Goal: Task Accomplishment & Management: Manage account settings

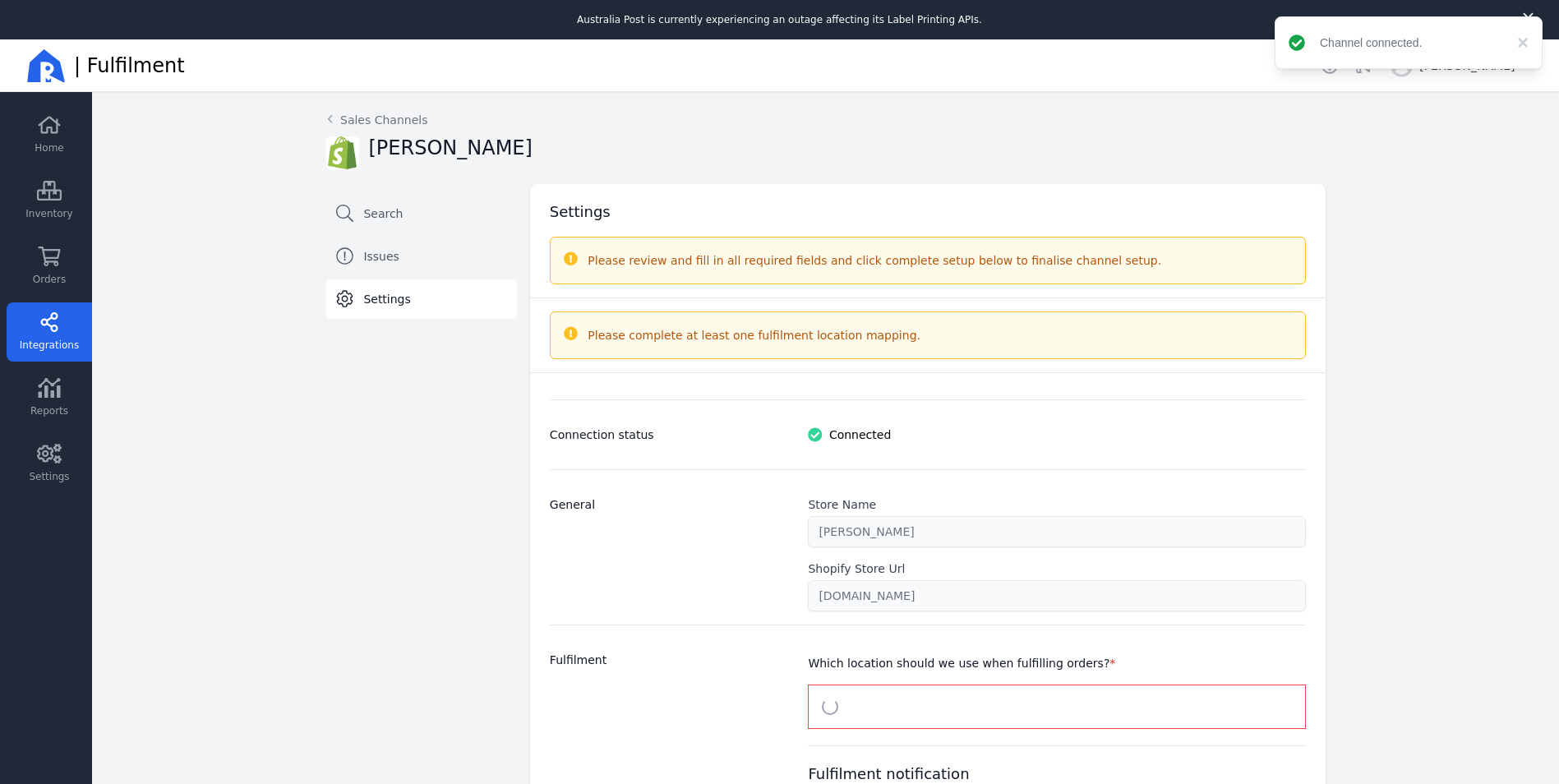
select select "paid_only"
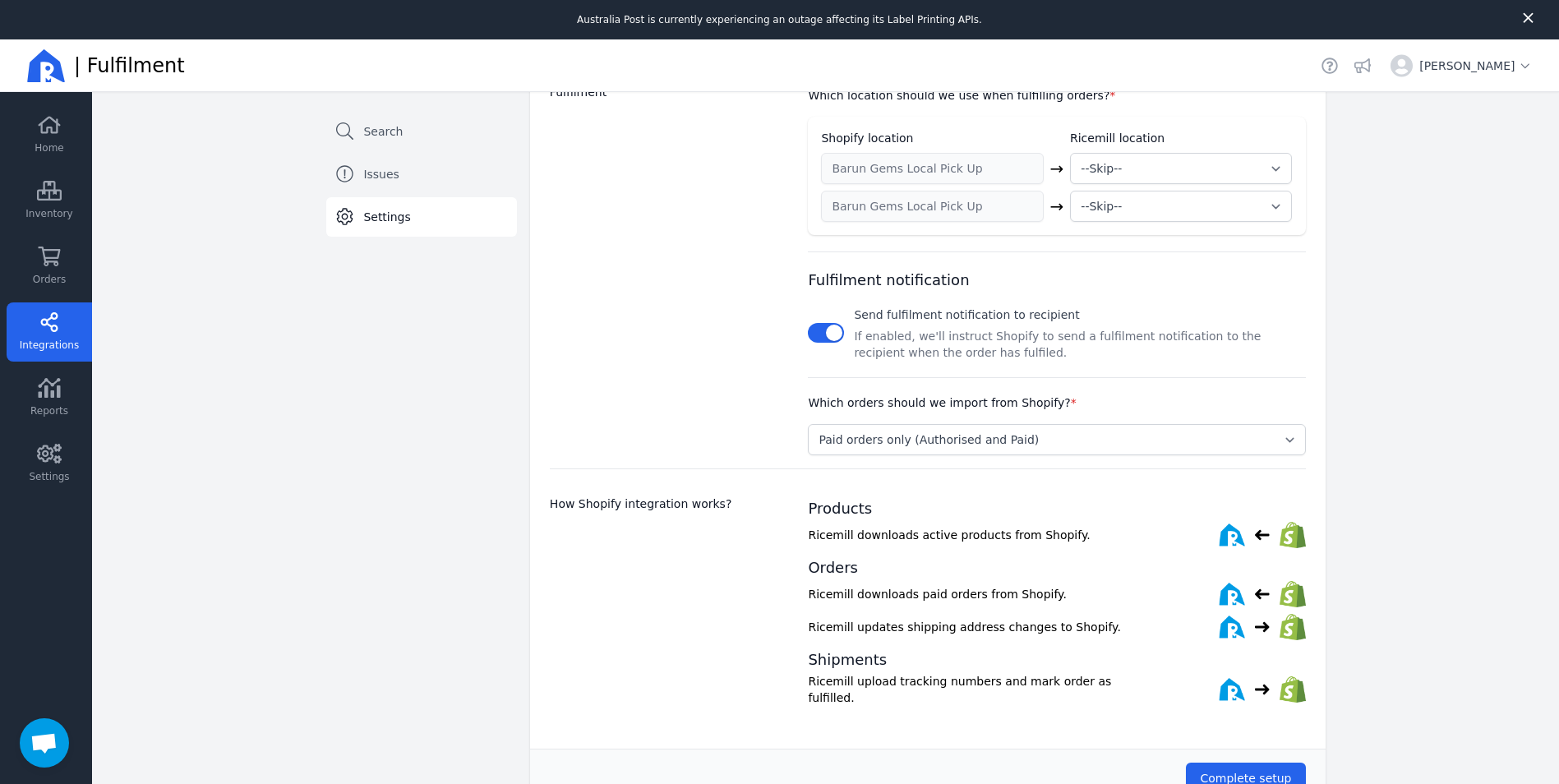
scroll to position [503, 0]
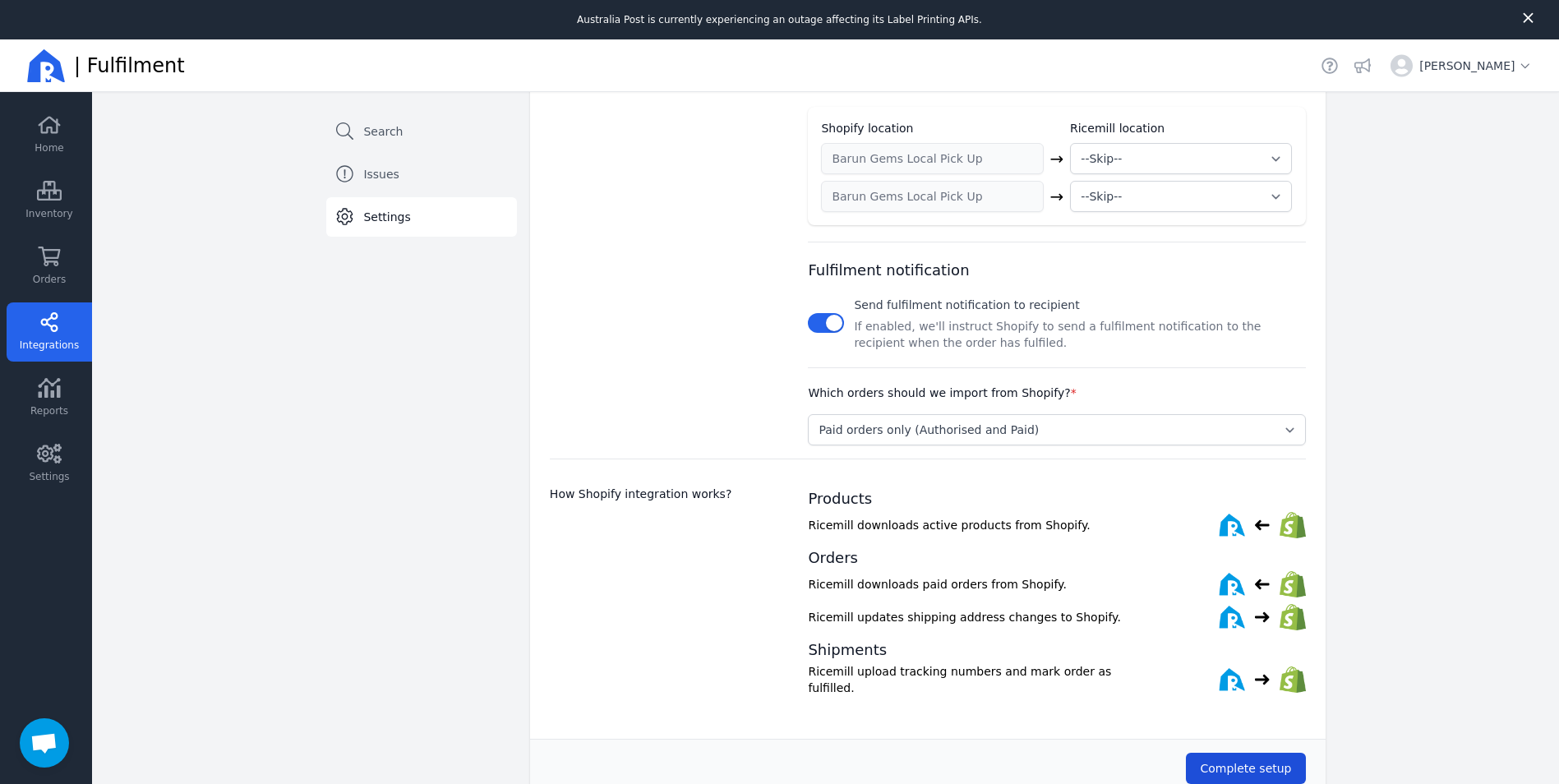
click at [1232, 762] on span "Complete setup" at bounding box center [1245, 768] width 91 height 13
drag, startPoint x: 1233, startPoint y: 766, endPoint x: 1497, endPoint y: 638, distance: 293.4
click at [1491, 668] on div "Back Sales Channels Barun Gems Search Issues Settings Settings Please review an…" at bounding box center [826, 210] width 1467 height 1242
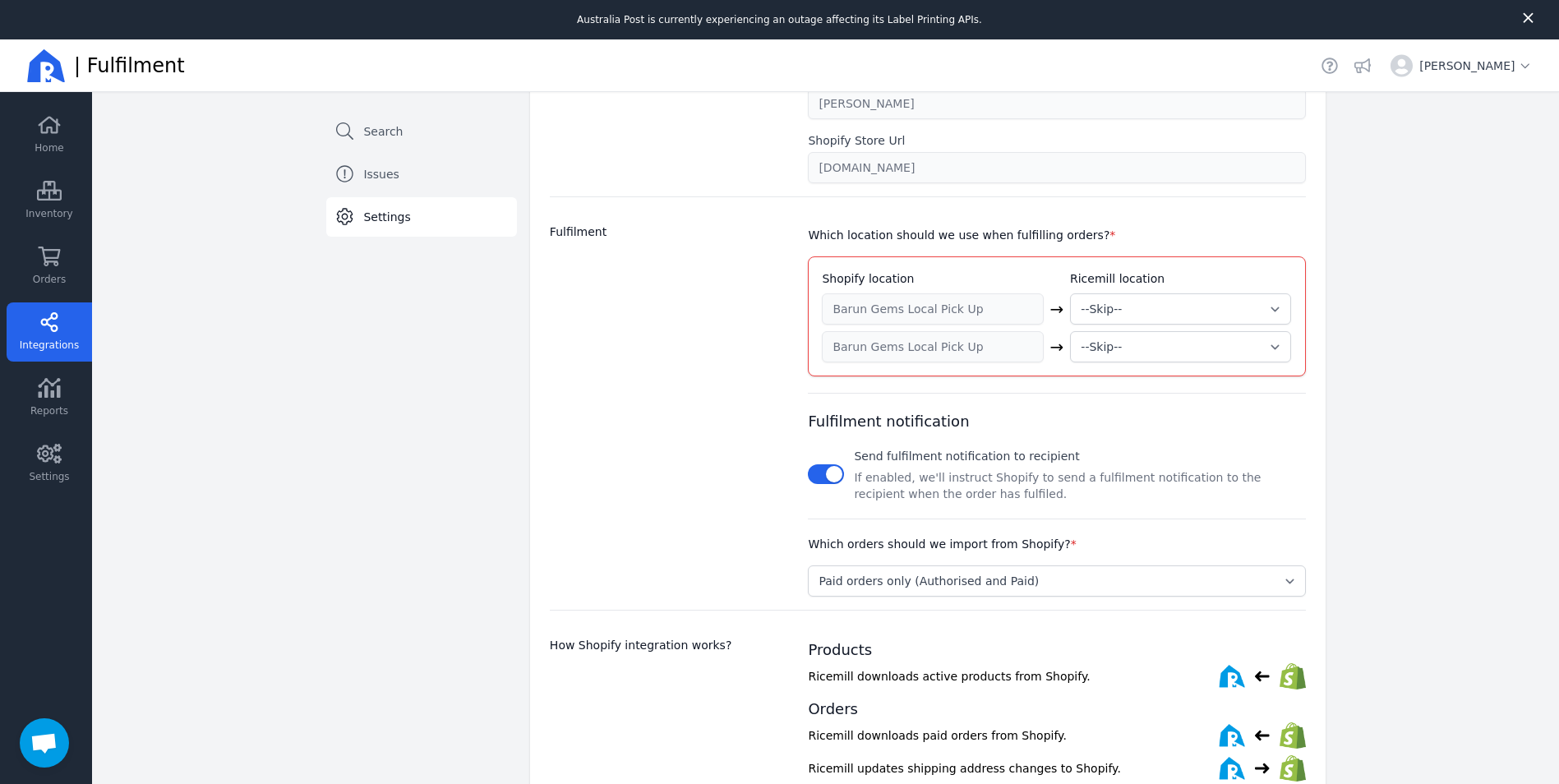
scroll to position [339, 0]
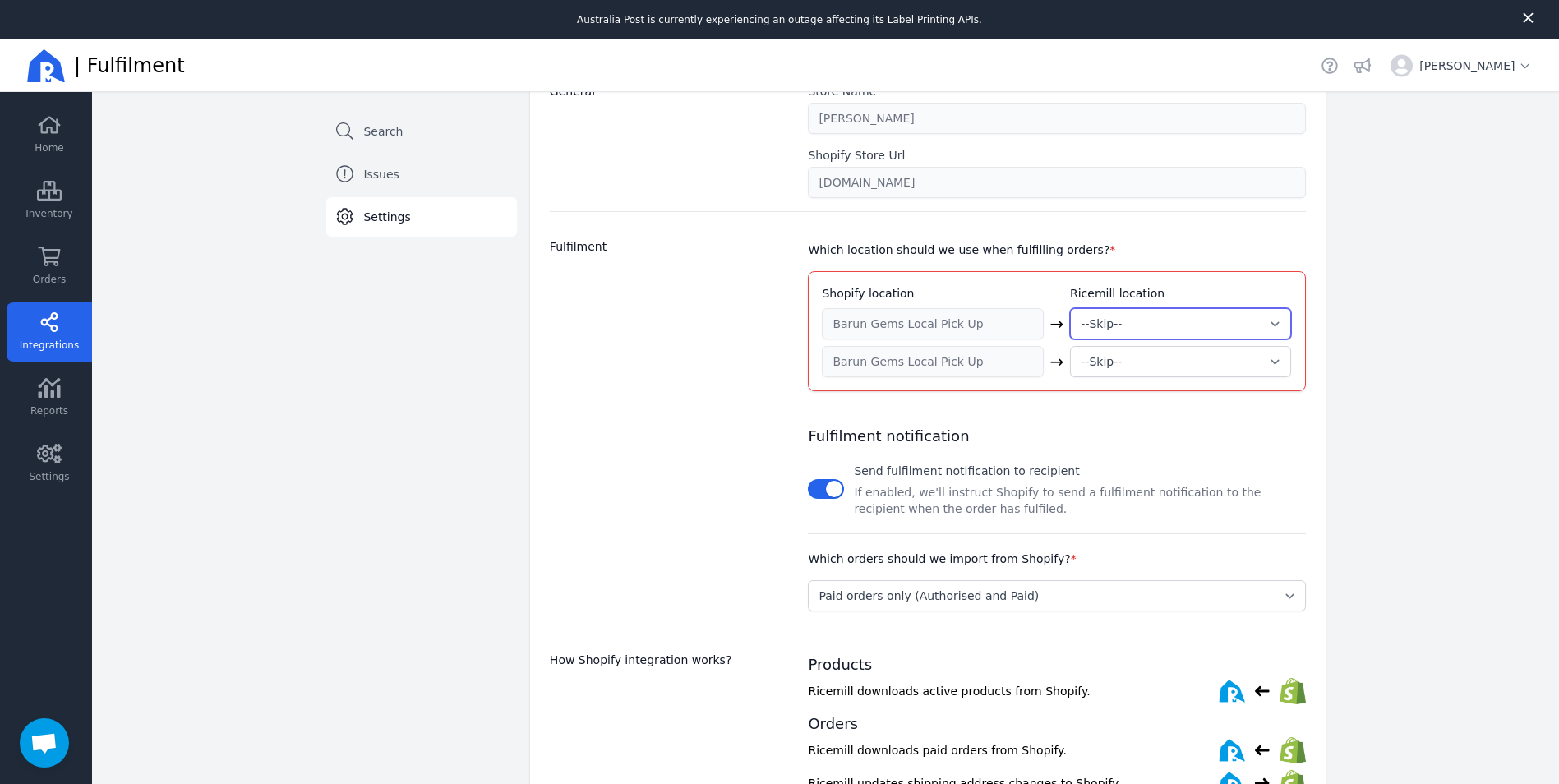
click at [1267, 326] on select "--Skip-- ➕ Create new location My Warehouse" at bounding box center [1180, 323] width 221 height 31
click at [1268, 326] on select "--Skip-- ➕ Create new location My Warehouse" at bounding box center [1180, 323] width 221 height 31
click at [1265, 355] on select "--Skip-- ➕ Create new location My Warehouse" at bounding box center [1180, 361] width 221 height 31
click at [1143, 328] on select "--Skip-- ➕ Create new location My Warehouse" at bounding box center [1180, 323] width 221 height 31
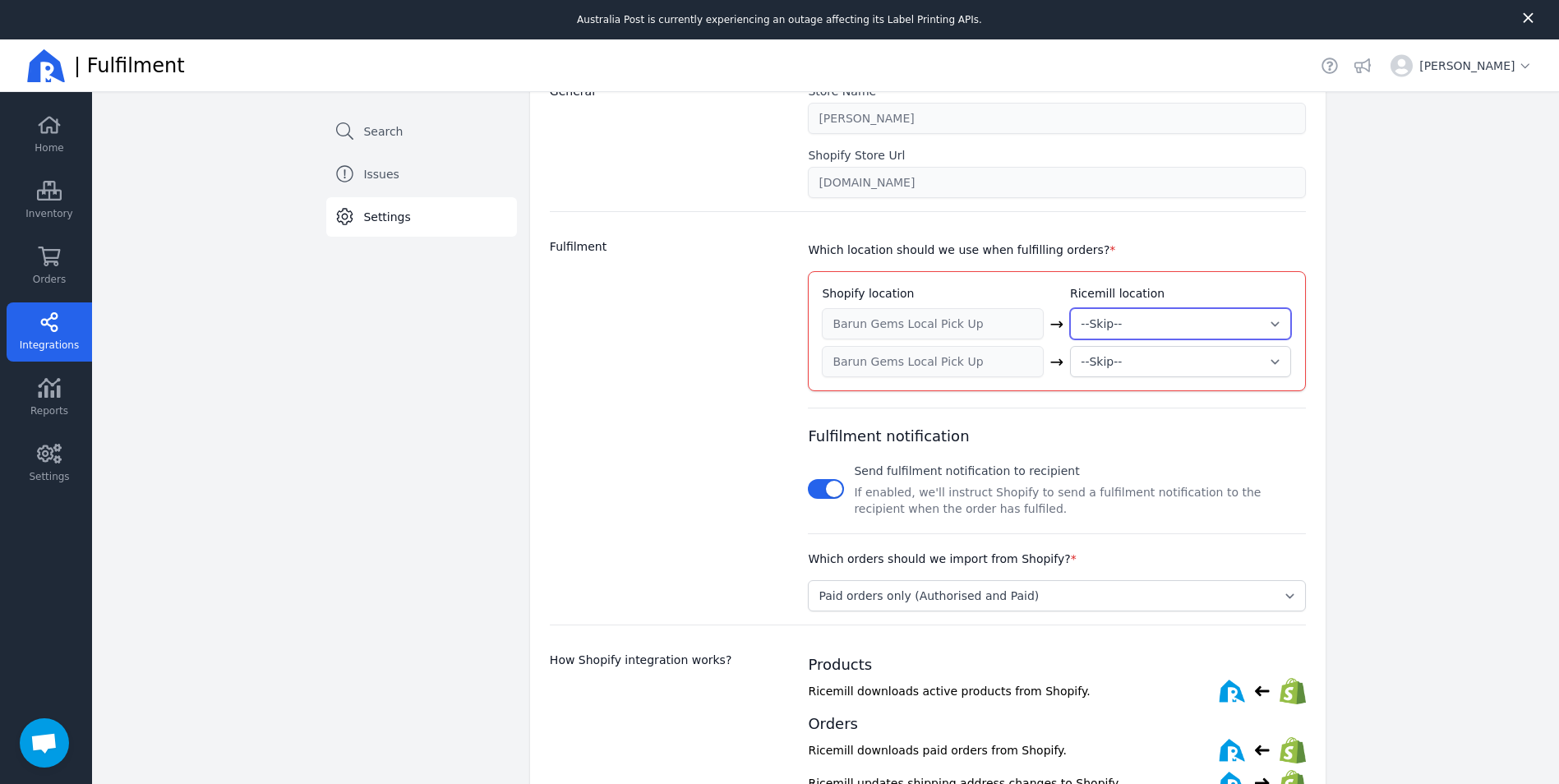
select select "1994"
click at [1070, 308] on select "--Skip-- ➕ Create new location My Warehouse" at bounding box center [1180, 323] width 221 height 31
click at [1139, 371] on select "--Skip-- ➕ Create new location My Warehouse" at bounding box center [1180, 361] width 221 height 31
select select "1994"
click at [1070, 346] on select "--Skip-- ➕ Create new location My Warehouse" at bounding box center [1180, 361] width 221 height 31
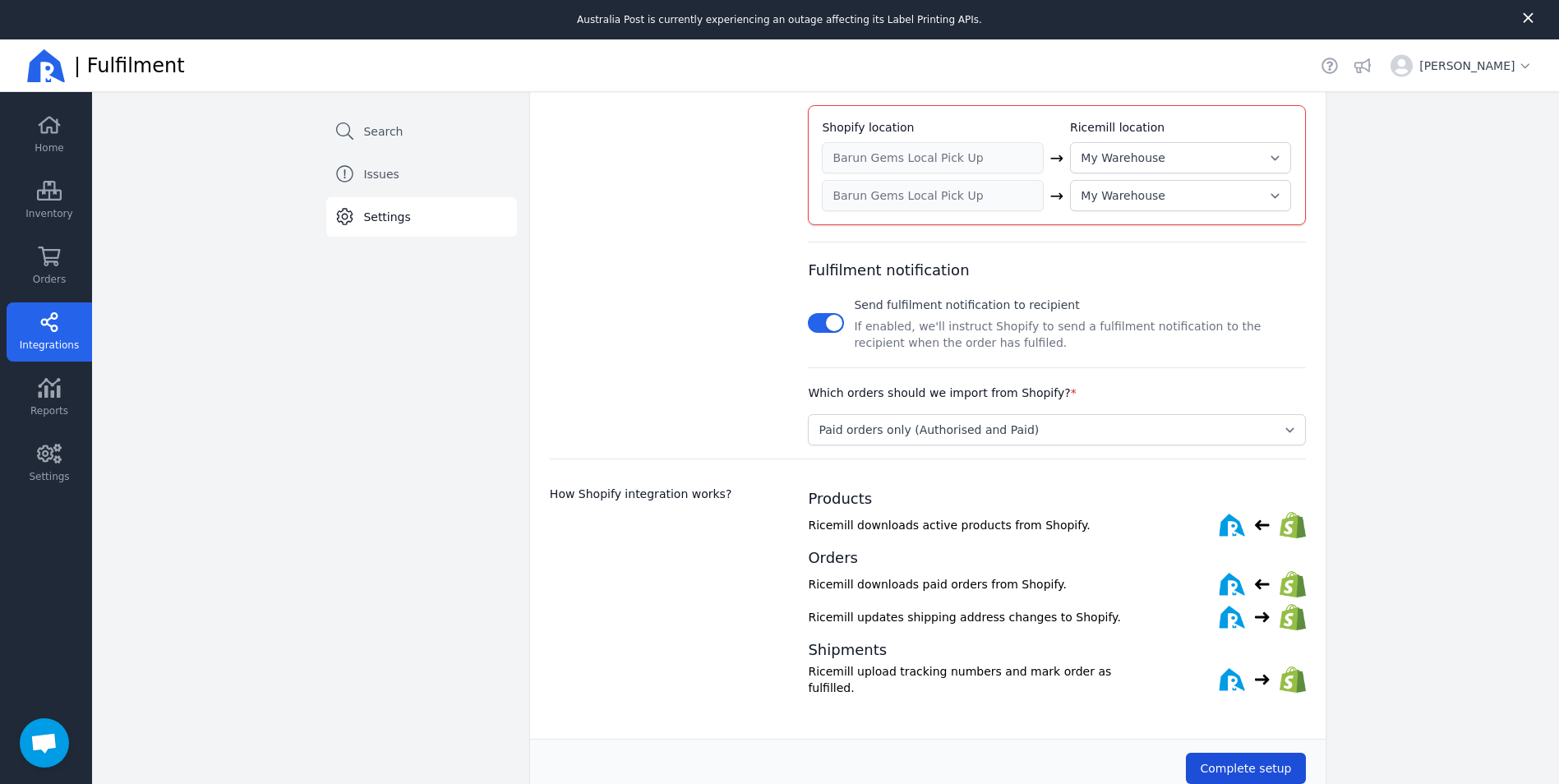
click at [1246, 762] on span "Complete setup" at bounding box center [1245, 768] width 91 height 13
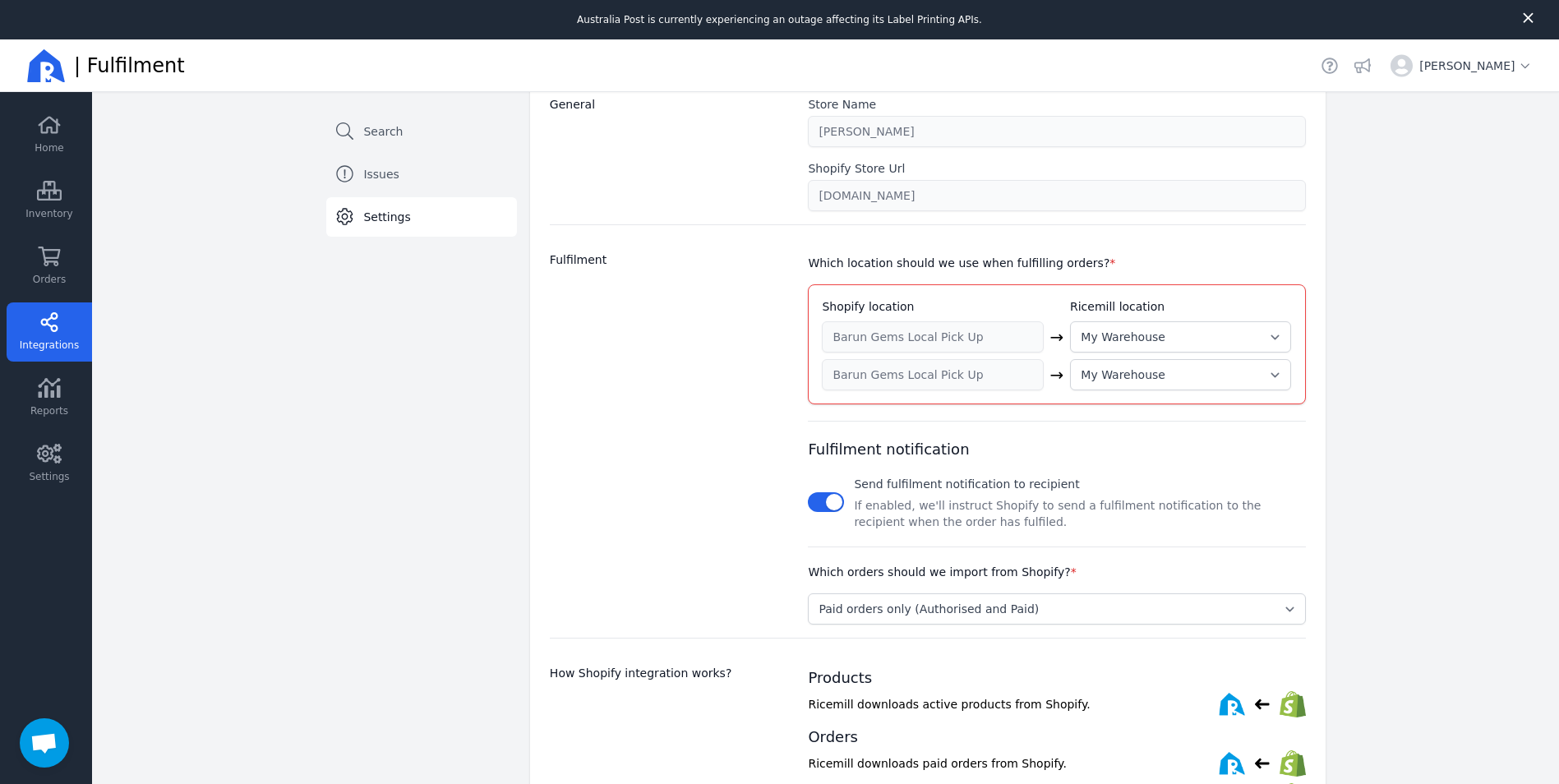
scroll to position [328, 0]
click at [1229, 341] on select "--Skip-- ➕ Create new location My Warehouse" at bounding box center [1180, 334] width 221 height 31
select select
click at [1070, 318] on select "--Skip-- ➕ Create new location My Warehouse" at bounding box center [1180, 334] width 221 height 31
click at [1188, 376] on select "--Skip-- ➕ Create new location My Warehouse" at bounding box center [1180, 371] width 221 height 31
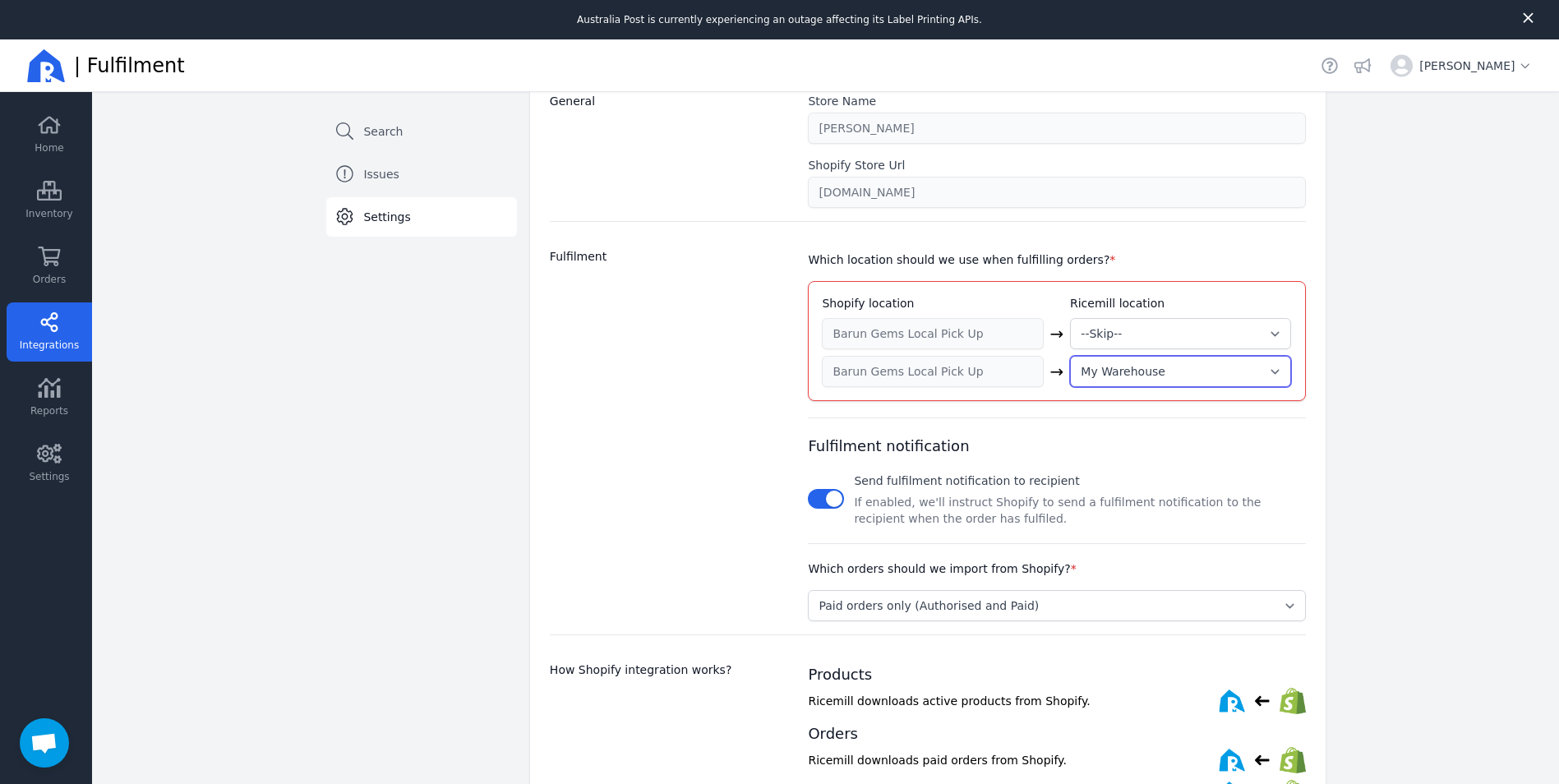
select select
click at [1070, 387] on select "--Skip-- ➕ Create new location My Warehouse" at bounding box center [1180, 371] width 221 height 31
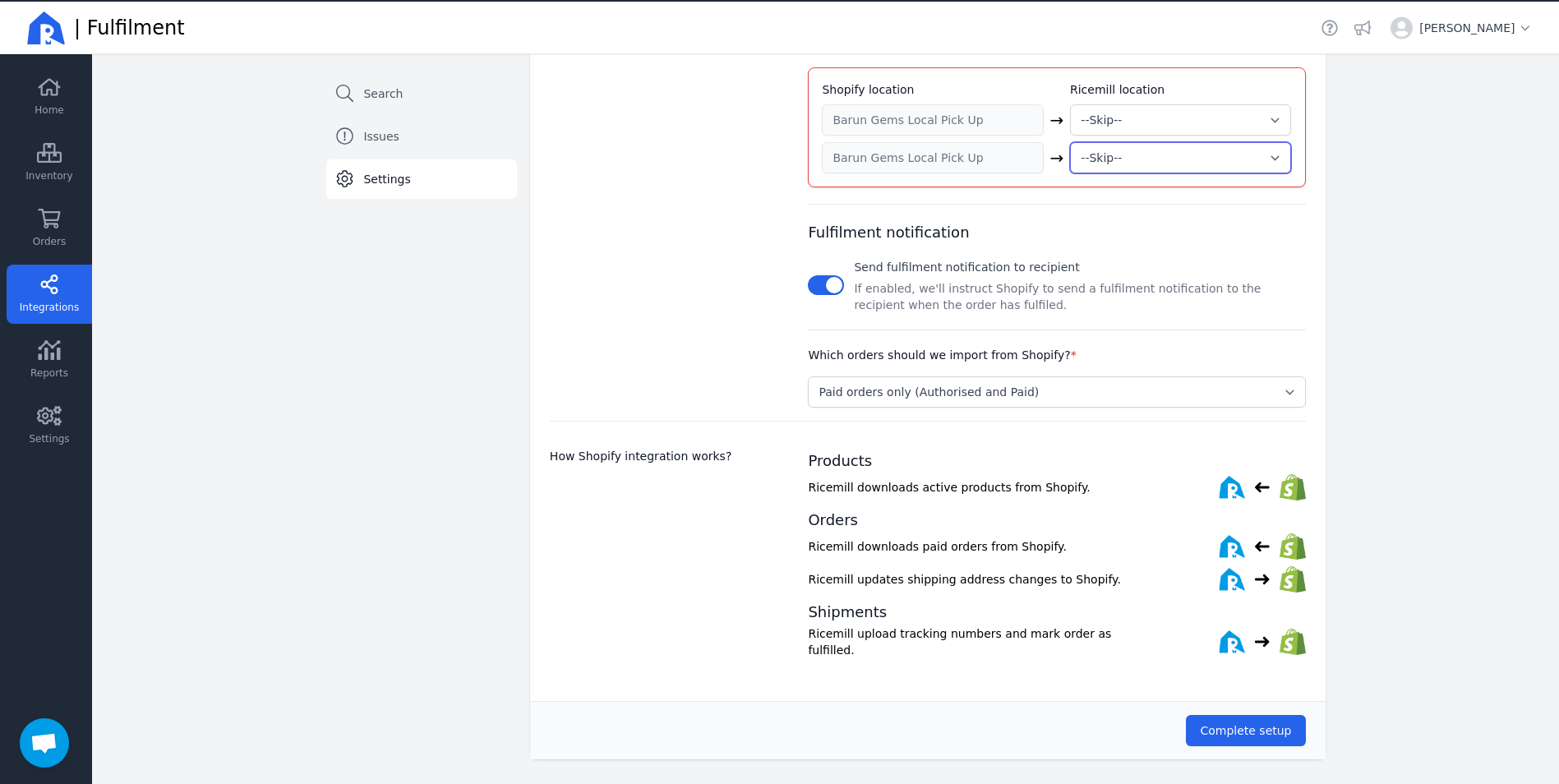
scroll to position [40, 0]
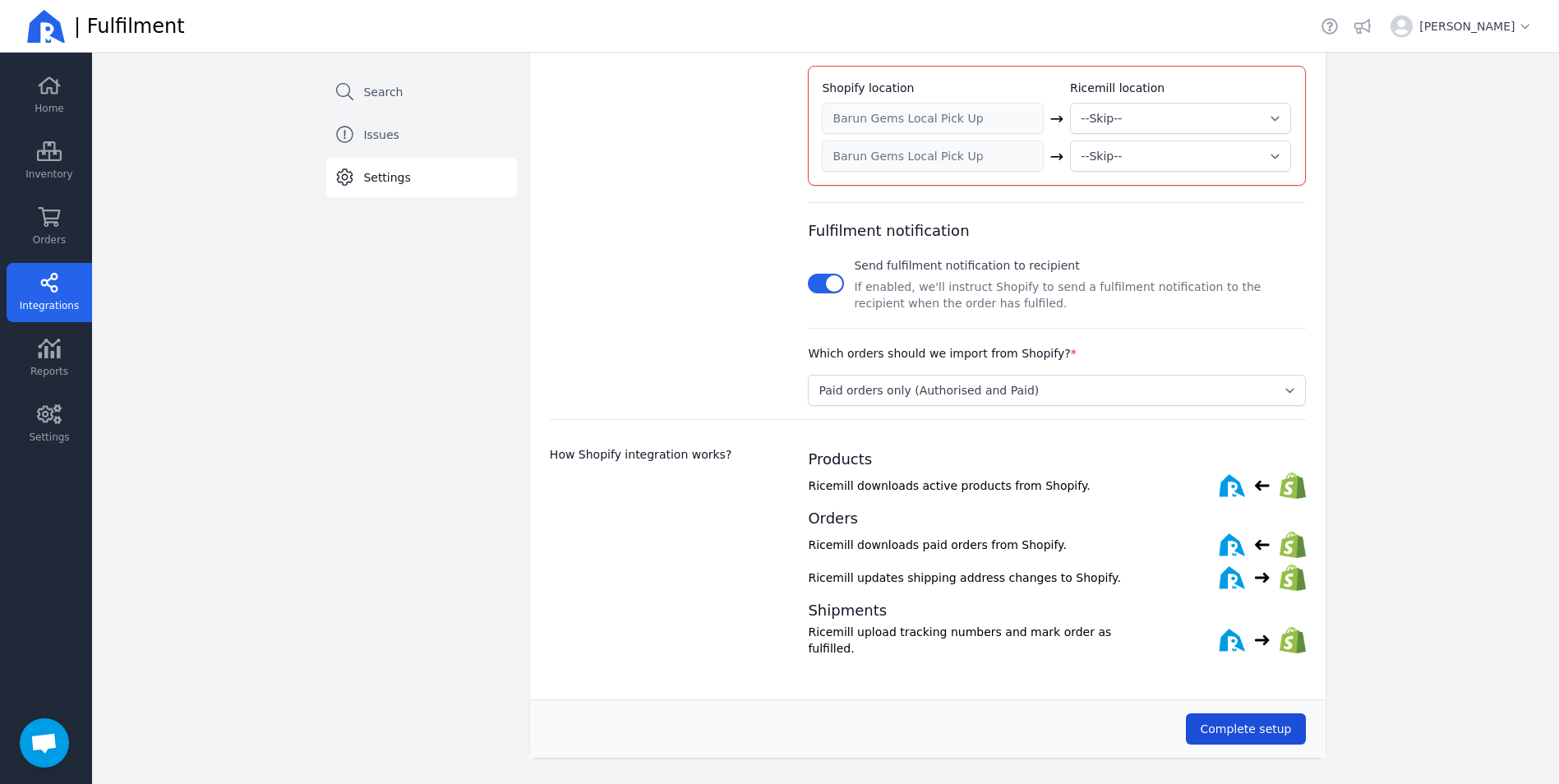
click at [1231, 723] on span "Complete setup" at bounding box center [1245, 728] width 91 height 13
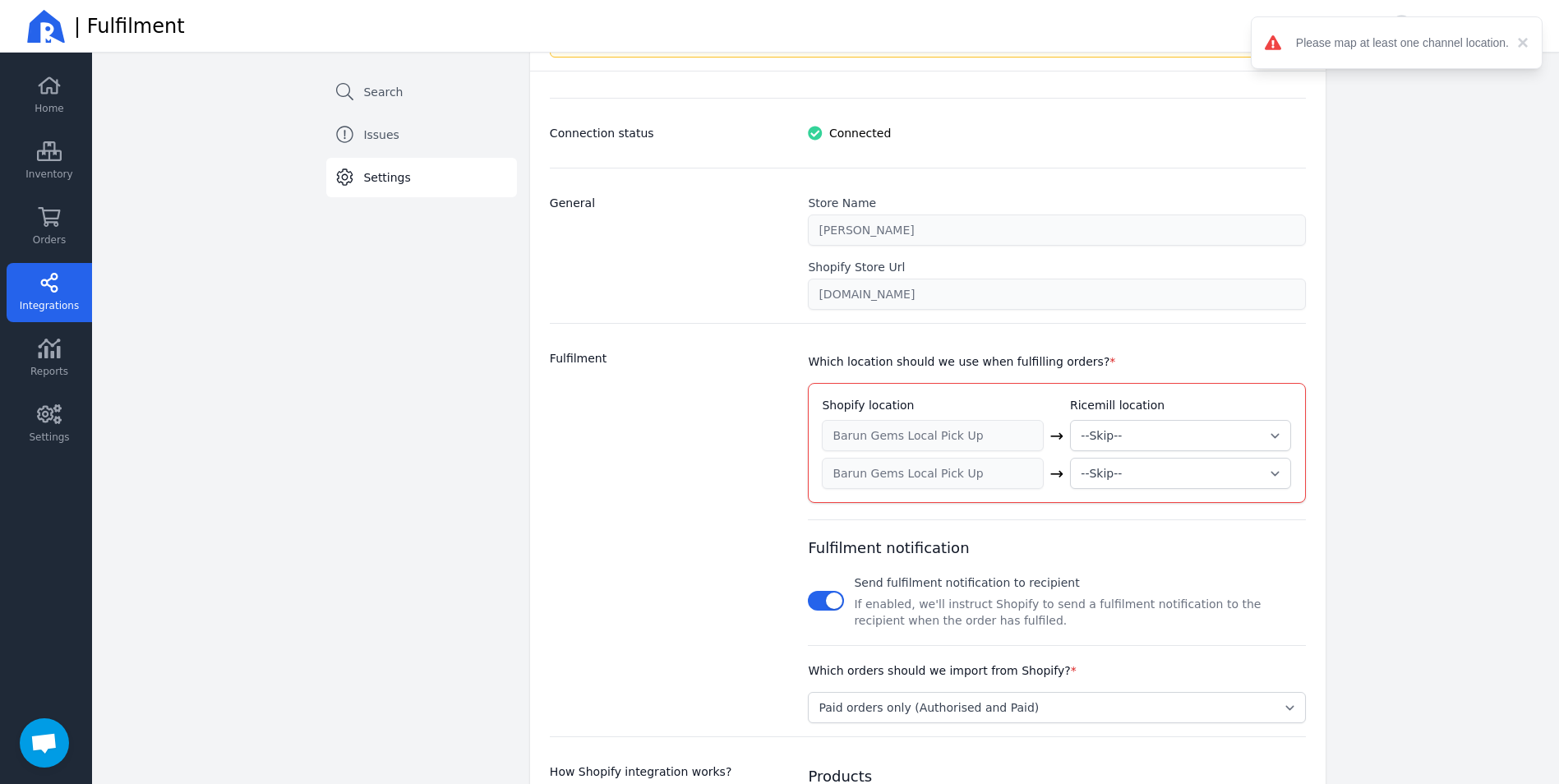
scroll to position [250, 0]
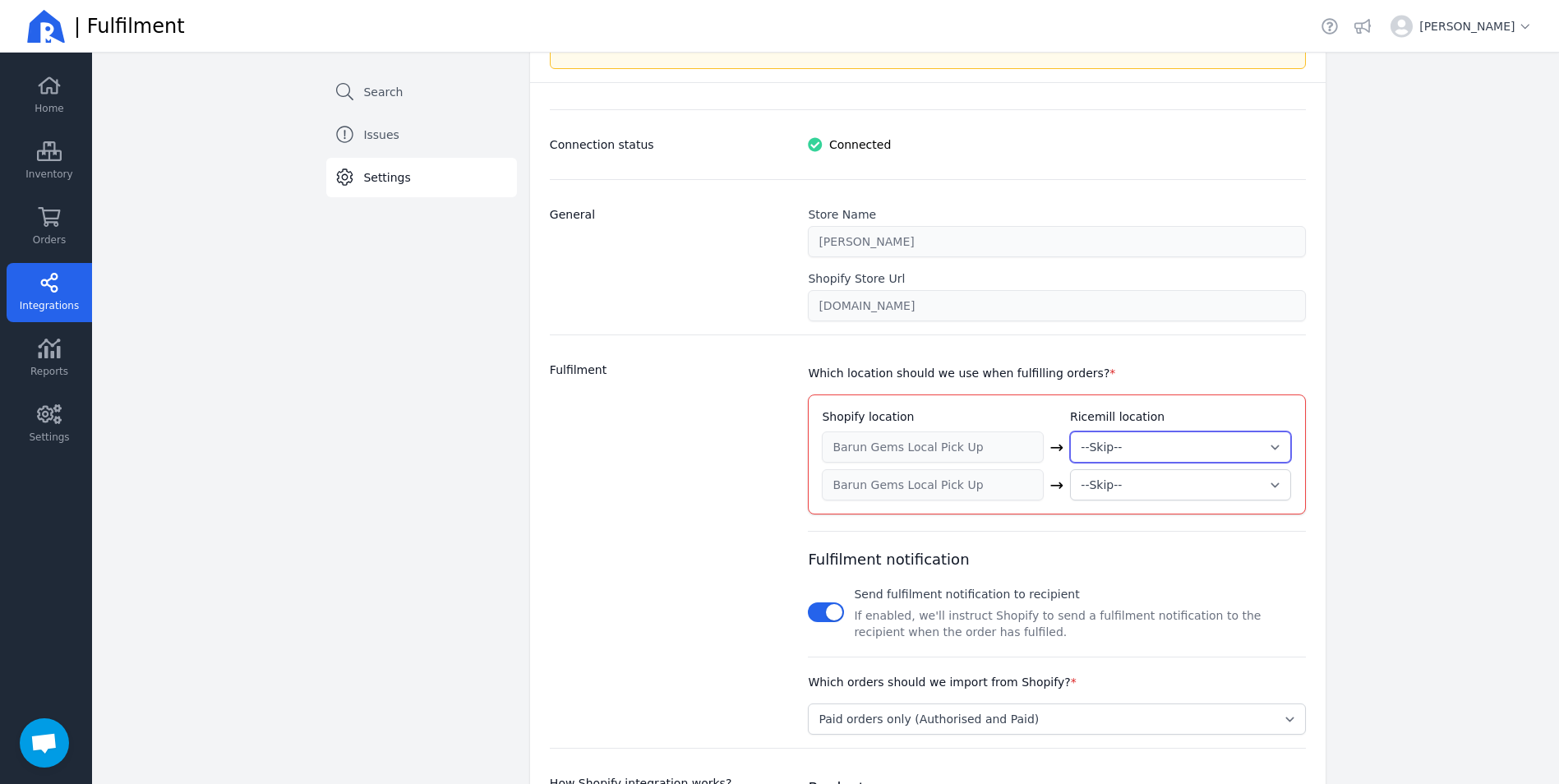
click at [1151, 450] on select "--Skip-- ➕ Create new location My Warehouse" at bounding box center [1180, 447] width 221 height 31
select select "new"
click at [1070, 432] on select "--Skip-- ➕ Create new location My Warehouse" at bounding box center [1180, 447] width 221 height 31
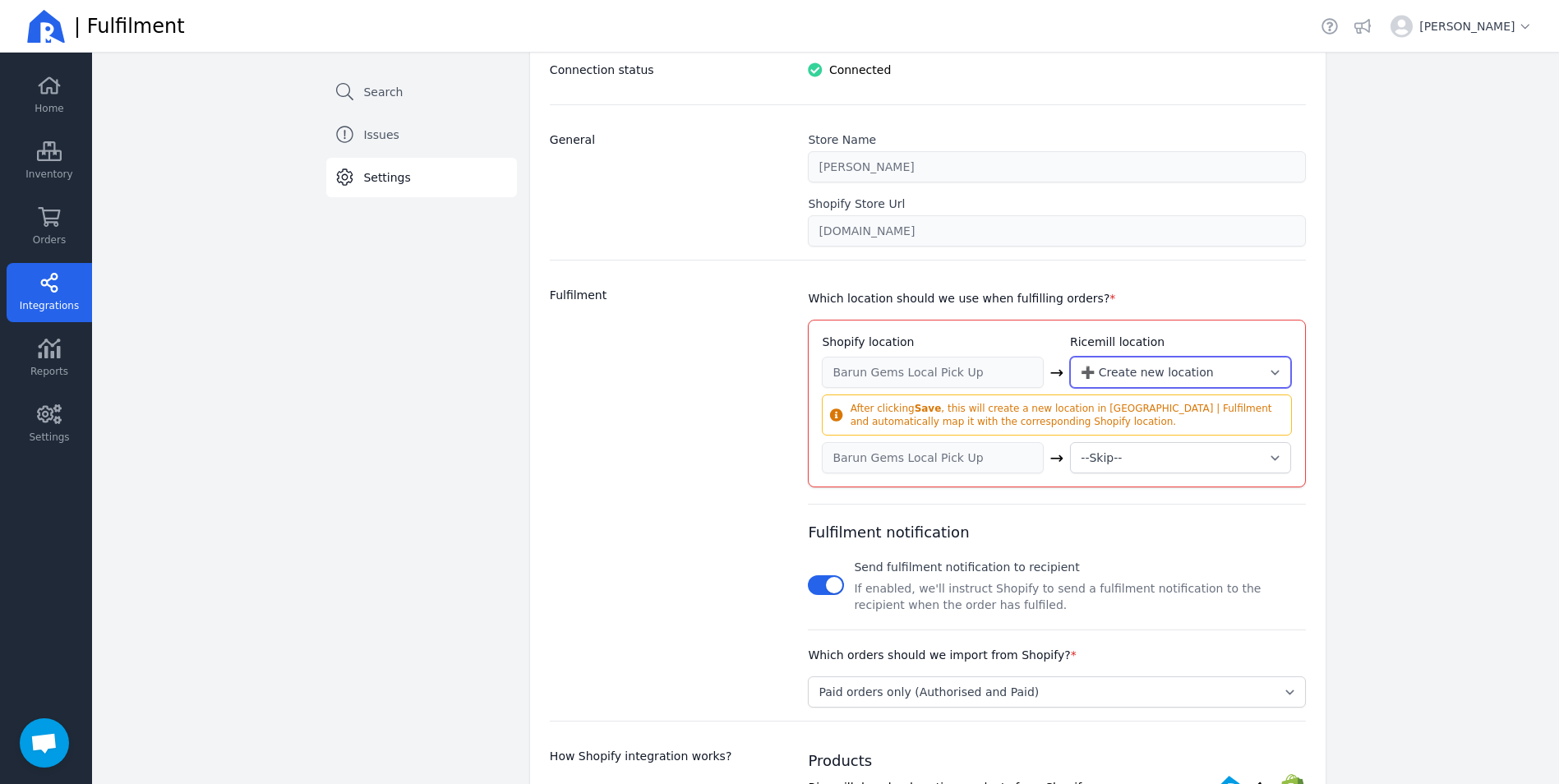
click at [1108, 366] on select "--Skip-- ➕ Create new location My Warehouse" at bounding box center [1180, 372] width 221 height 31
click at [945, 403] on div "After clicking Save , this will create a new location in [GEOGRAPHIC_DATA] | Fu…" at bounding box center [1065, 414] width 431 height 27
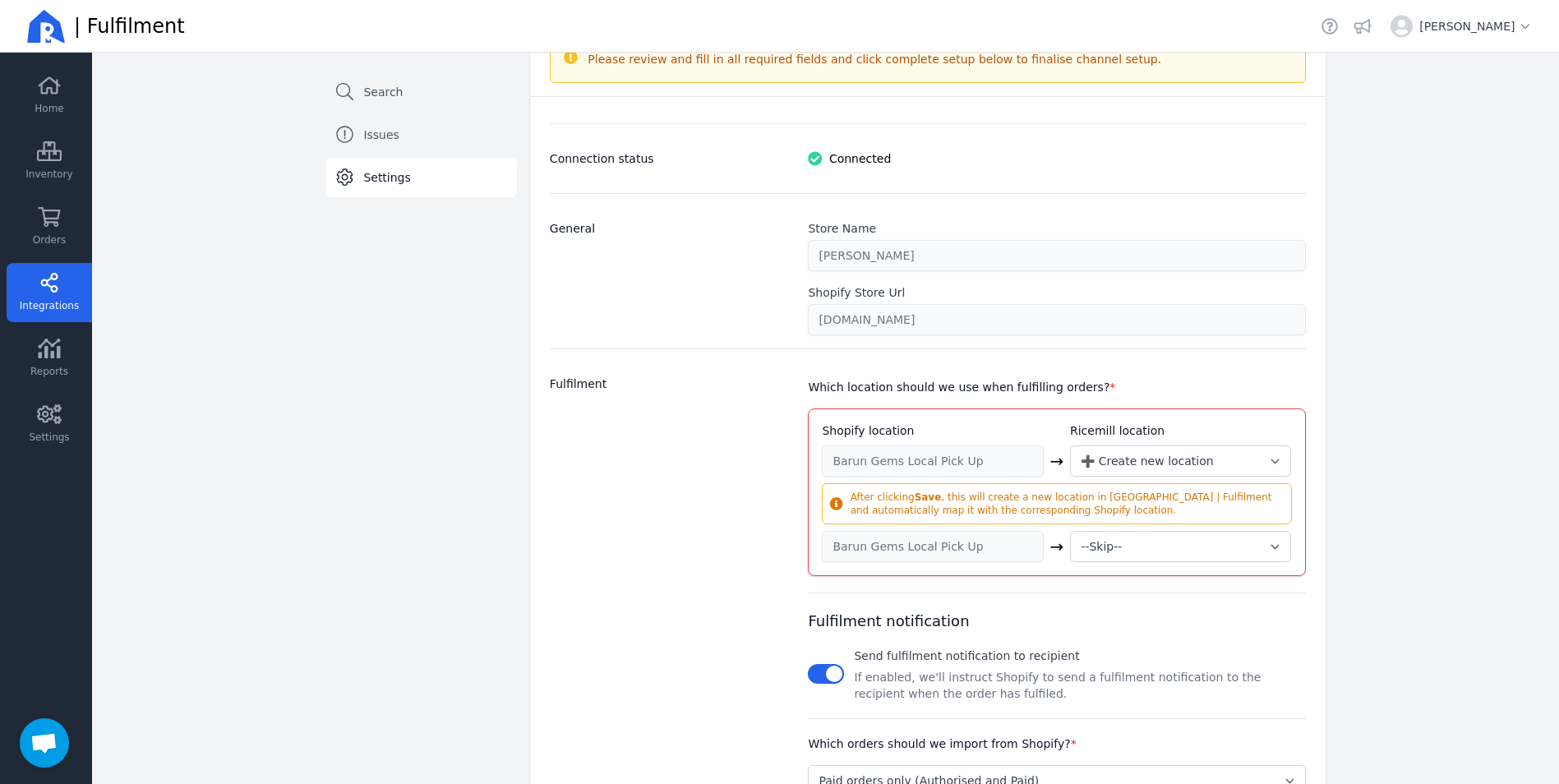
scroll to position [247, 0]
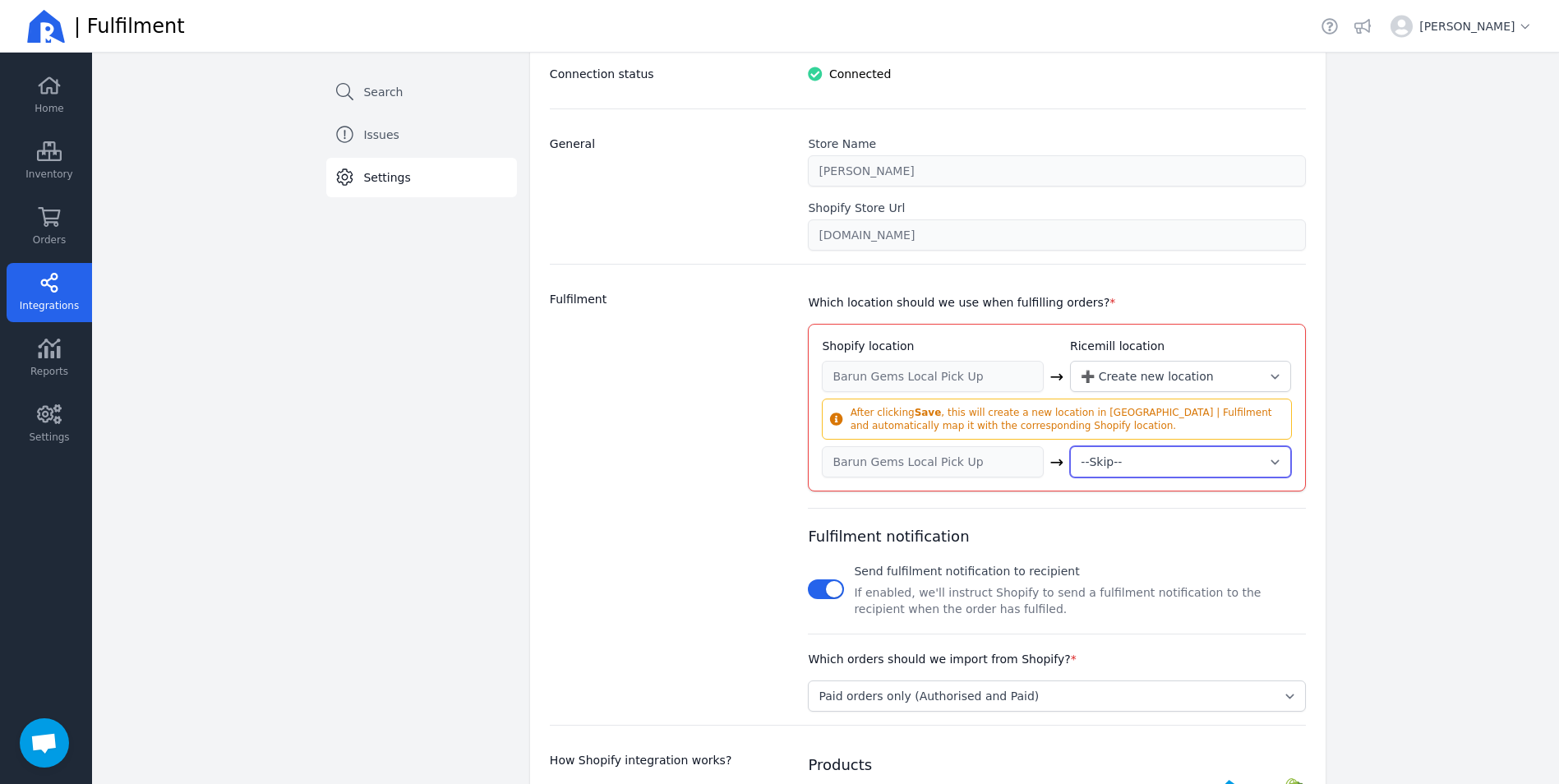
click at [1128, 464] on select "--Skip-- ➕ Create new location My Warehouse" at bounding box center [1180, 462] width 221 height 31
select select "new"
click at [1070, 446] on select "--Skip-- ➕ Create new location My Warehouse" at bounding box center [1180, 462] width 221 height 31
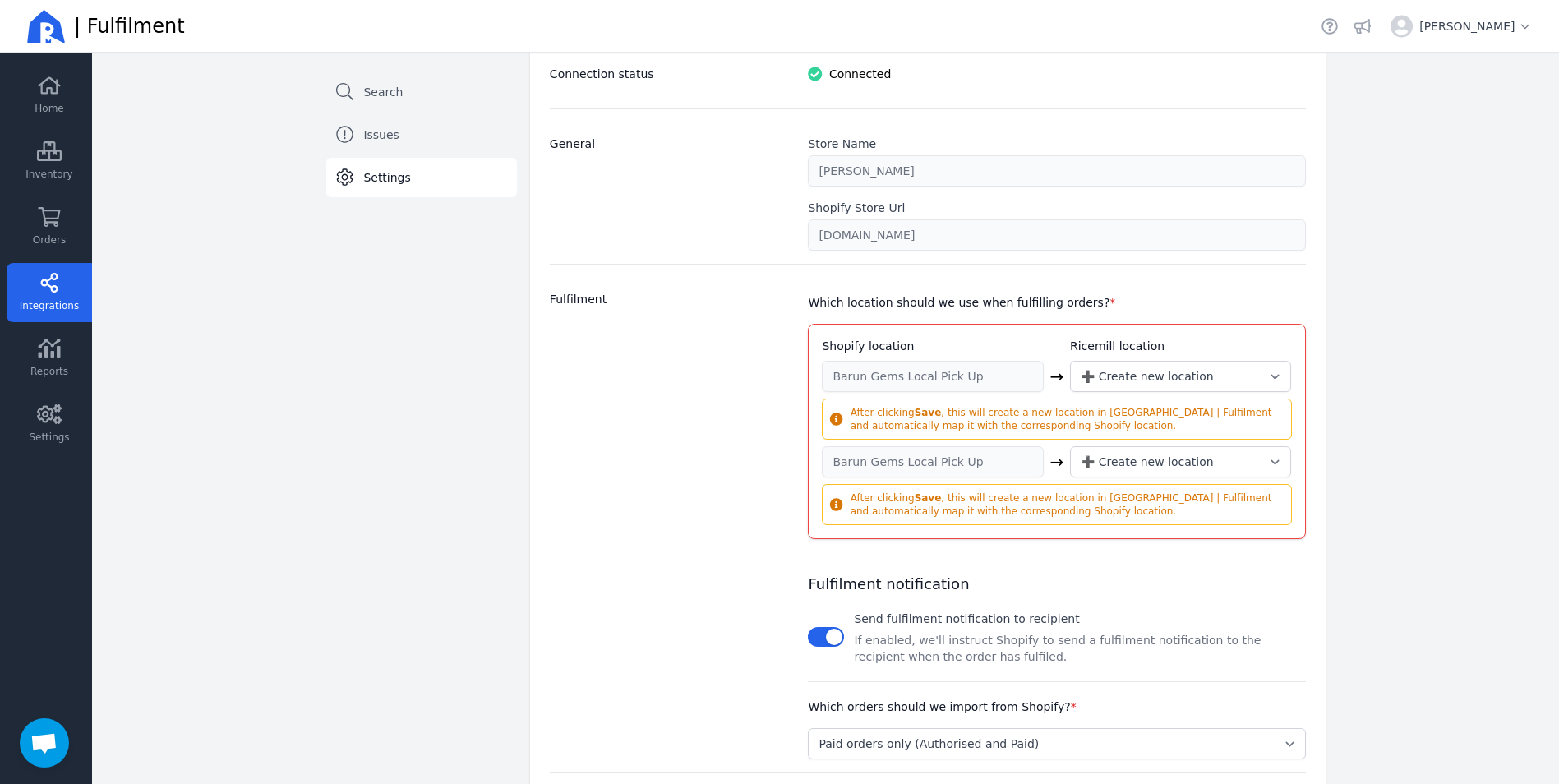
click at [986, 560] on div "Fulfilment notification Send fulfilment notification to recipient If enabled, w…" at bounding box center [1056, 610] width 497 height 108
drag, startPoint x: 1089, startPoint y: 464, endPoint x: 1080, endPoint y: 460, distance: 9.8
click at [1089, 464] on select "--Skip-- ➕ Create new location My Warehouse" at bounding box center [1180, 462] width 221 height 31
click at [1080, 460] on select "--Skip-- ➕ Create new location My Warehouse" at bounding box center [1180, 462] width 221 height 31
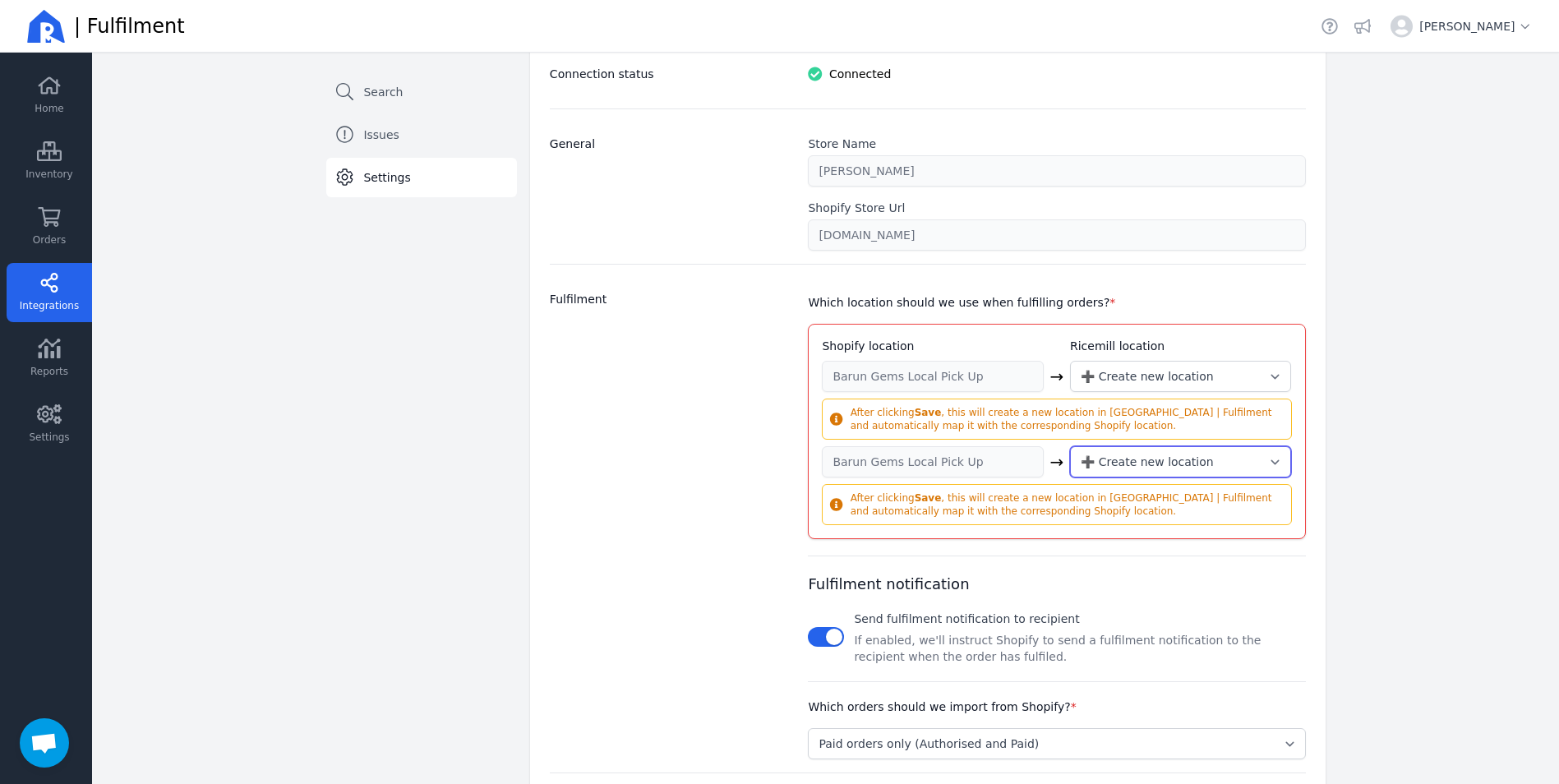
select select
click at [1070, 446] on select "--Skip-- ➕ Create new location My Warehouse" at bounding box center [1180, 462] width 221 height 31
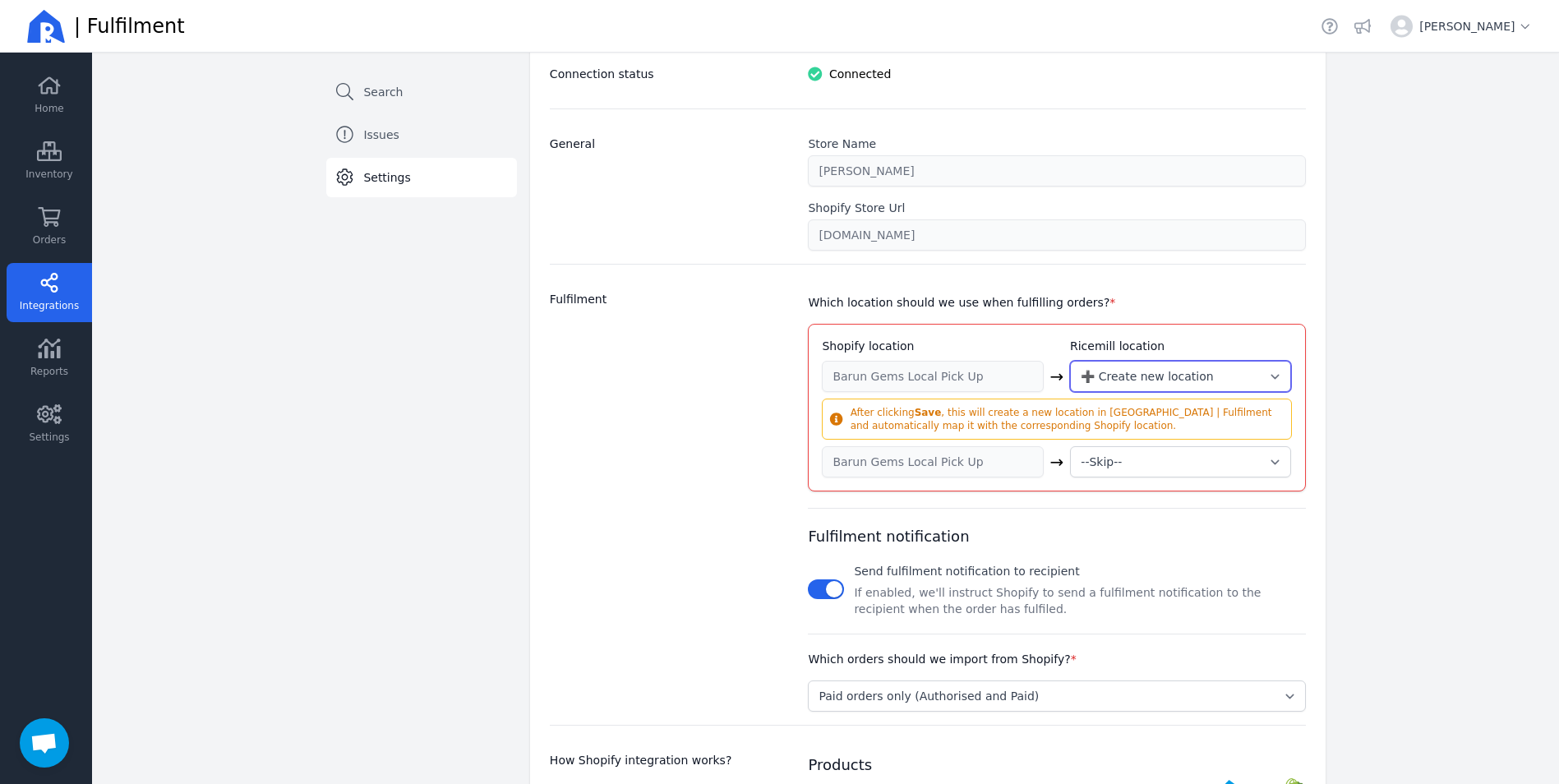
click at [1231, 378] on select "--Skip-- ➕ Create new location My Warehouse" at bounding box center [1180, 376] width 221 height 31
select select "1994"
click at [1070, 360] on select "--Skip-- ➕ Create new location My Warehouse" at bounding box center [1180, 376] width 221 height 31
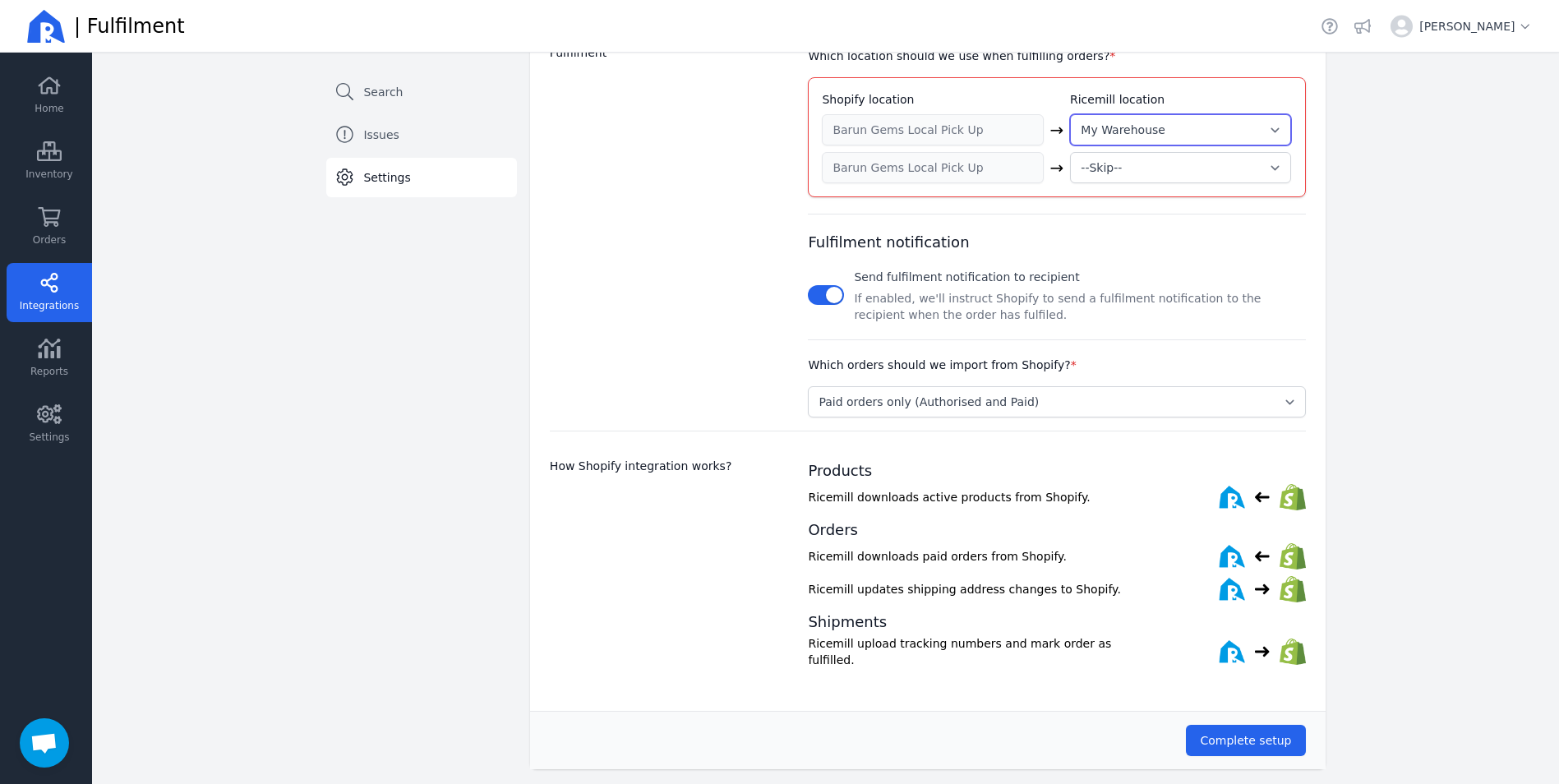
scroll to position [505, 0]
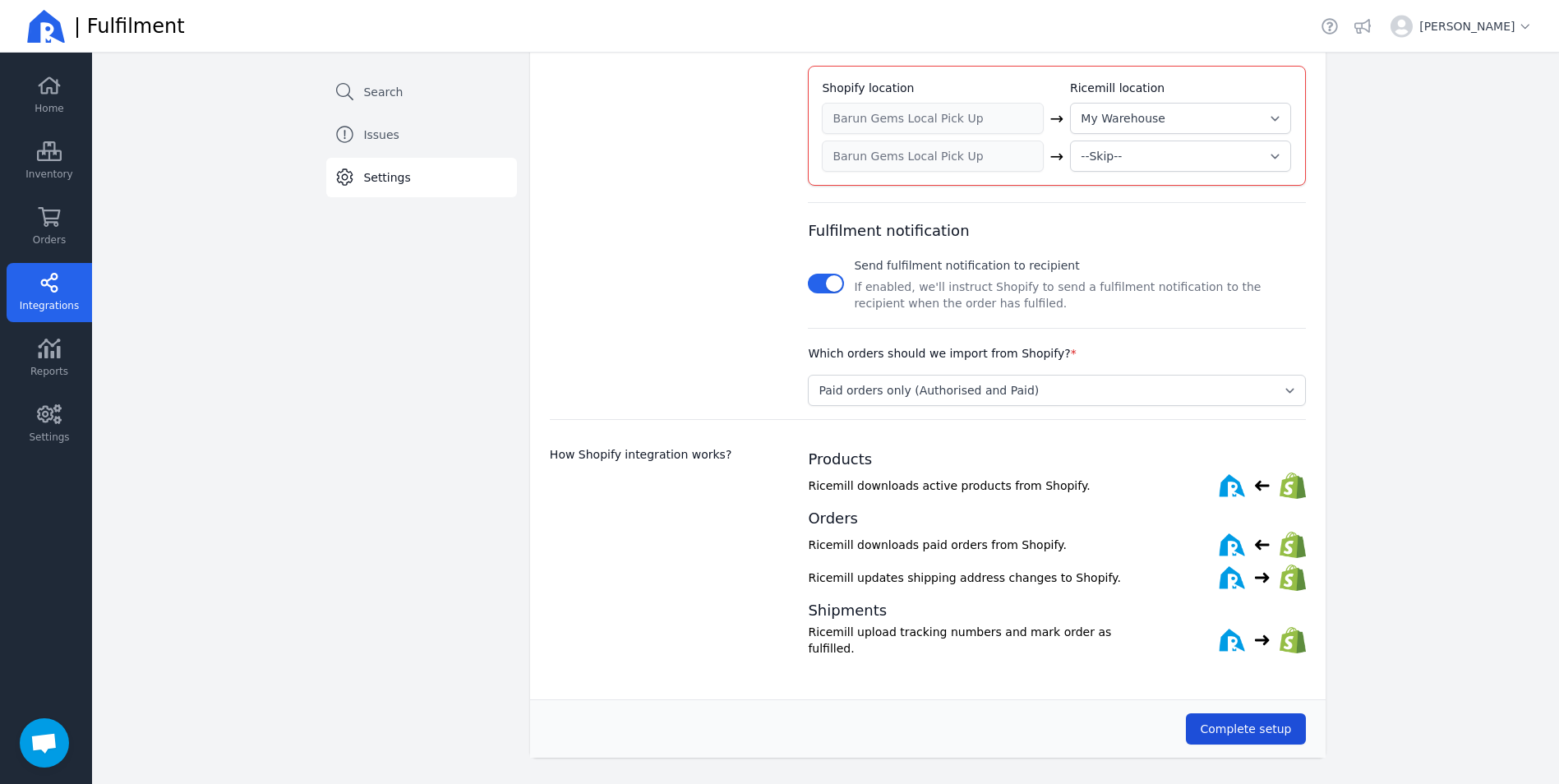
click at [1239, 722] on span "Complete setup" at bounding box center [1245, 728] width 91 height 13
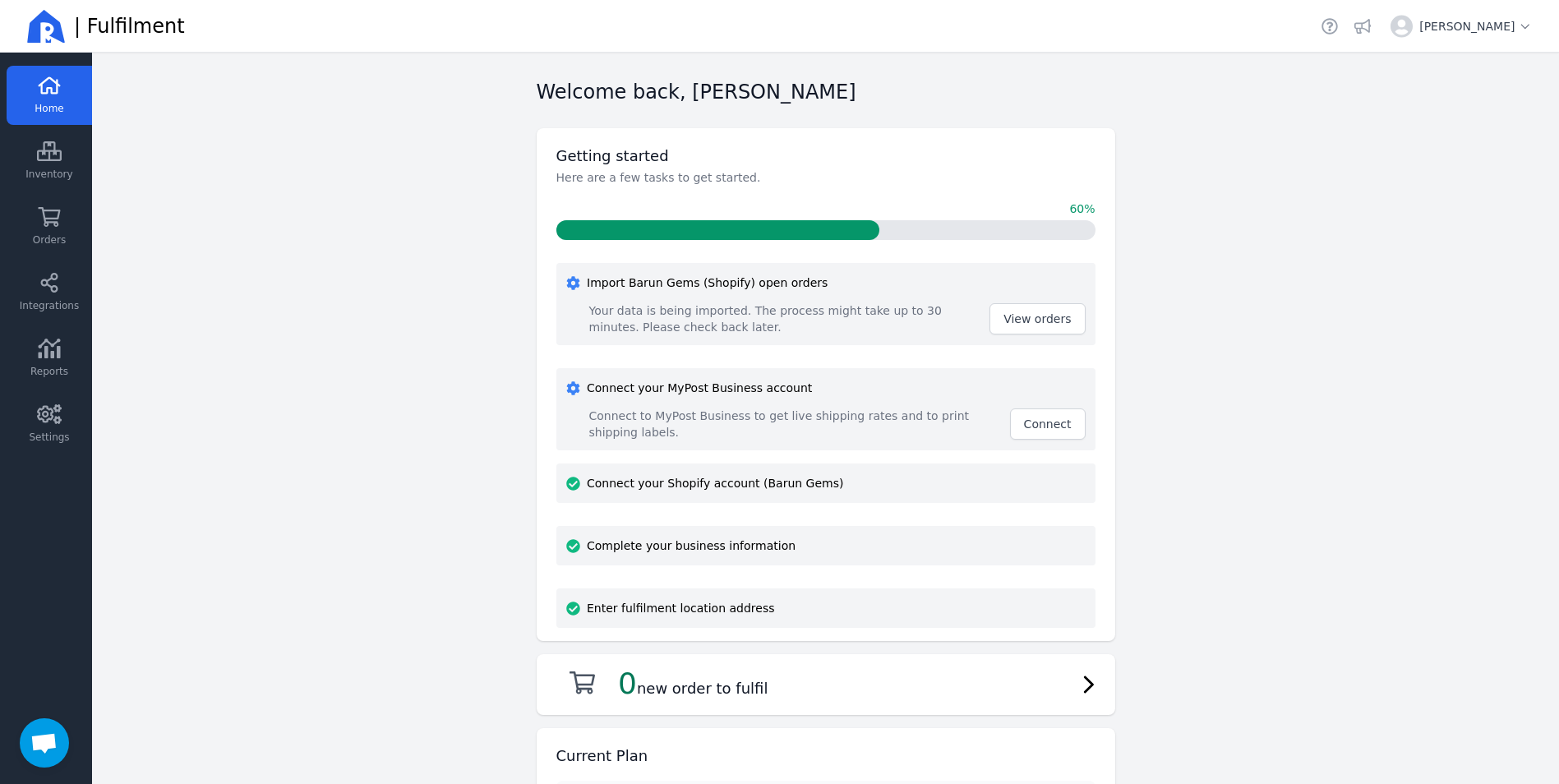
drag, startPoint x: 1058, startPoint y: 426, endPoint x: 1176, endPoint y: 436, distance: 118.4
click at [1176, 436] on main "Welcome back, [PERSON_NAME] Getting started Here are a few tasks to get started…" at bounding box center [826, 418] width 1467 height 731
click at [1011, 316] on span "View orders" at bounding box center [1037, 318] width 67 height 13
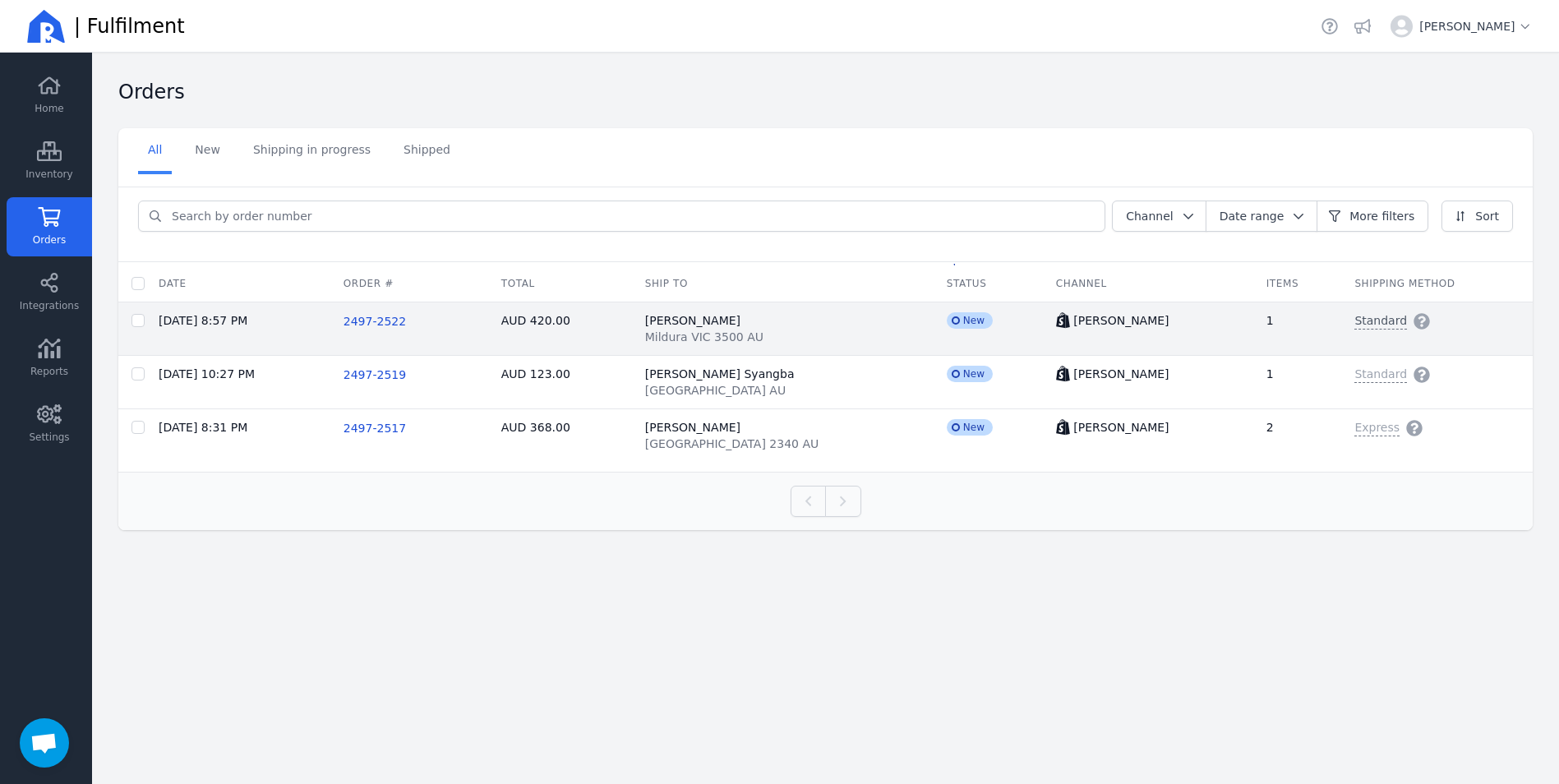
click at [1354, 320] on span "Standard" at bounding box center [1380, 321] width 52 height 17
click at [1387, 412] on span "Select service type" at bounding box center [1414, 409] width 110 height 16
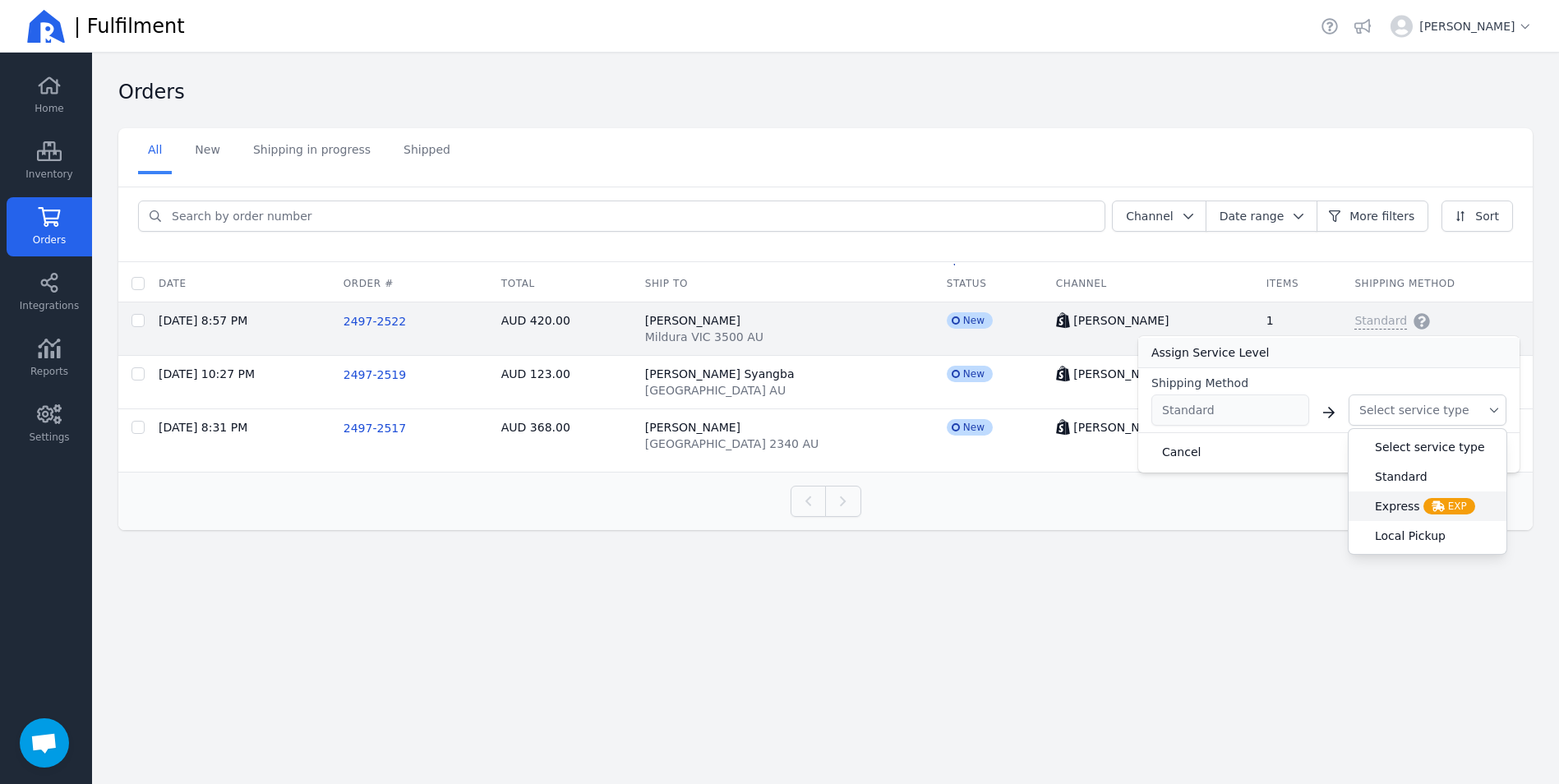
click at [1402, 506] on span "Express" at bounding box center [1397, 505] width 46 height 16
click at [1493, 452] on span "Save" at bounding box center [1482, 451] width 28 height 13
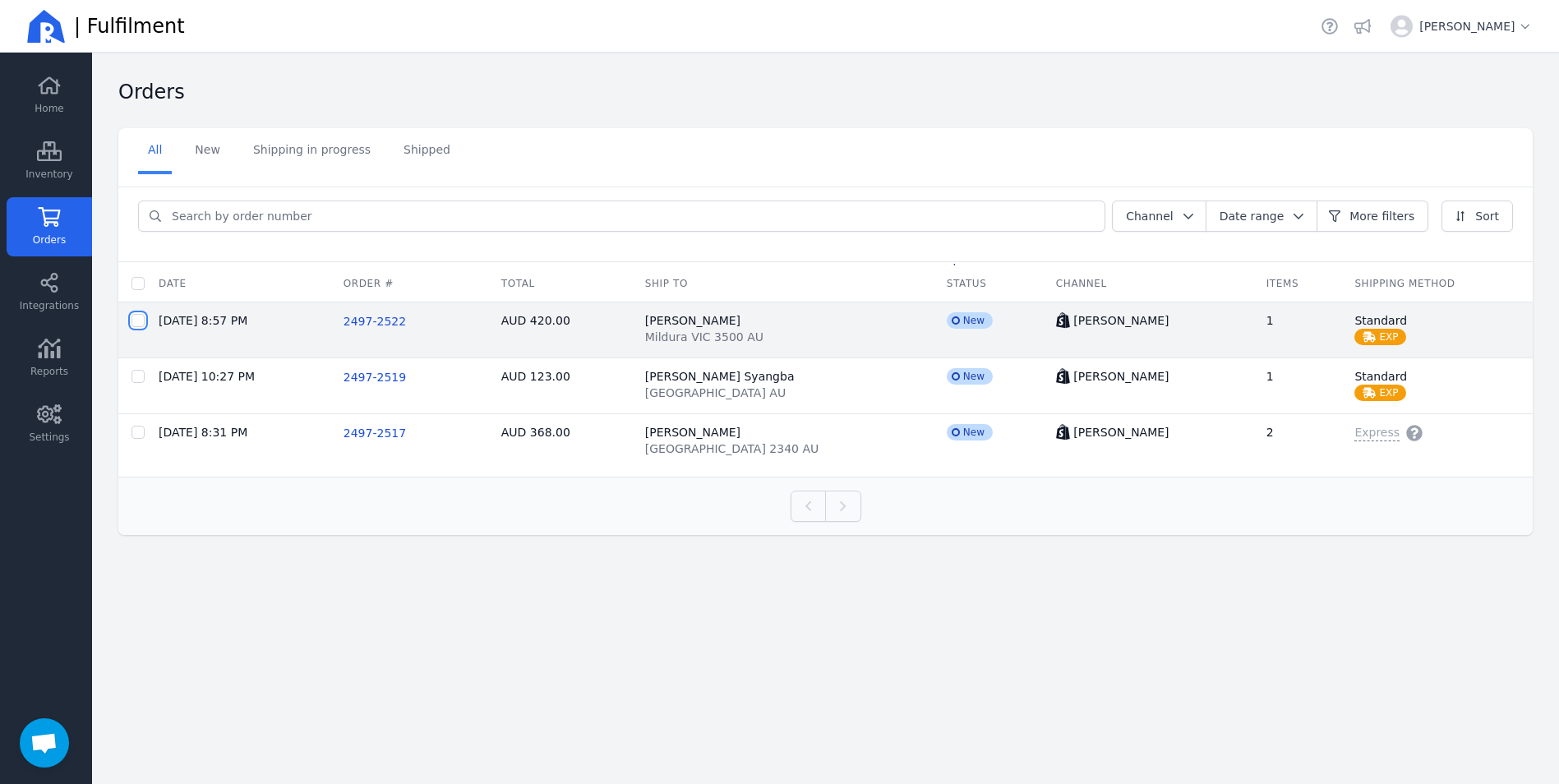
click at [140, 321] on input "checkbox" at bounding box center [138, 320] width 13 height 13
checkbox input "true"
checkbox input "false"
checkbox input "true"
click at [388, 335] on td "2497-2522" at bounding box center [408, 330] width 157 height 56
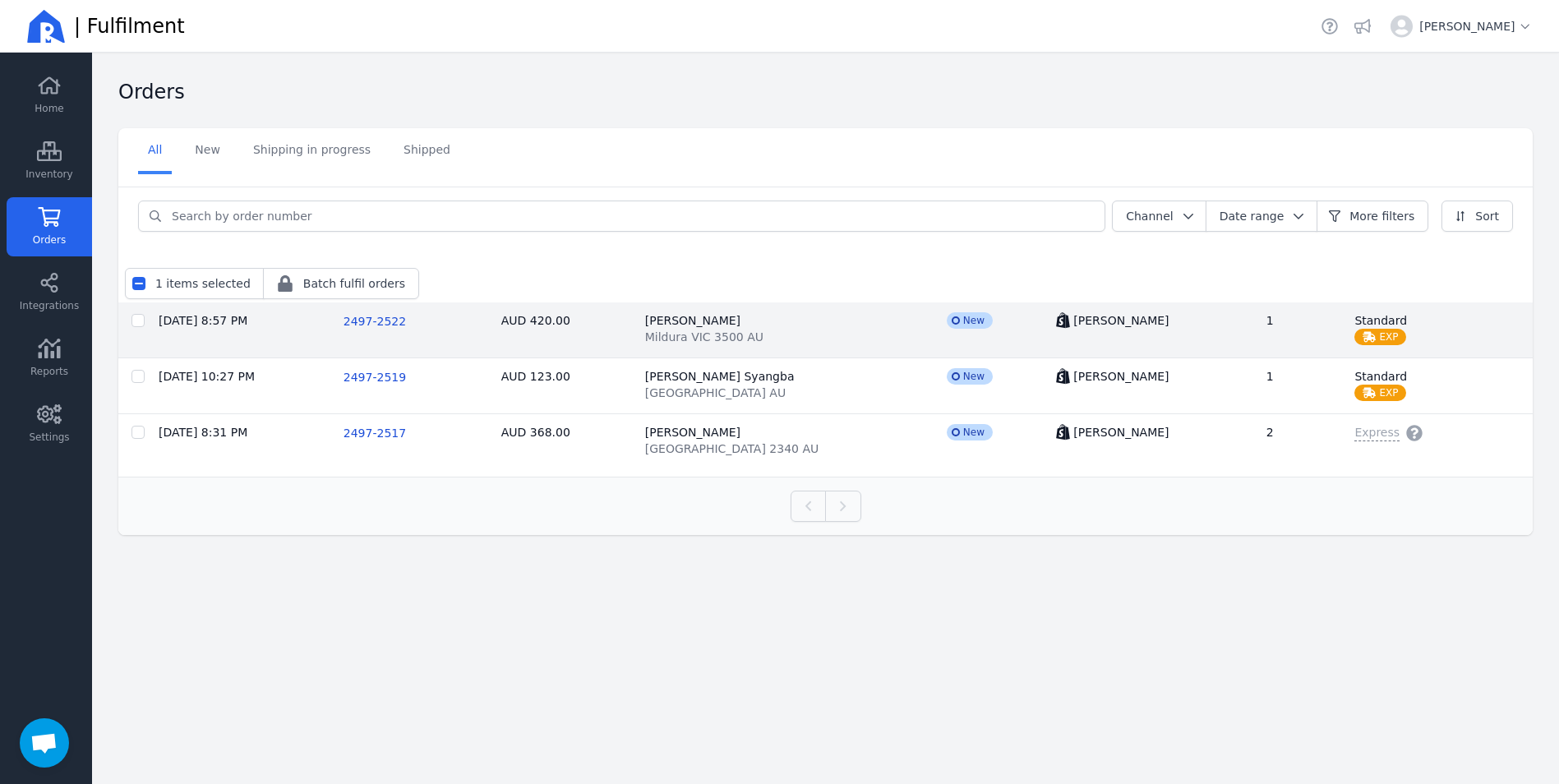
checkbox input "false"
click at [712, 339] on span "Mildura VIC 3500 AU" at bounding box center [704, 336] width 119 height 16
checkbox input "false"
checkbox input "true"
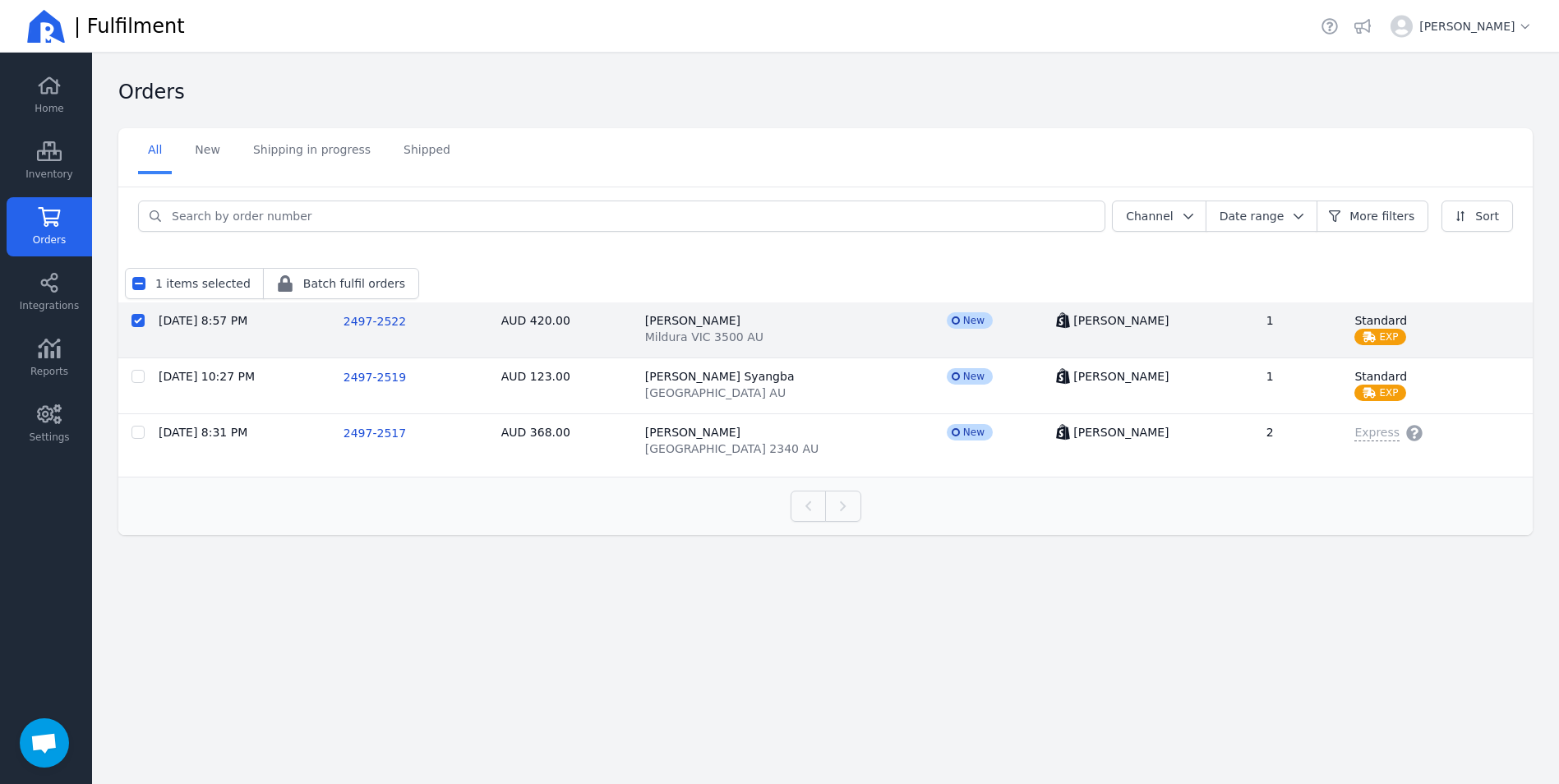
click at [969, 322] on span "incompleted New" at bounding box center [970, 320] width 46 height 16
checkbox input "false"
click at [1312, 329] on td "1" at bounding box center [1297, 330] width 89 height 56
checkbox input "false"
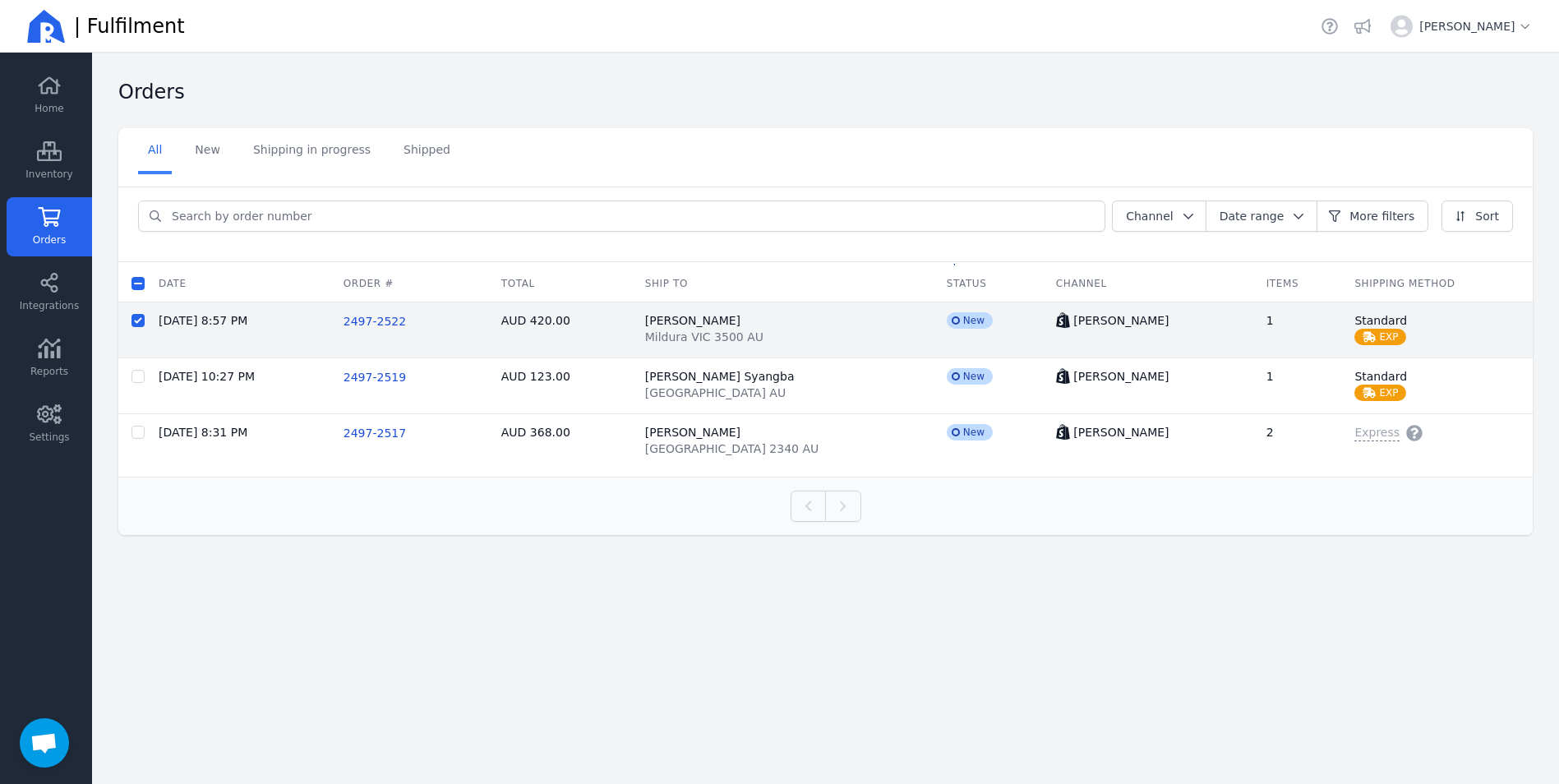
checkbox input "true"
click at [194, 334] on td "[DATE] 8:57 PM" at bounding box center [237, 330] width 185 height 56
checkbox input "false"
click at [194, 334] on td "[DATE] 8:57 PM" at bounding box center [237, 330] width 185 height 56
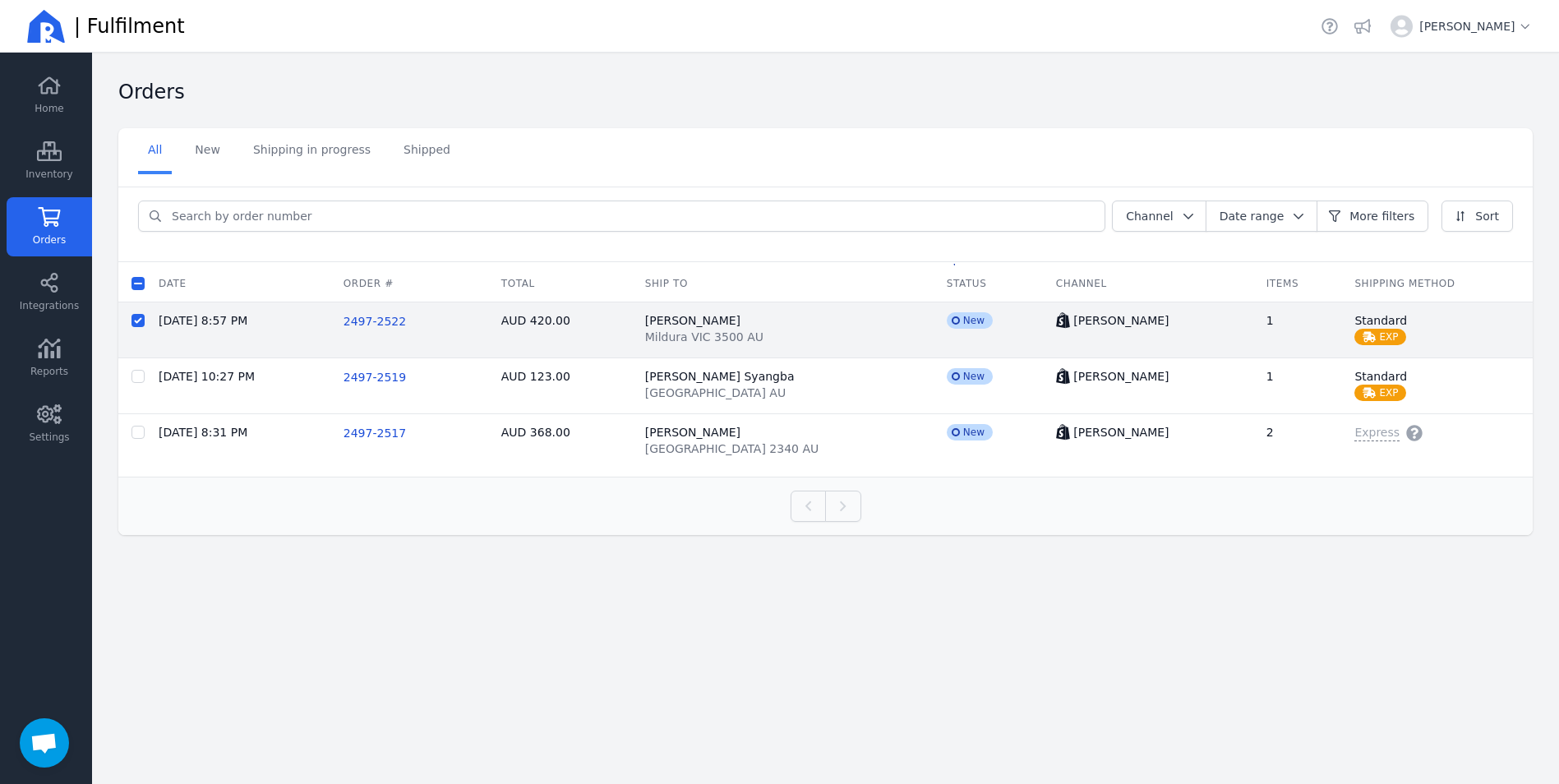
checkbox input "false"
checkbox input "true"
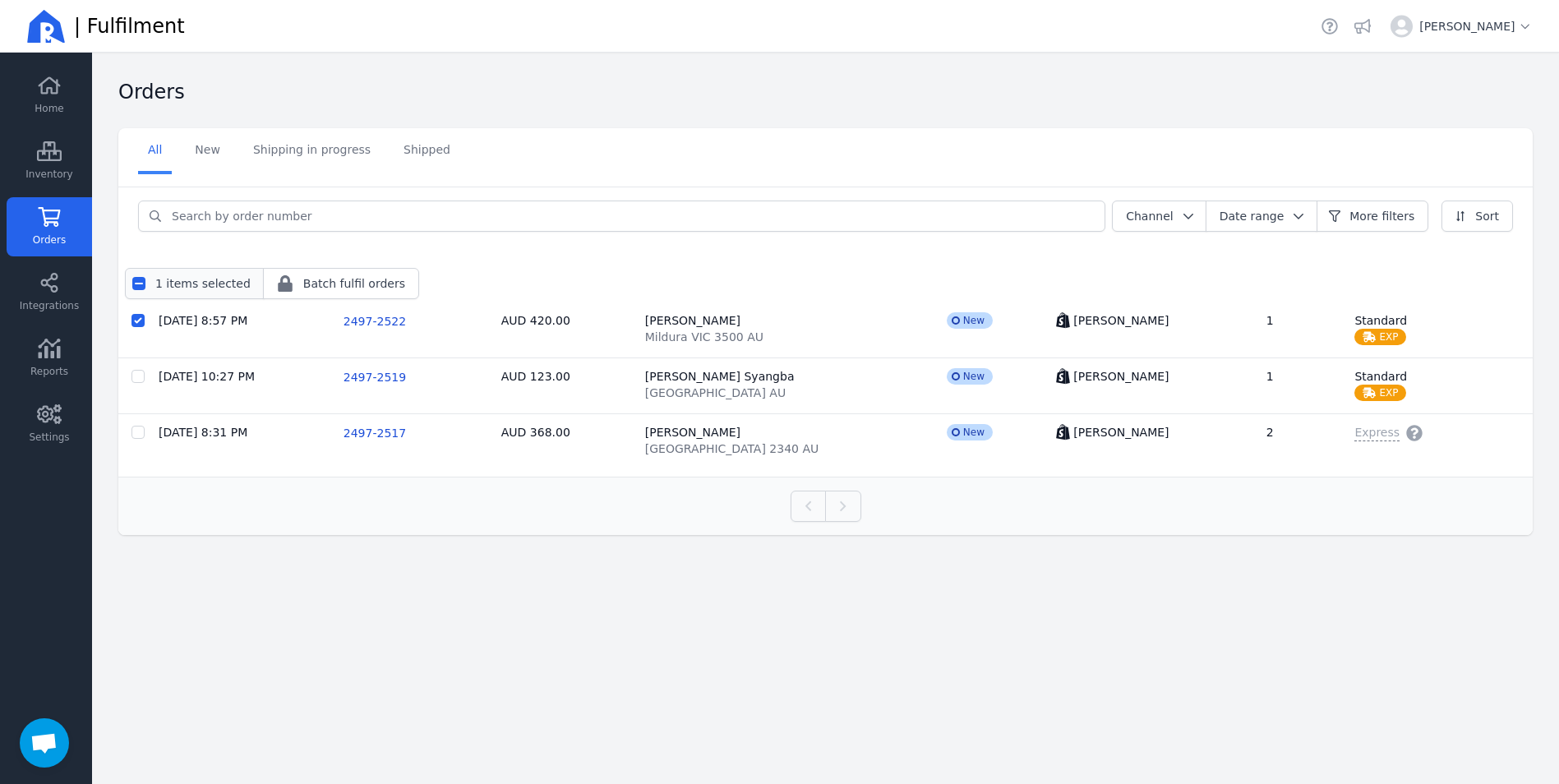
click at [157, 283] on label "1 items selected" at bounding box center [203, 283] width 95 height 13
checkbox input "true"
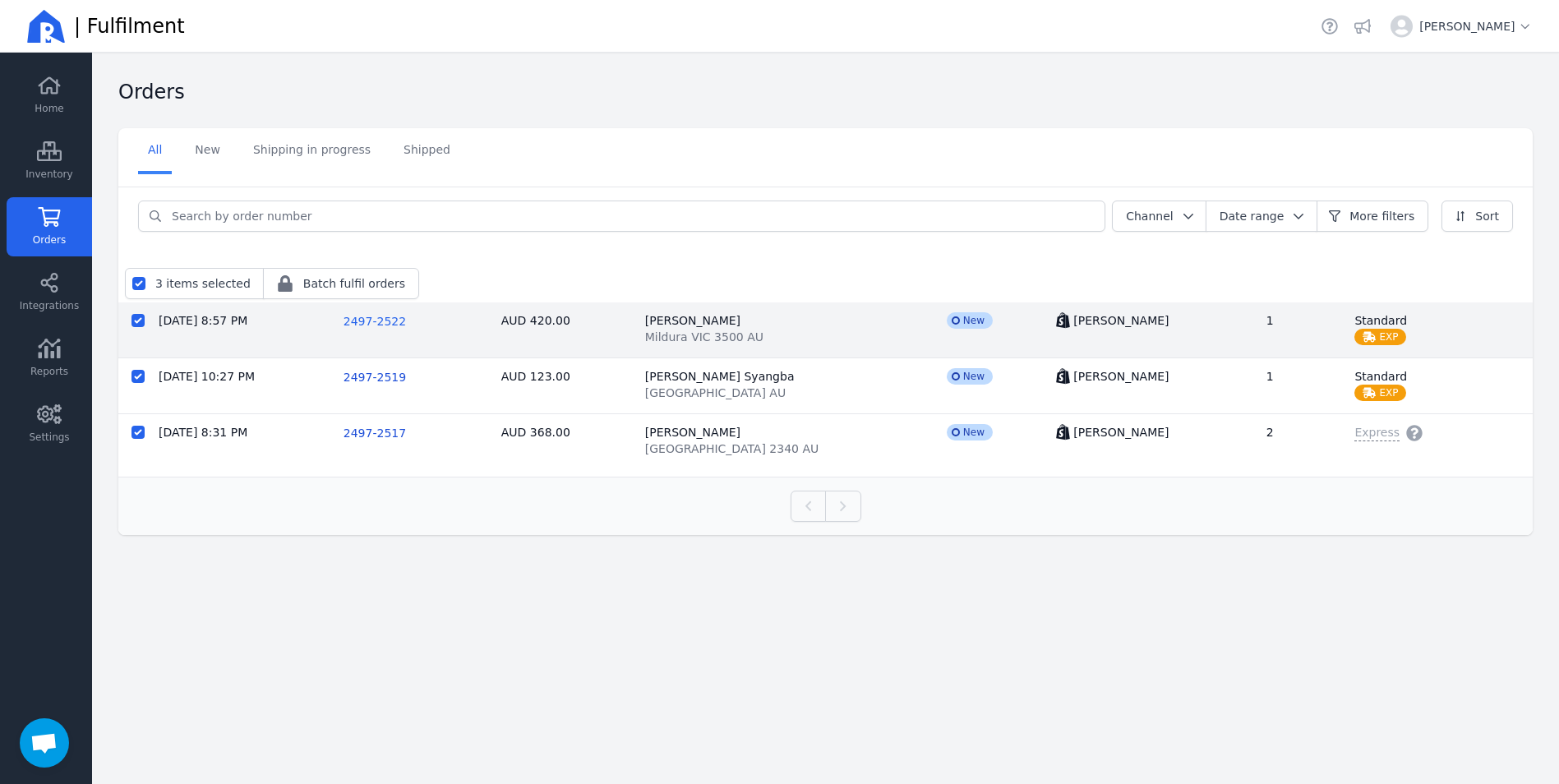
click at [396, 324] on span "2497-2522" at bounding box center [374, 321] width 63 height 13
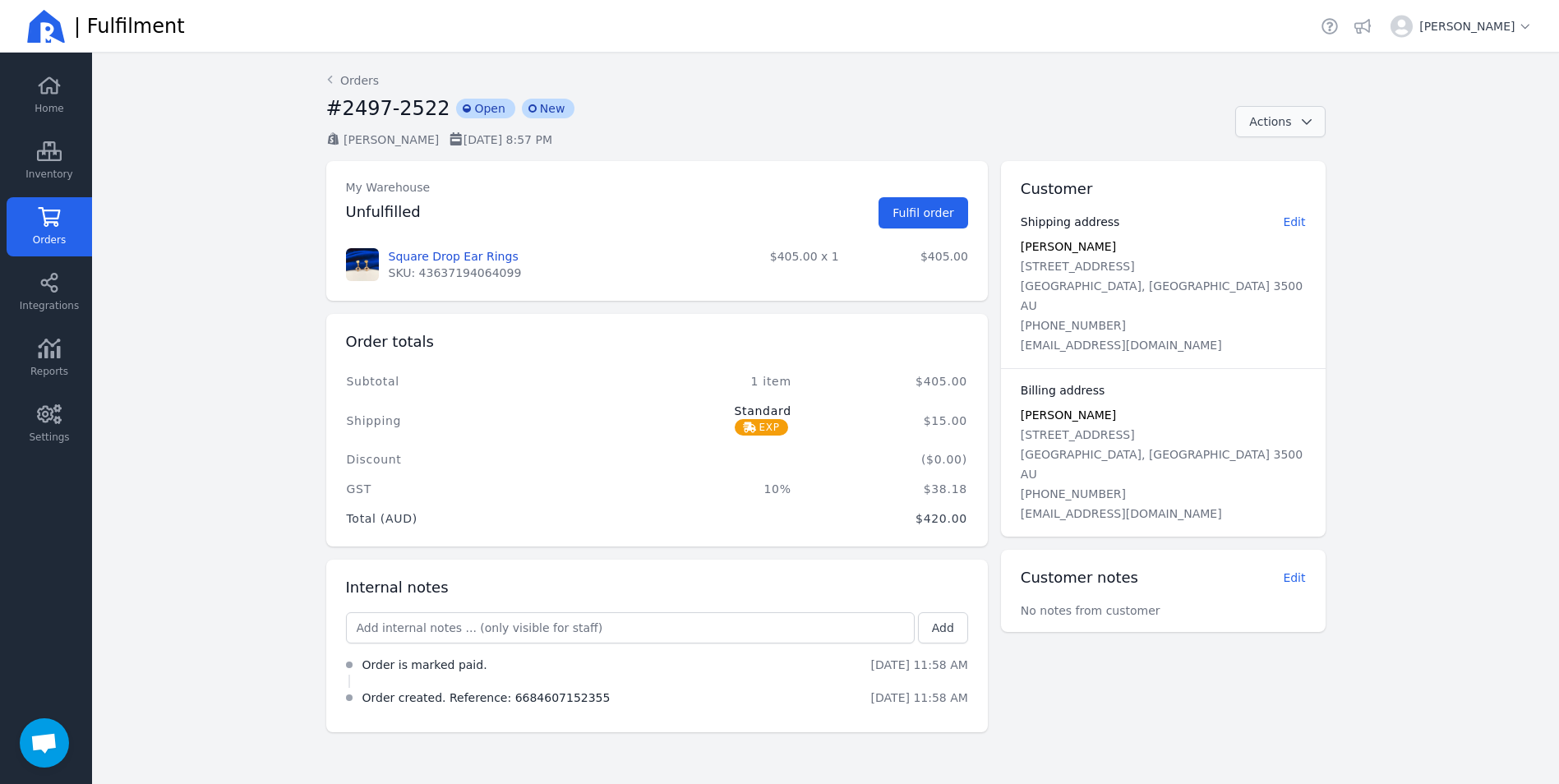
click at [1312, 121] on icon "button" at bounding box center [1306, 121] width 16 height 11
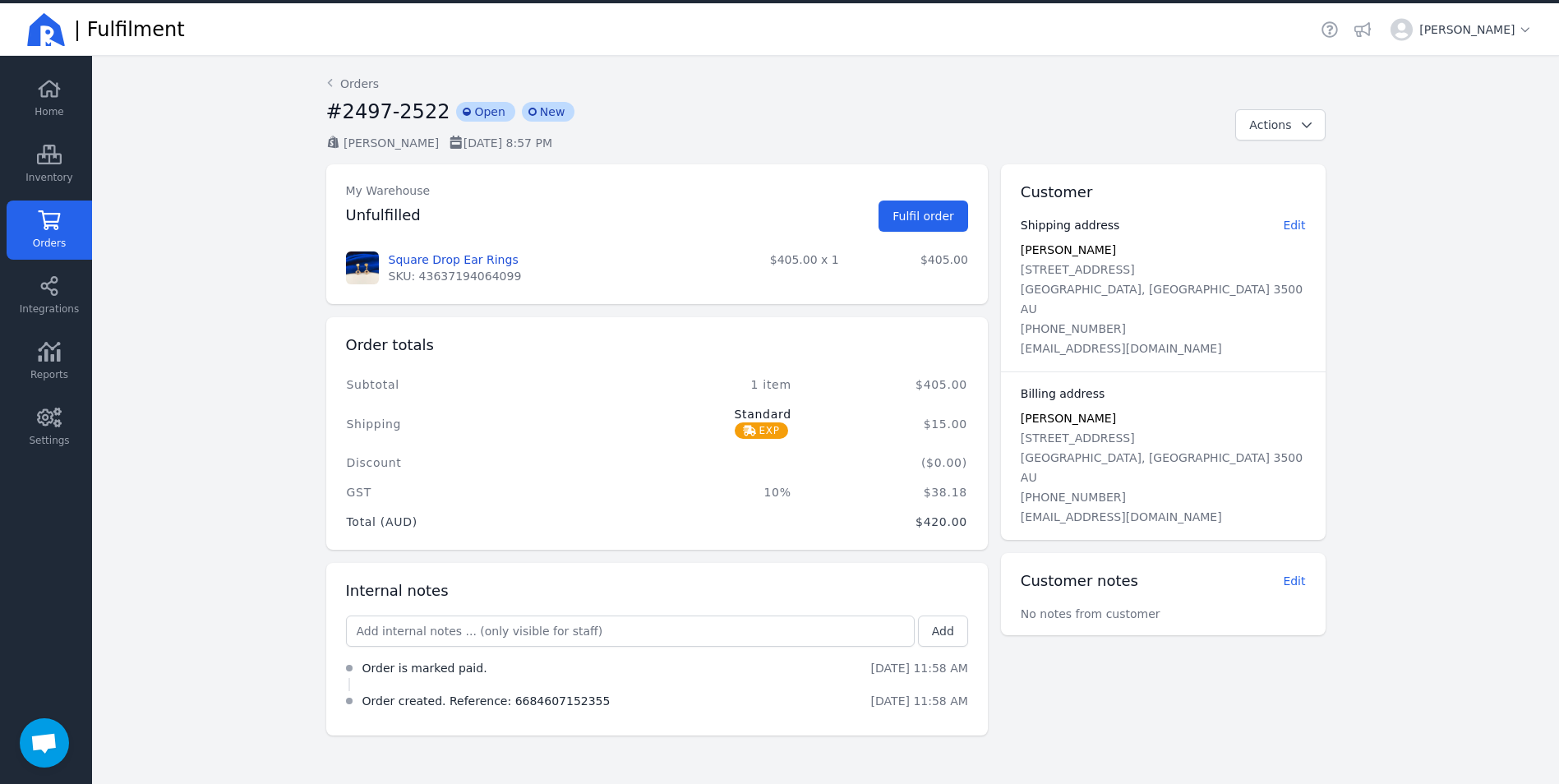
scroll to position [40, 0]
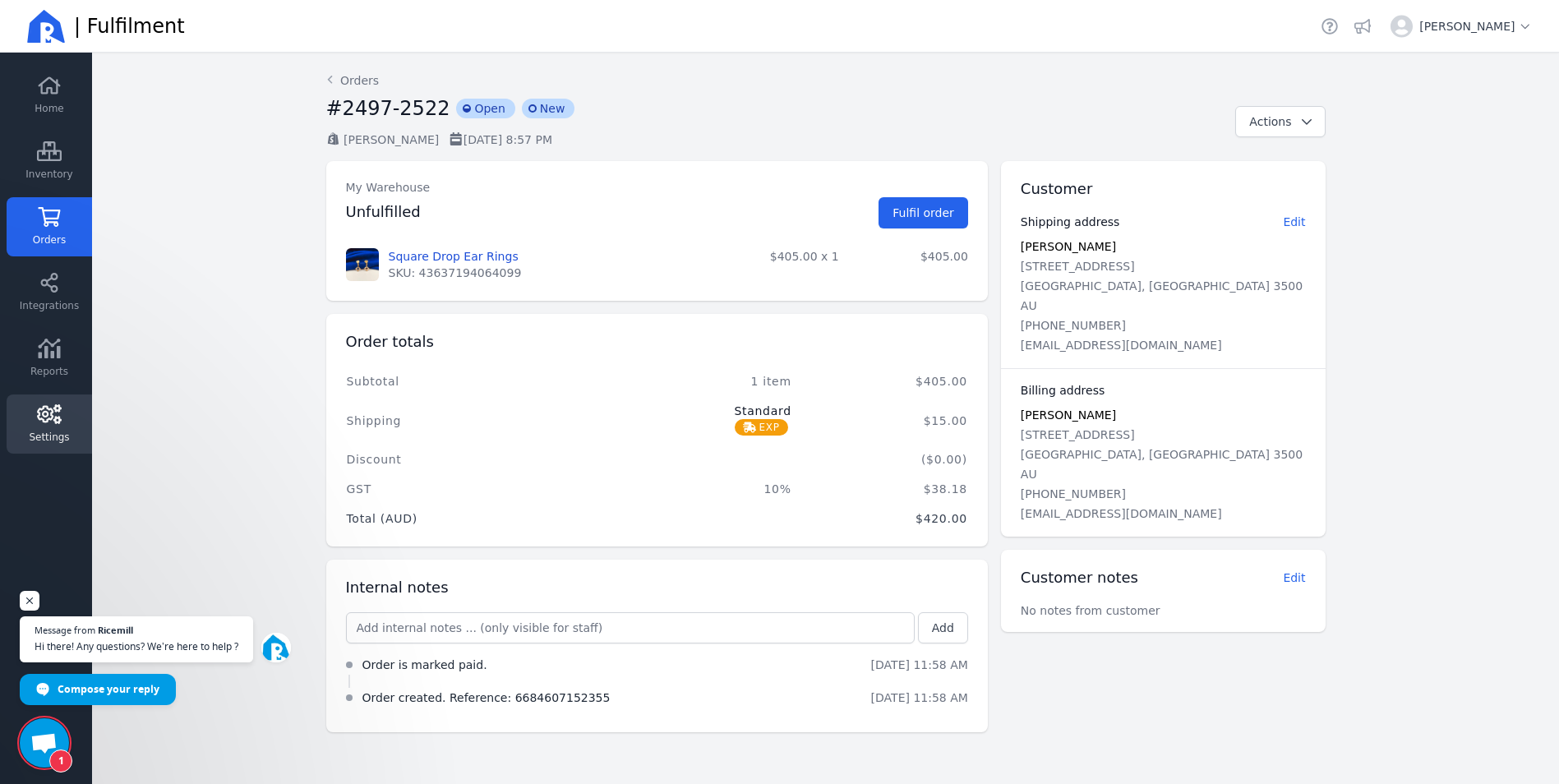
click at [40, 420] on icon at bounding box center [49, 413] width 25 height 20
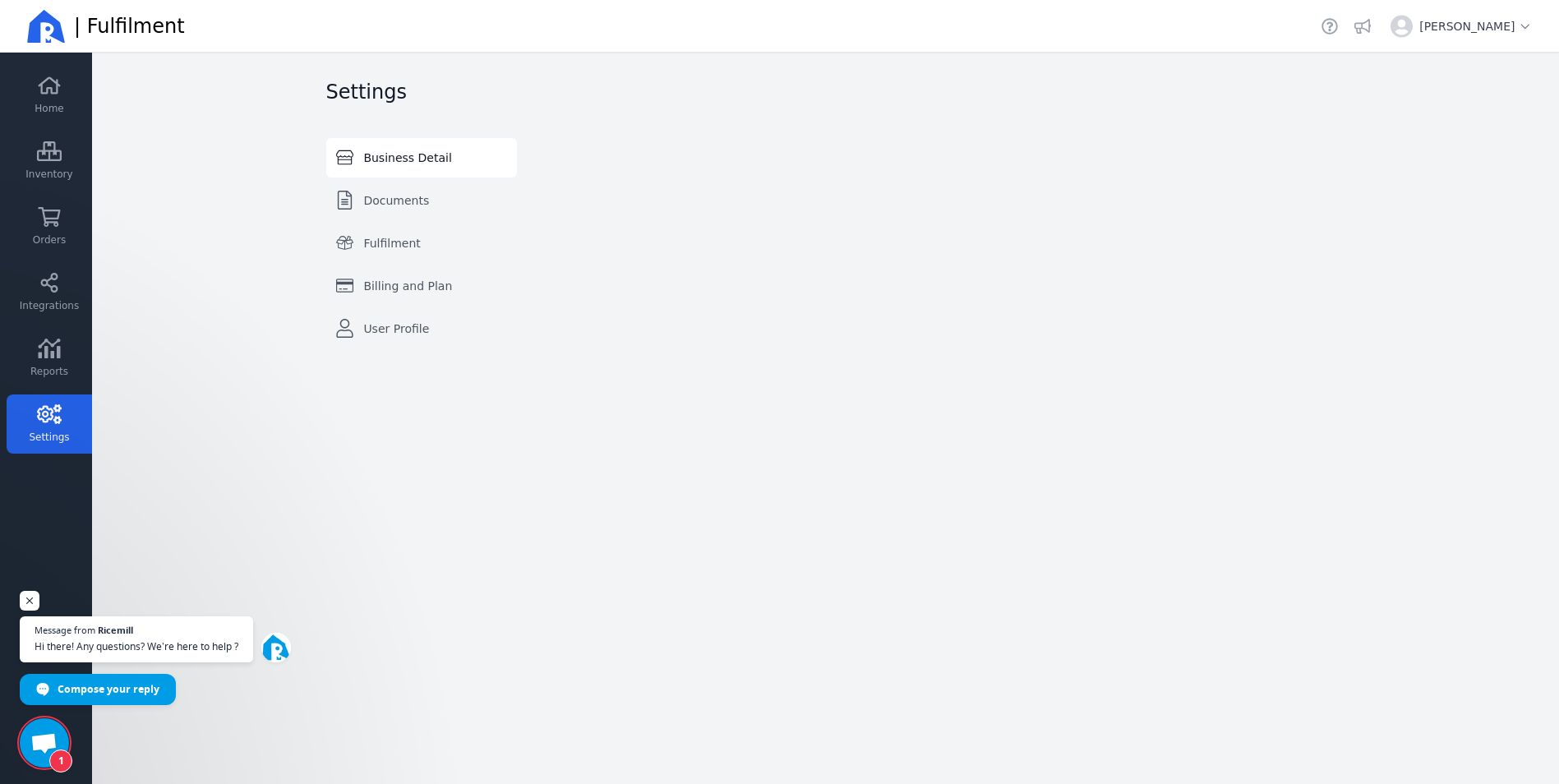
select select "AU"
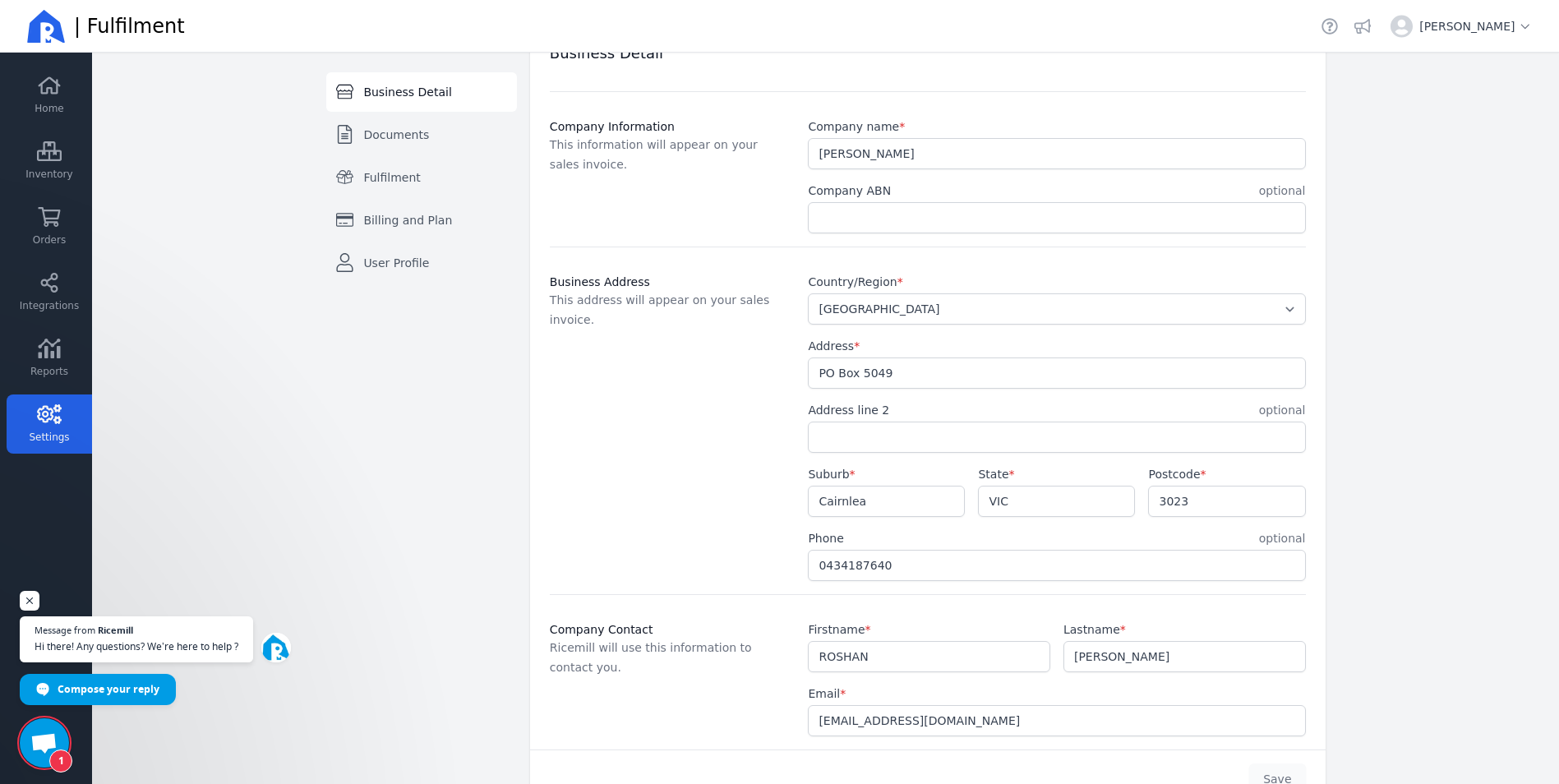
scroll to position [146, 0]
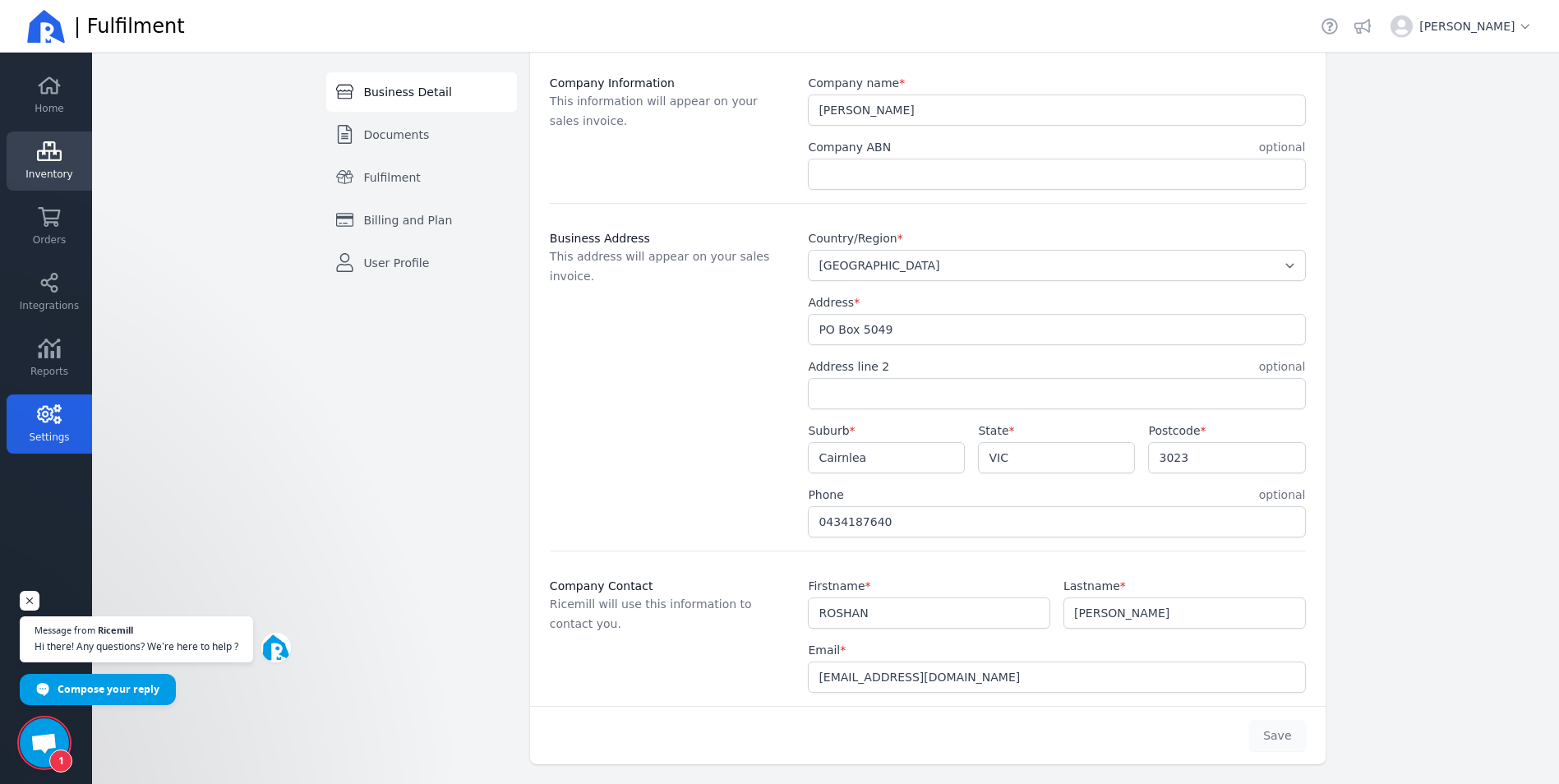
click at [42, 145] on icon at bounding box center [49, 150] width 25 height 20
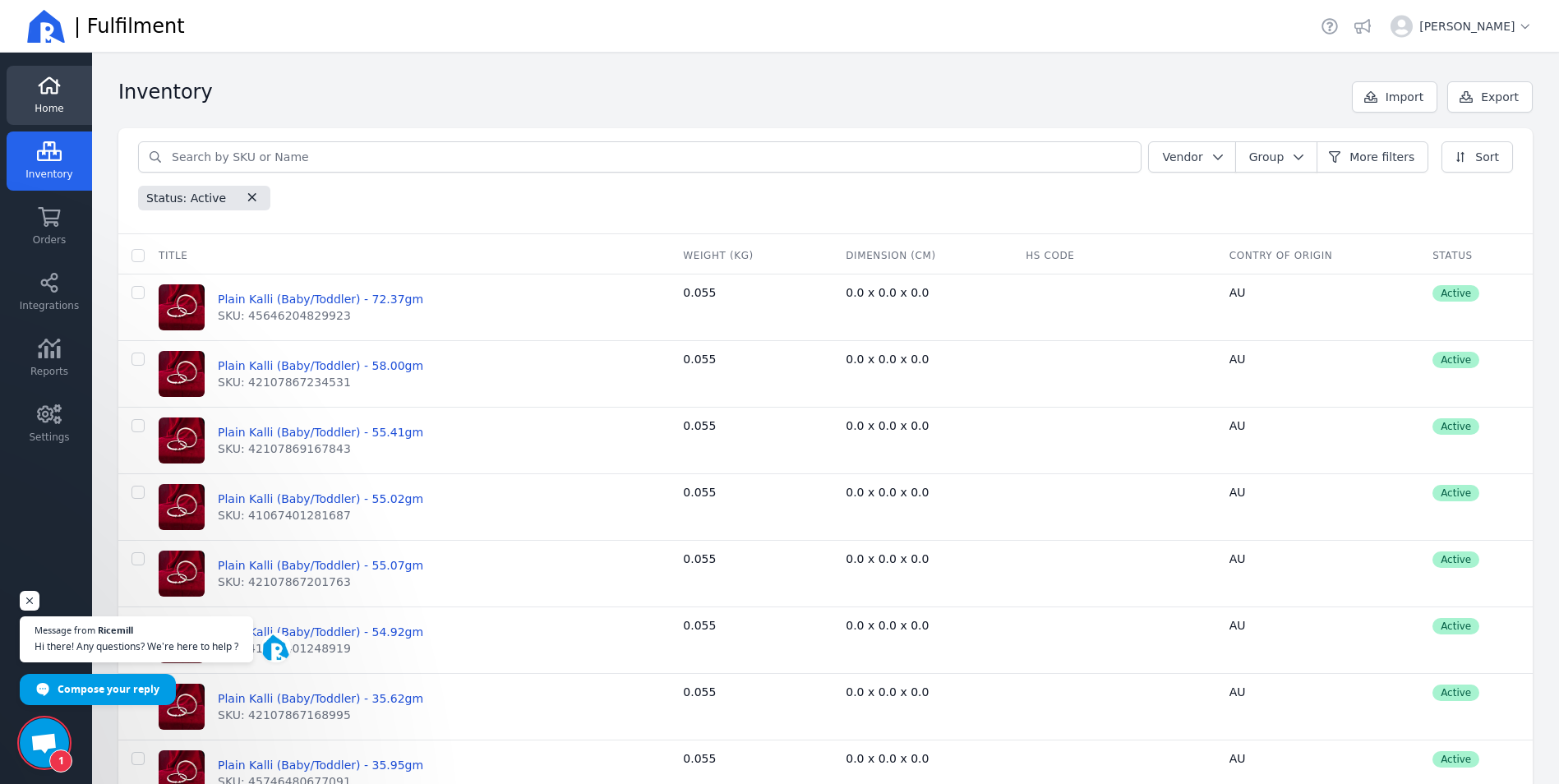
click at [64, 95] on link "Home" at bounding box center [49, 95] width 85 height 59
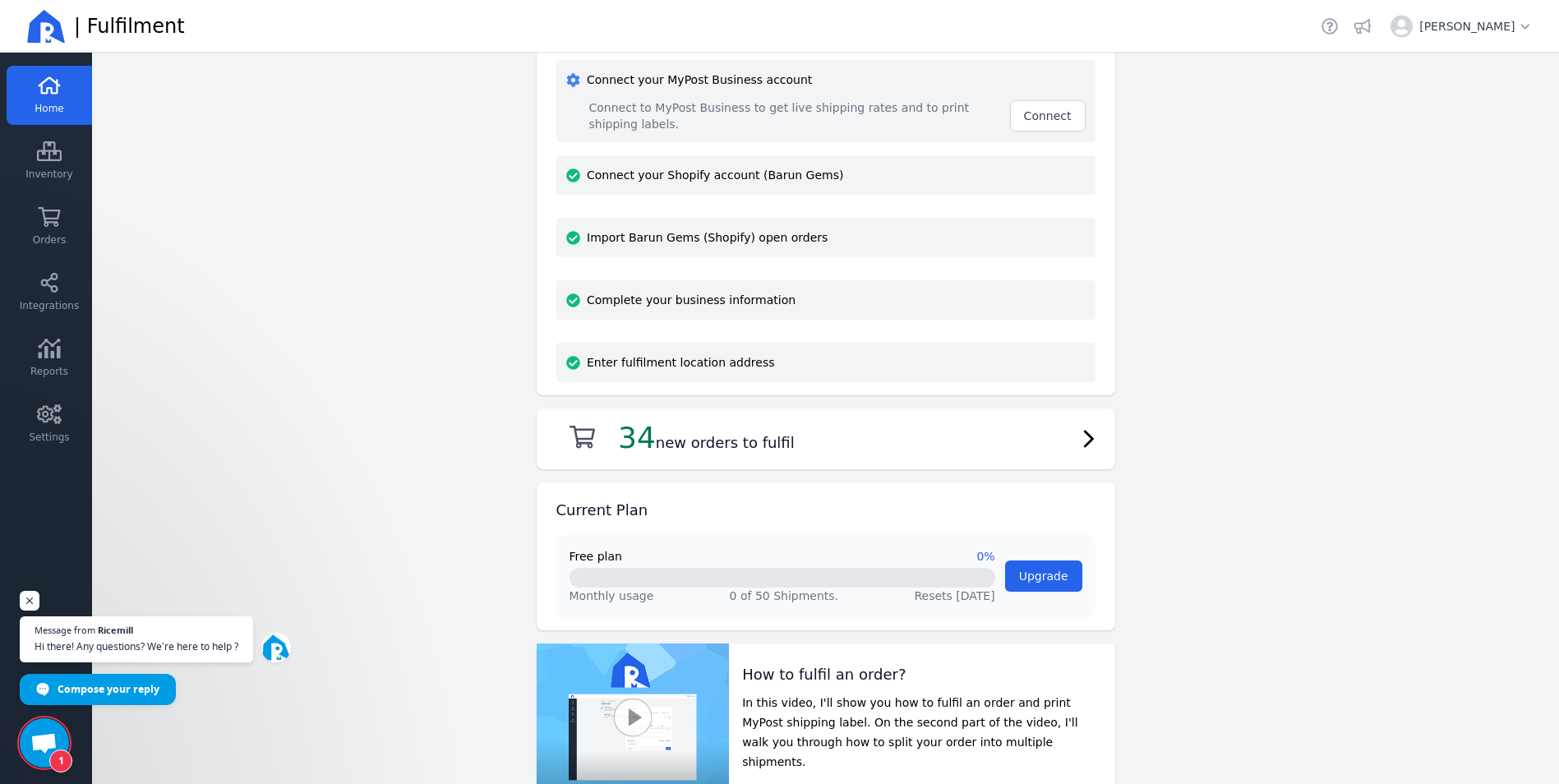
scroll to position [79, 0]
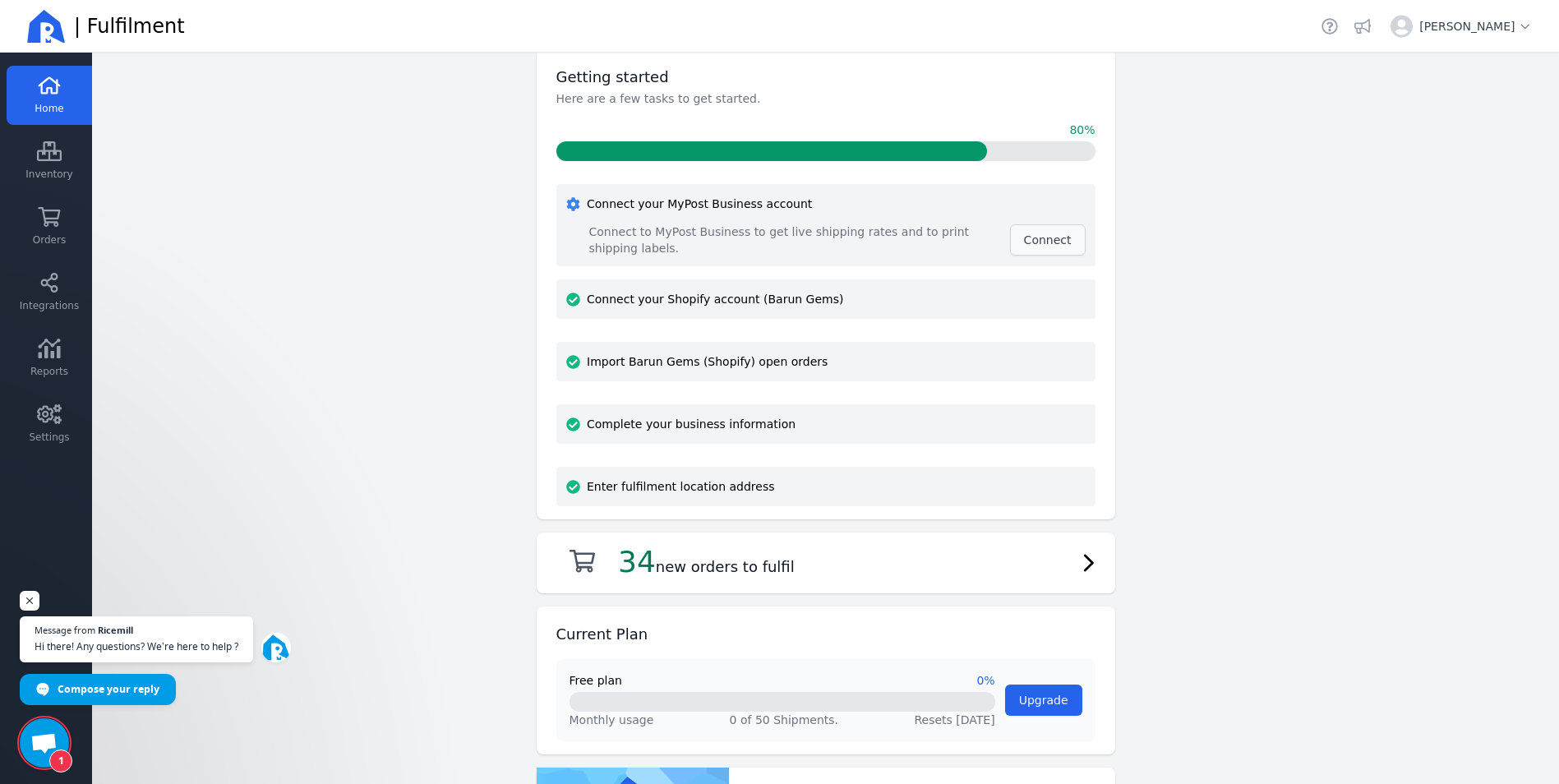
click at [1039, 236] on span "Connect" at bounding box center [1047, 239] width 47 height 13
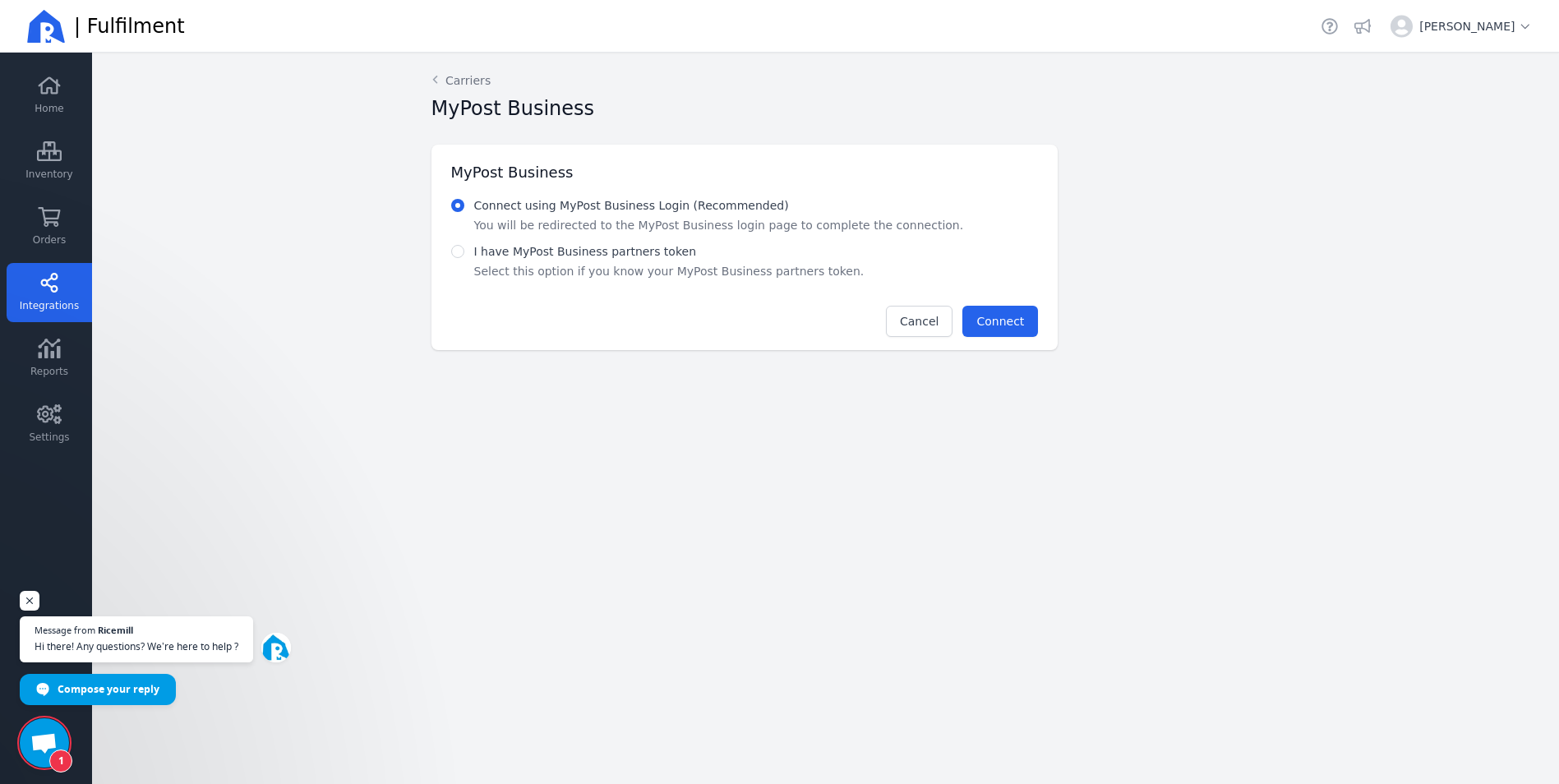
drag, startPoint x: 1005, startPoint y: 316, endPoint x: 665, endPoint y: 360, distance: 342.8
click at [665, 360] on div "Back Carriers MyPost Business MyPost Business Connect using MyPost Business Log…" at bounding box center [826, 211] width 841 height 317
click at [993, 318] on span "Connect" at bounding box center [999, 321] width 47 height 13
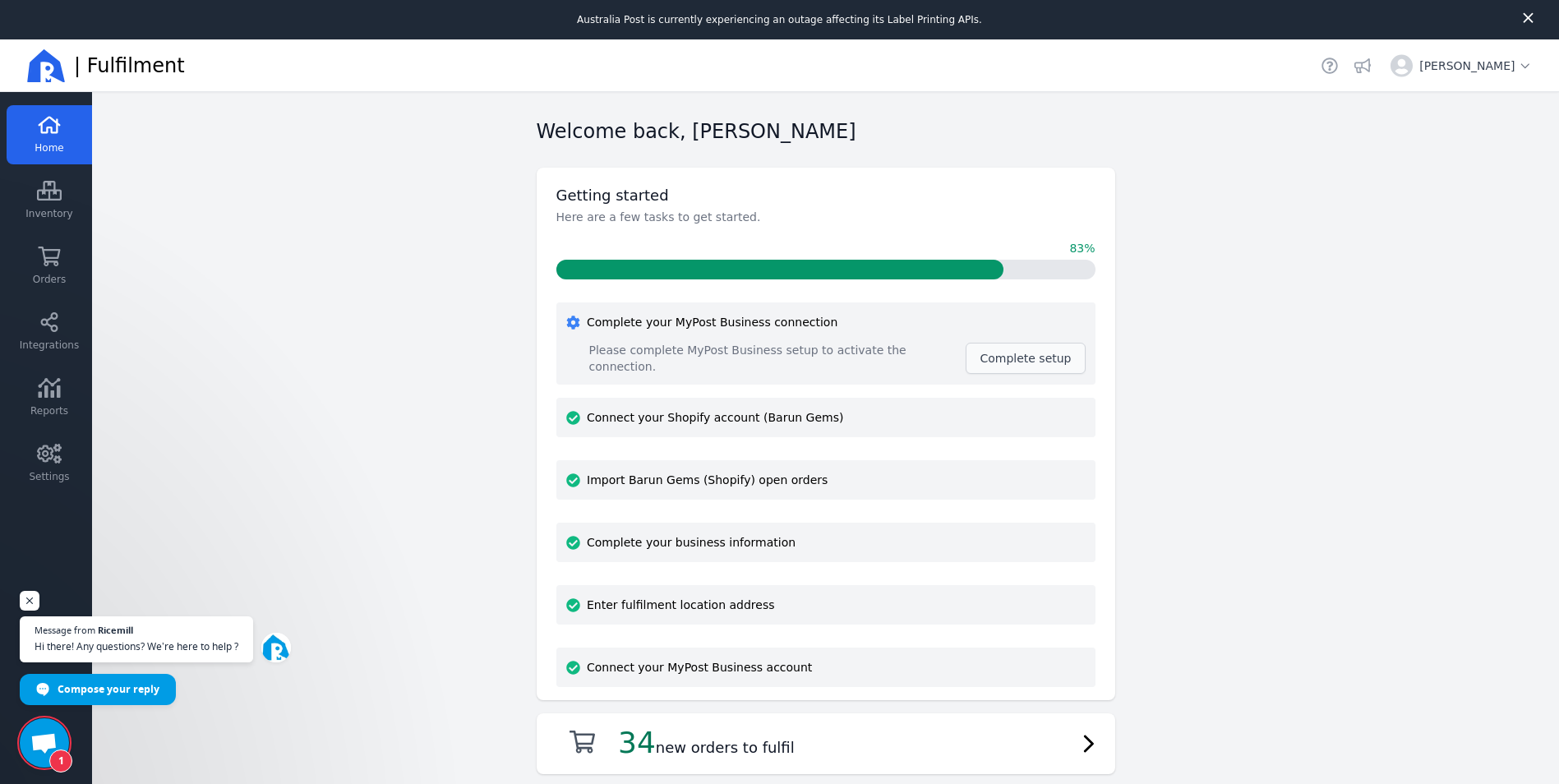
click at [1016, 362] on span "Complete setup" at bounding box center [1025, 358] width 91 height 13
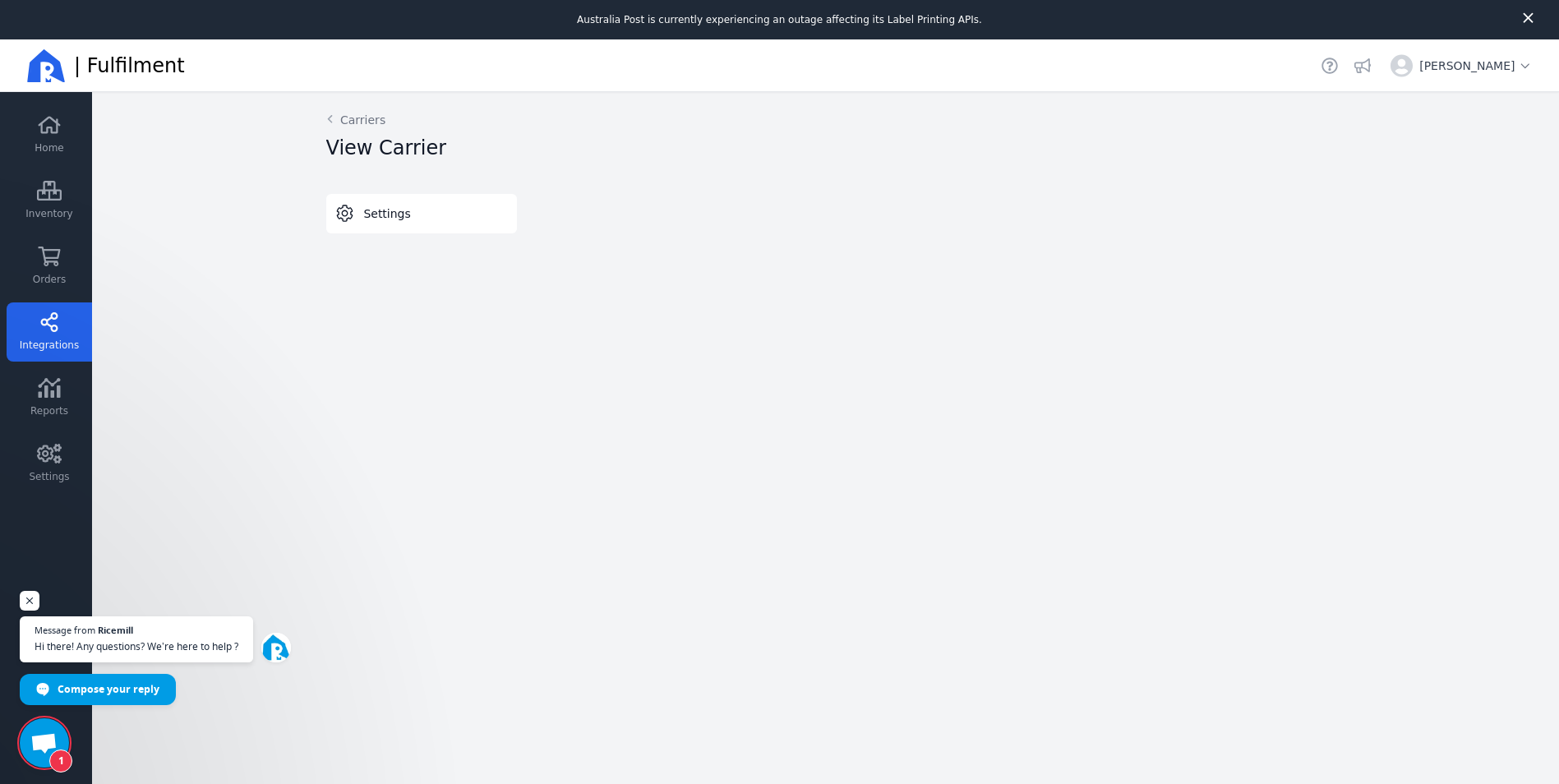
select select "THERMAL-LABEL-A6-1PP"
select select "SALE_OF_GOODS"
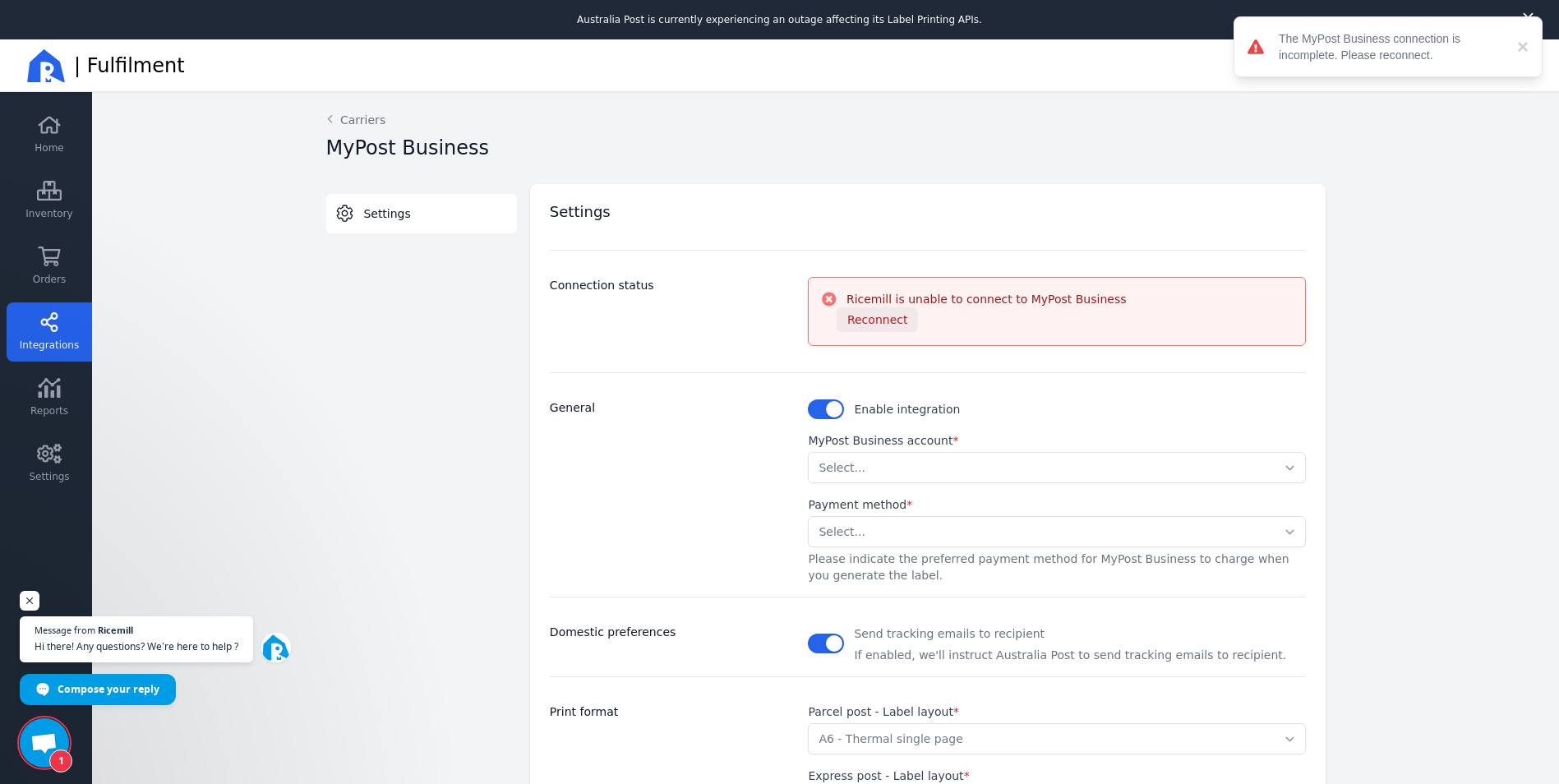
click at [859, 315] on span "Reconnect" at bounding box center [877, 319] width 61 height 13
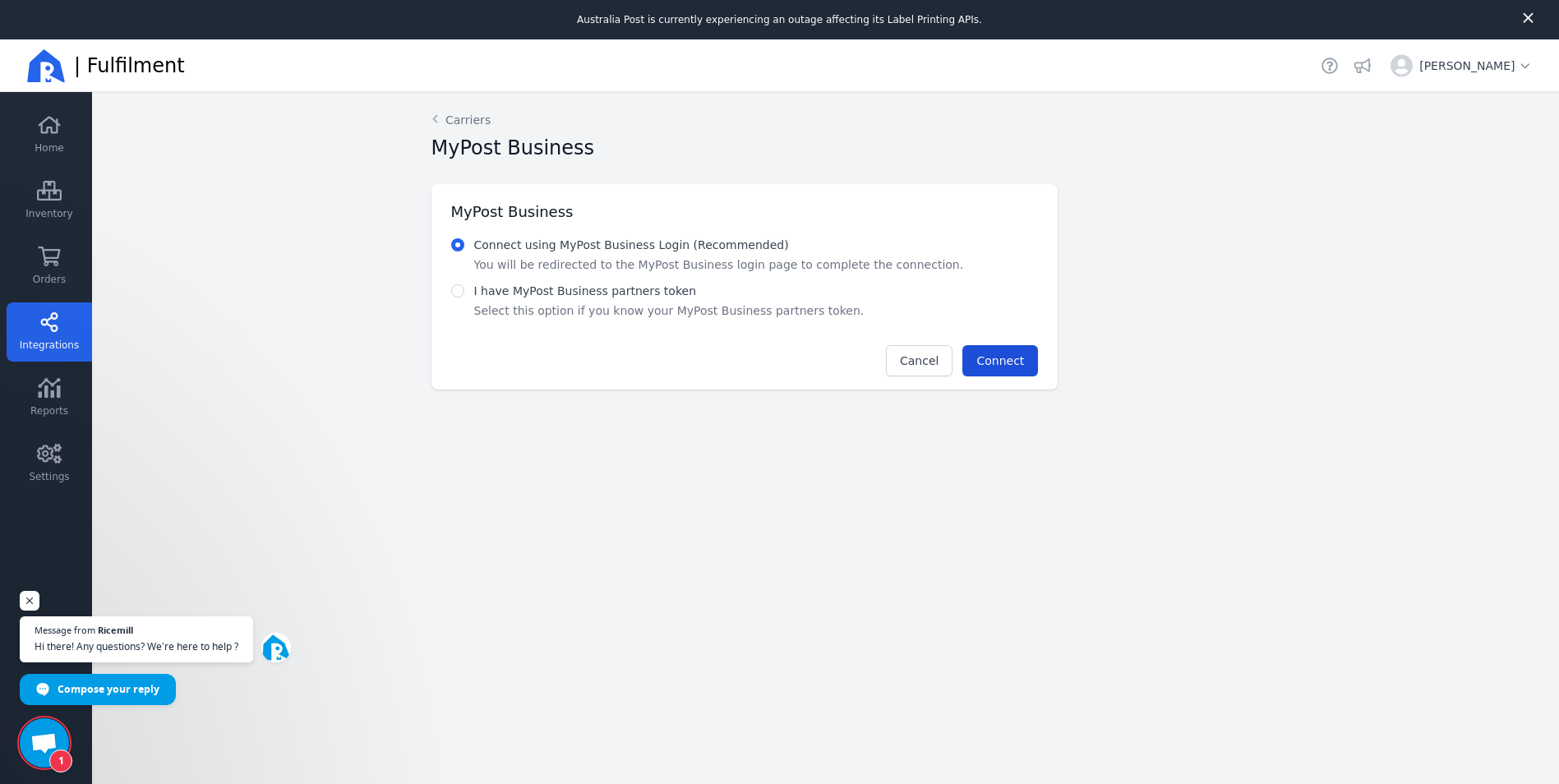
click at [1004, 360] on span "Connect" at bounding box center [999, 360] width 47 height 13
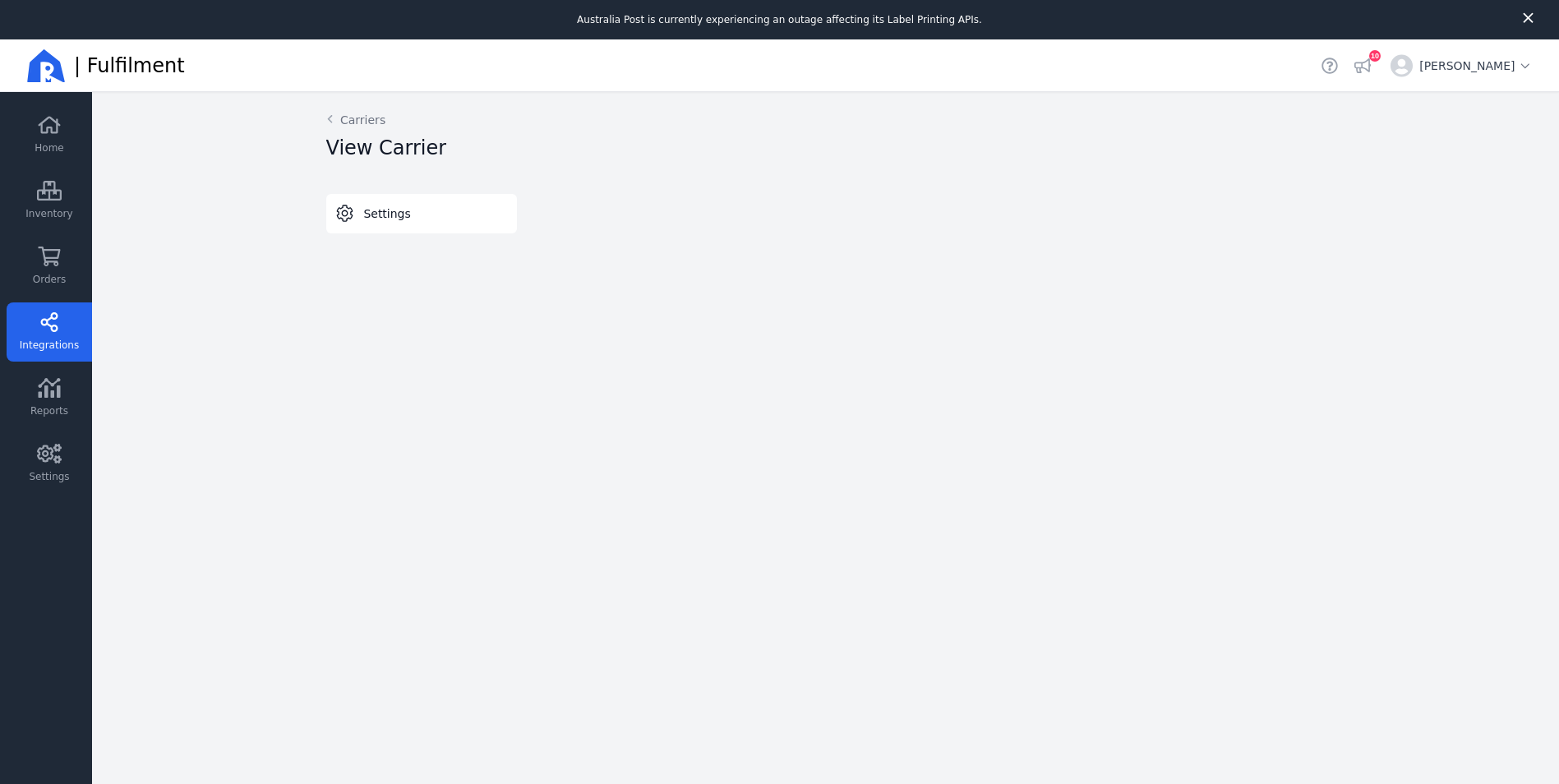
select select "THERMAL-LABEL-A6-1PP"
select select "SALE_OF_GOODS"
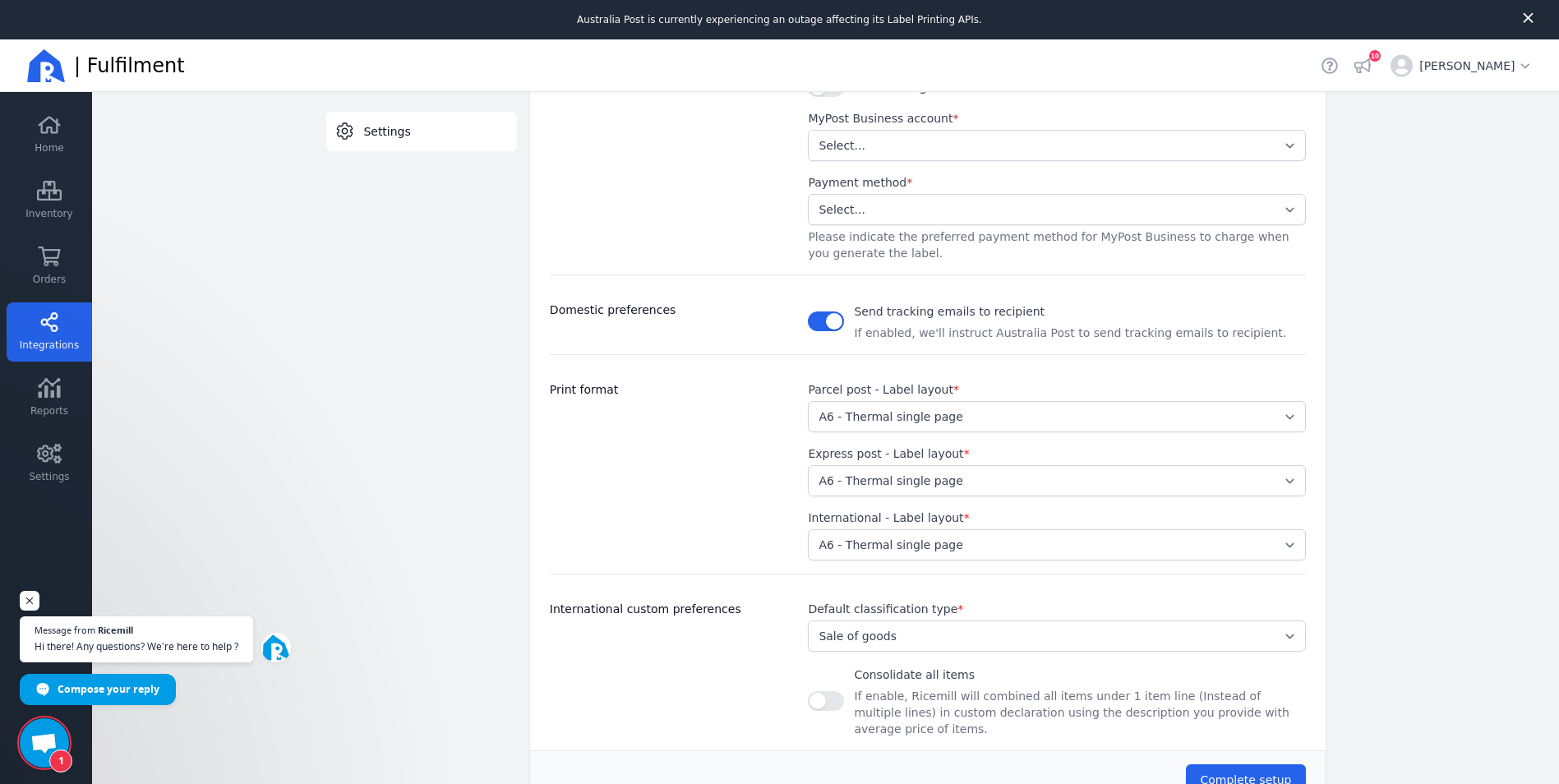
scroll to position [354, 0]
drag, startPoint x: 1264, startPoint y: 766, endPoint x: 1484, endPoint y: 609, distance: 270.3
click at [1484, 665] on main "Back Carriers MyPost Business Settings Switch tab Settings Change the above sel…" at bounding box center [826, 457] width 1467 height 731
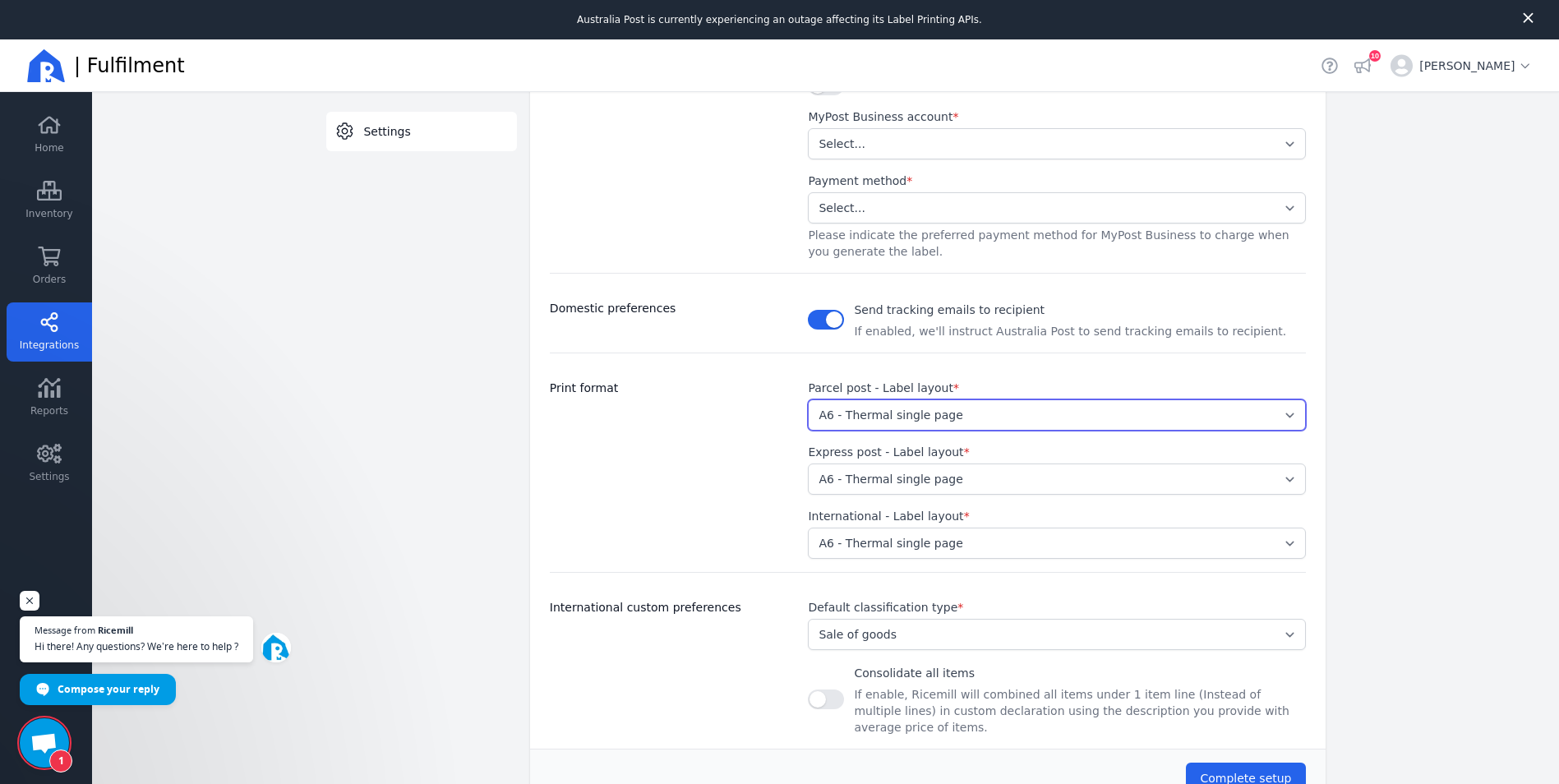
click at [1279, 412] on select "Select... A4 - Four labels per page A4 - Single label per page A6 - Thermal sin…" at bounding box center [1056, 414] width 497 height 31
click at [1361, 457] on main "Back Carriers MyPost Business Settings Switch tab Settings Change the above sel…" at bounding box center [826, 457] width 1467 height 731
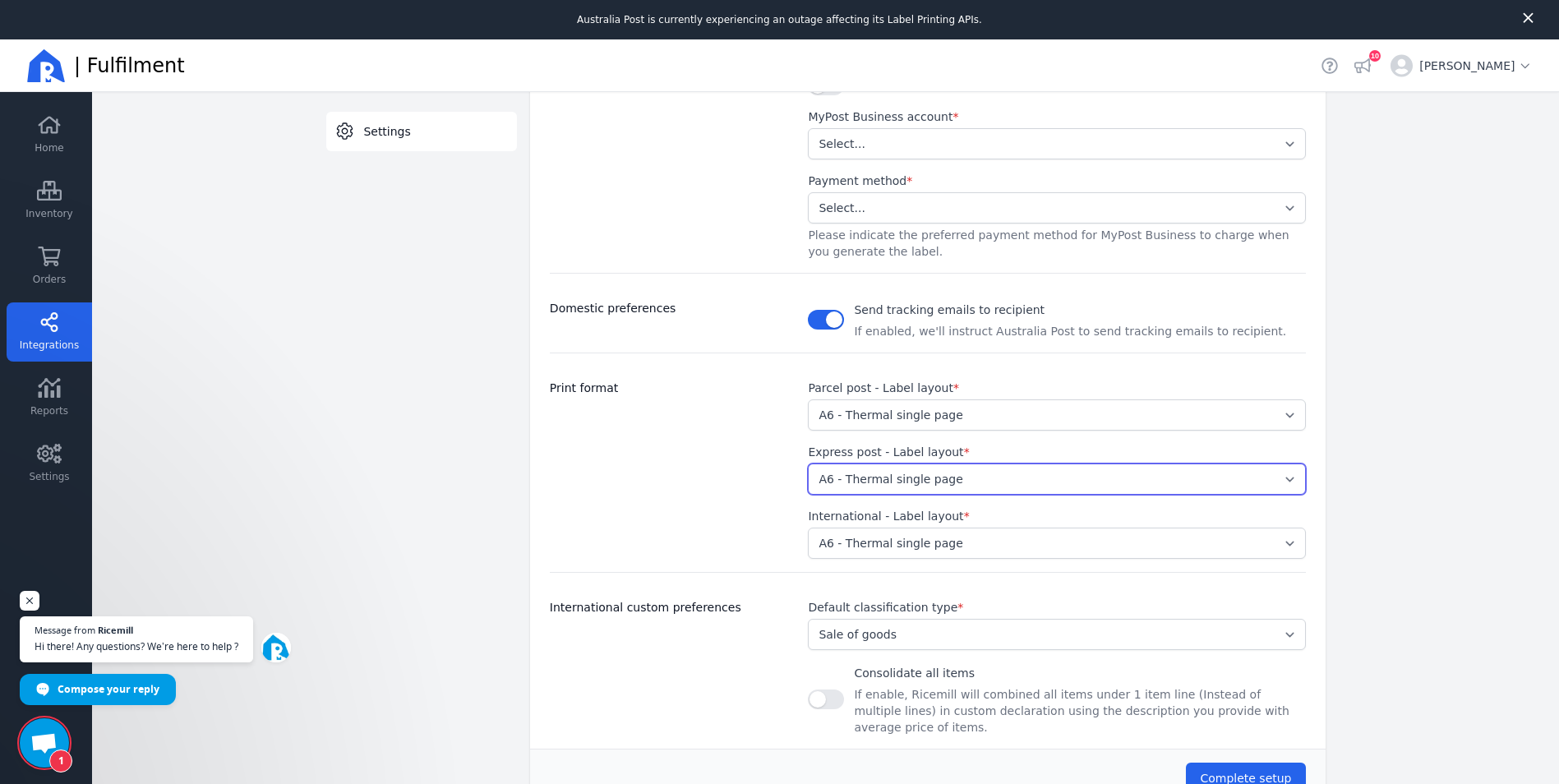
click at [1280, 483] on select "Select... A4 - Four labels per page A4 - Single label per page A6 - Thermal sin…" at bounding box center [1056, 479] width 497 height 31
click at [597, 499] on div "Print format" at bounding box center [669, 469] width 239 height 179
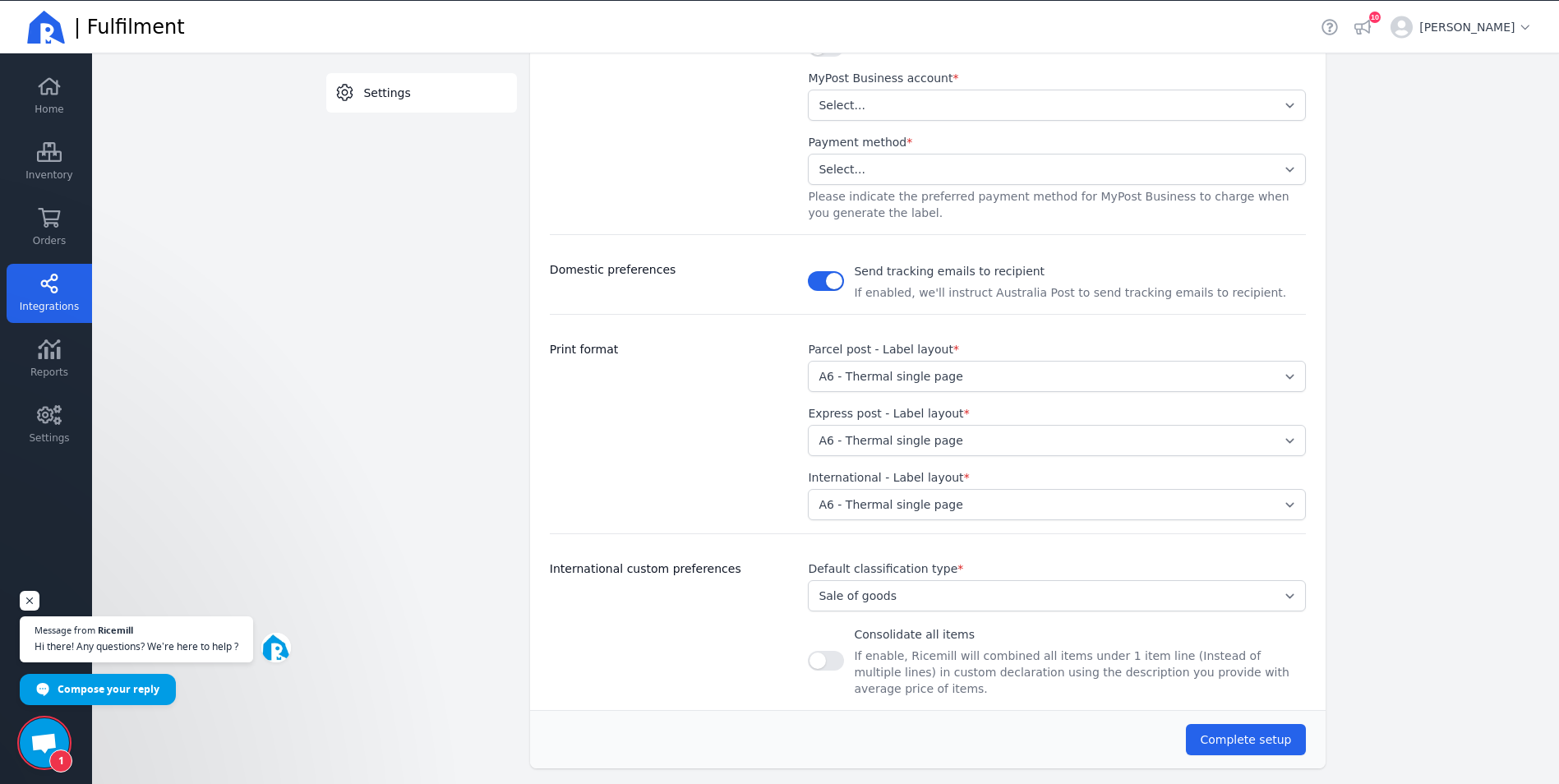
scroll to position [40, 0]
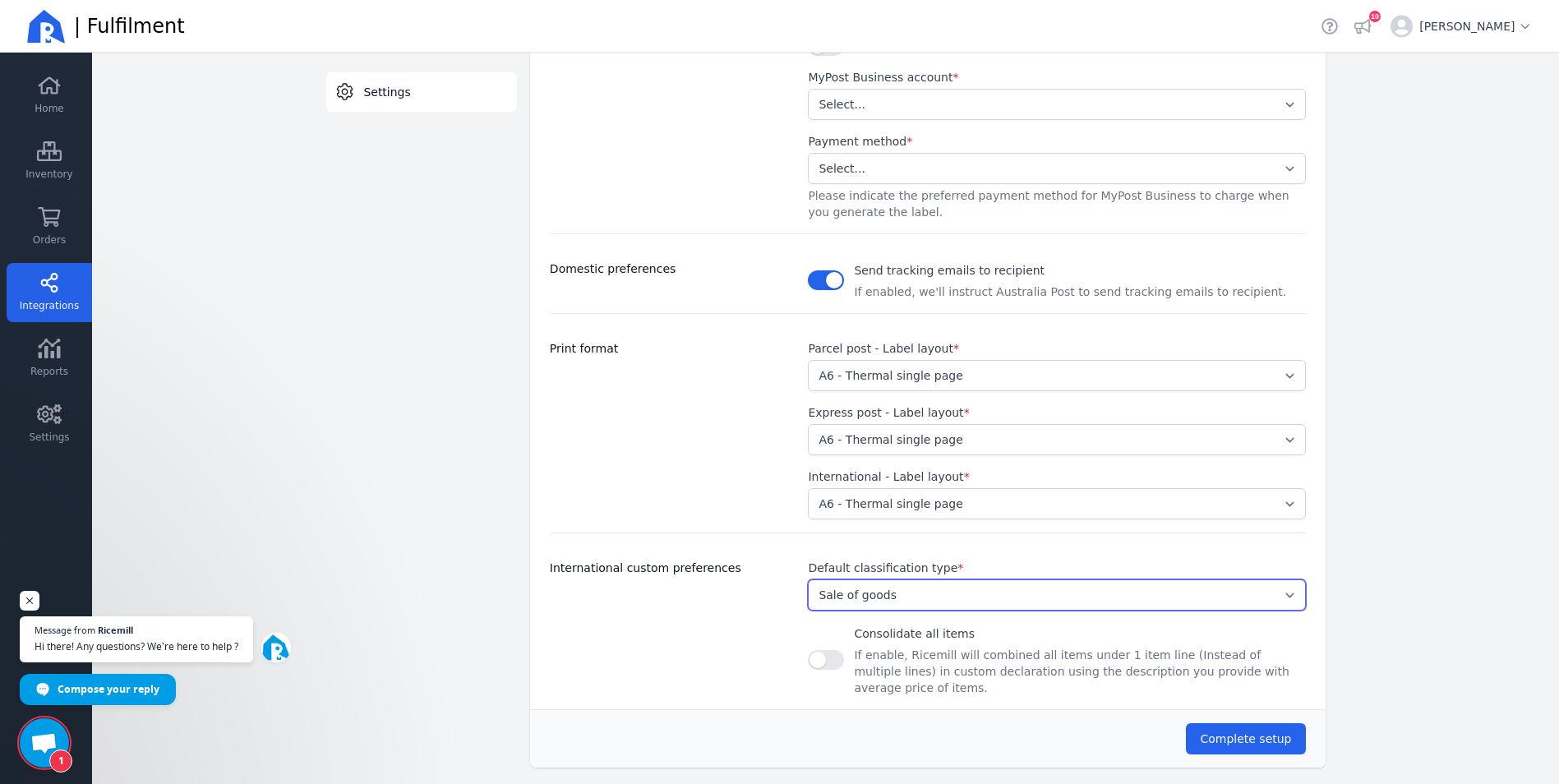
click at [910, 595] on select "Select... Document Gift Sample Sale of goods Other" at bounding box center [1056, 595] width 497 height 31
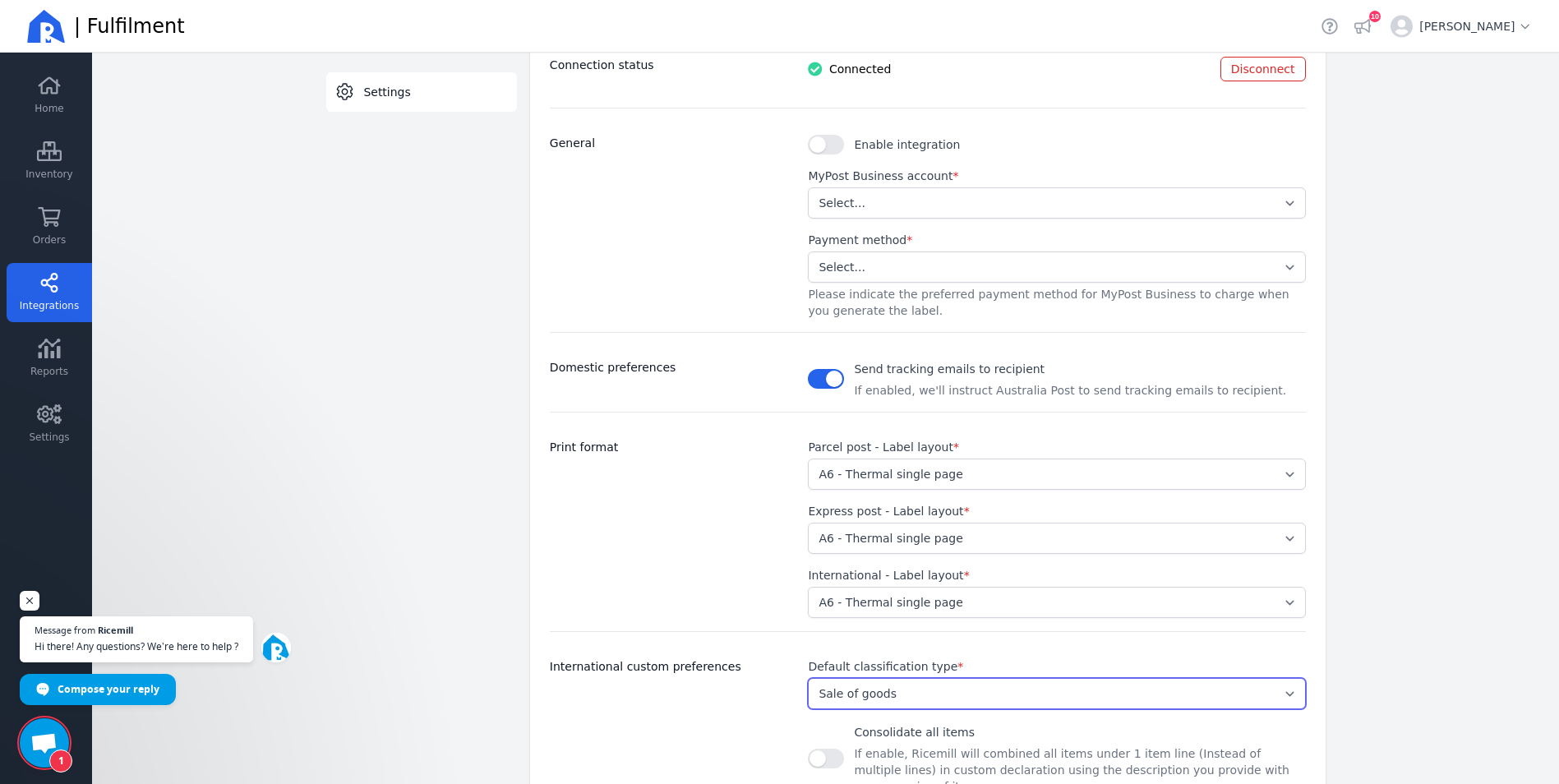
scroll to position [190, 0]
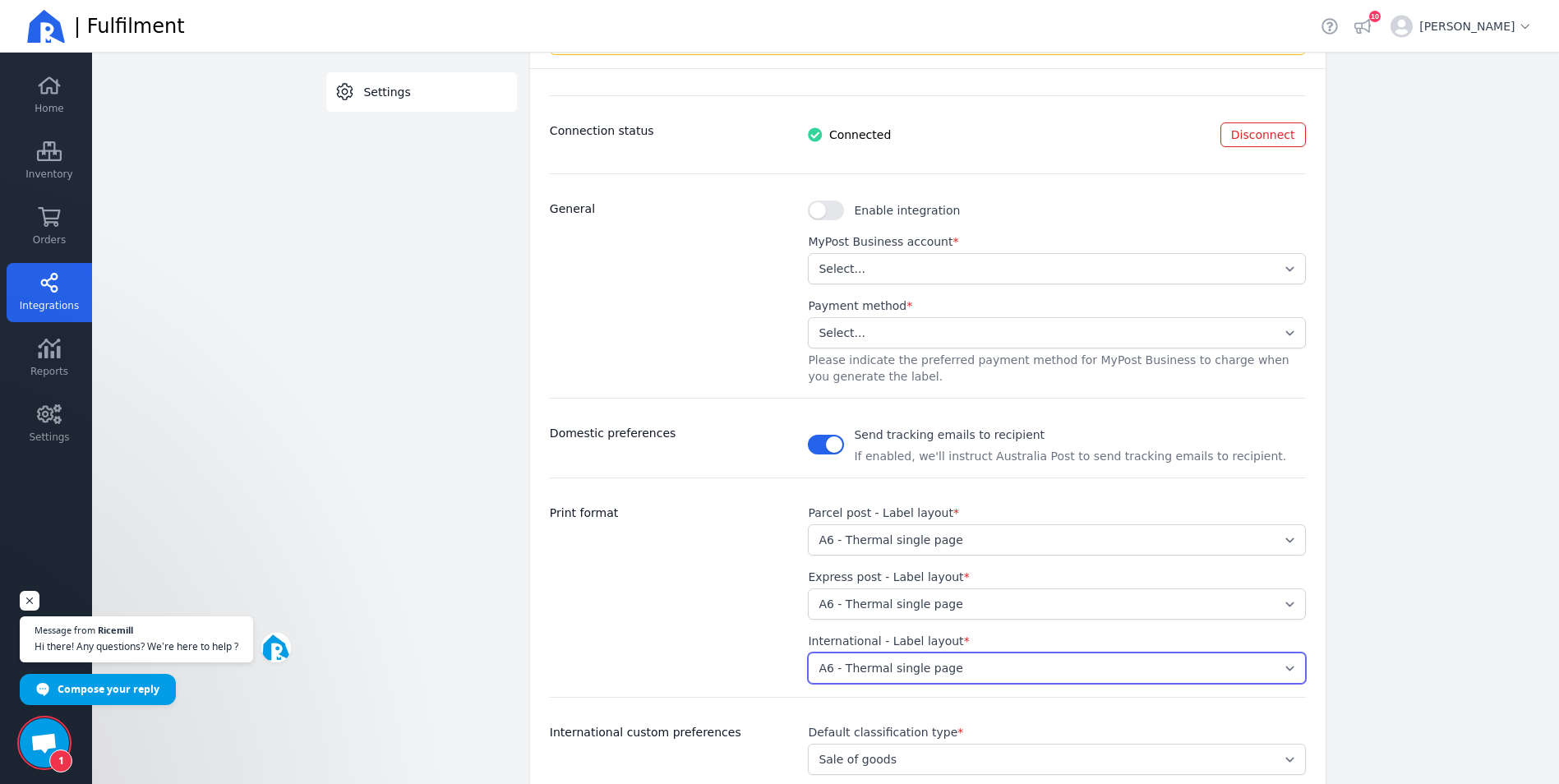
click at [1286, 670] on select "Select... A4 - Four labels per page A4 - Single label per page A6 - Thermal sin…" at bounding box center [1056, 668] width 497 height 31
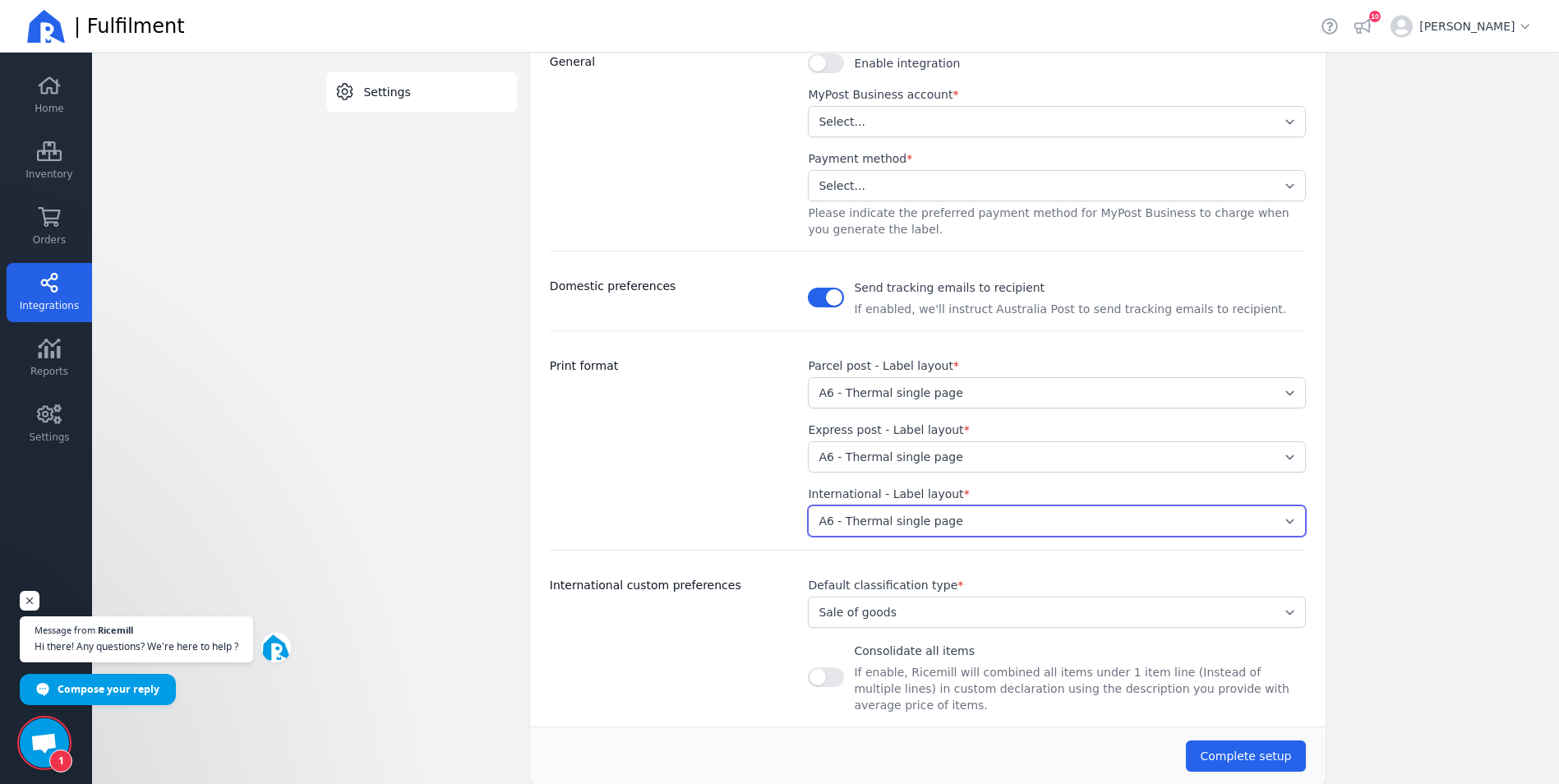
scroll to position [354, 0]
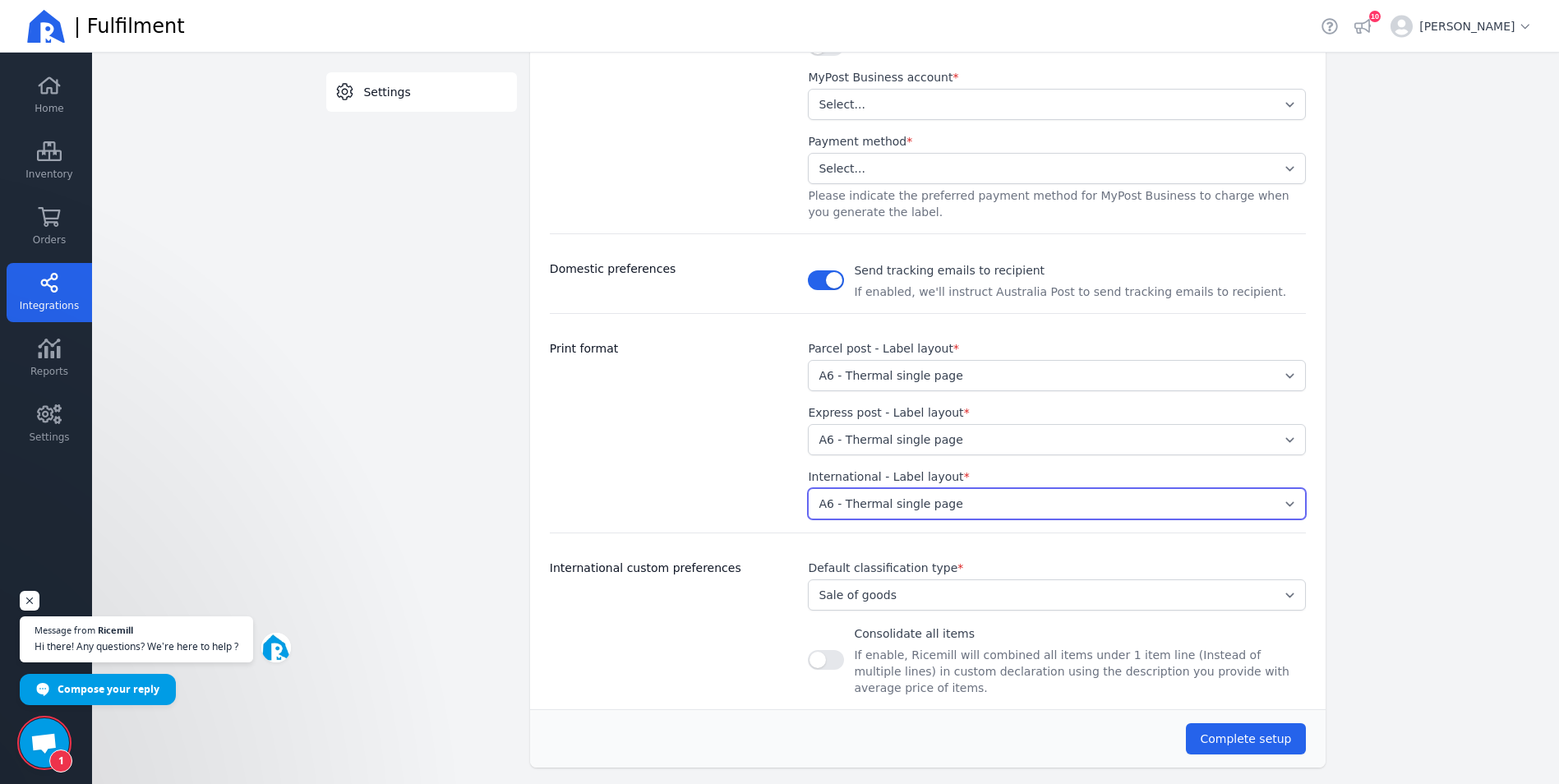
click at [979, 502] on select "Select... A4 - Four labels per page A4 - Single label per page A6 - Thermal sin…" at bounding box center [1056, 504] width 497 height 31
click at [918, 451] on select "Select... A4 - Four labels per page A4 - Single label per page A6 - Thermal sin…" at bounding box center [1056, 439] width 497 height 31
click at [1058, 381] on select "Select... A4 - Four labels per page A4 - Single label per page A6 - Thermal sin…" at bounding box center [1056, 376] width 497 height 31
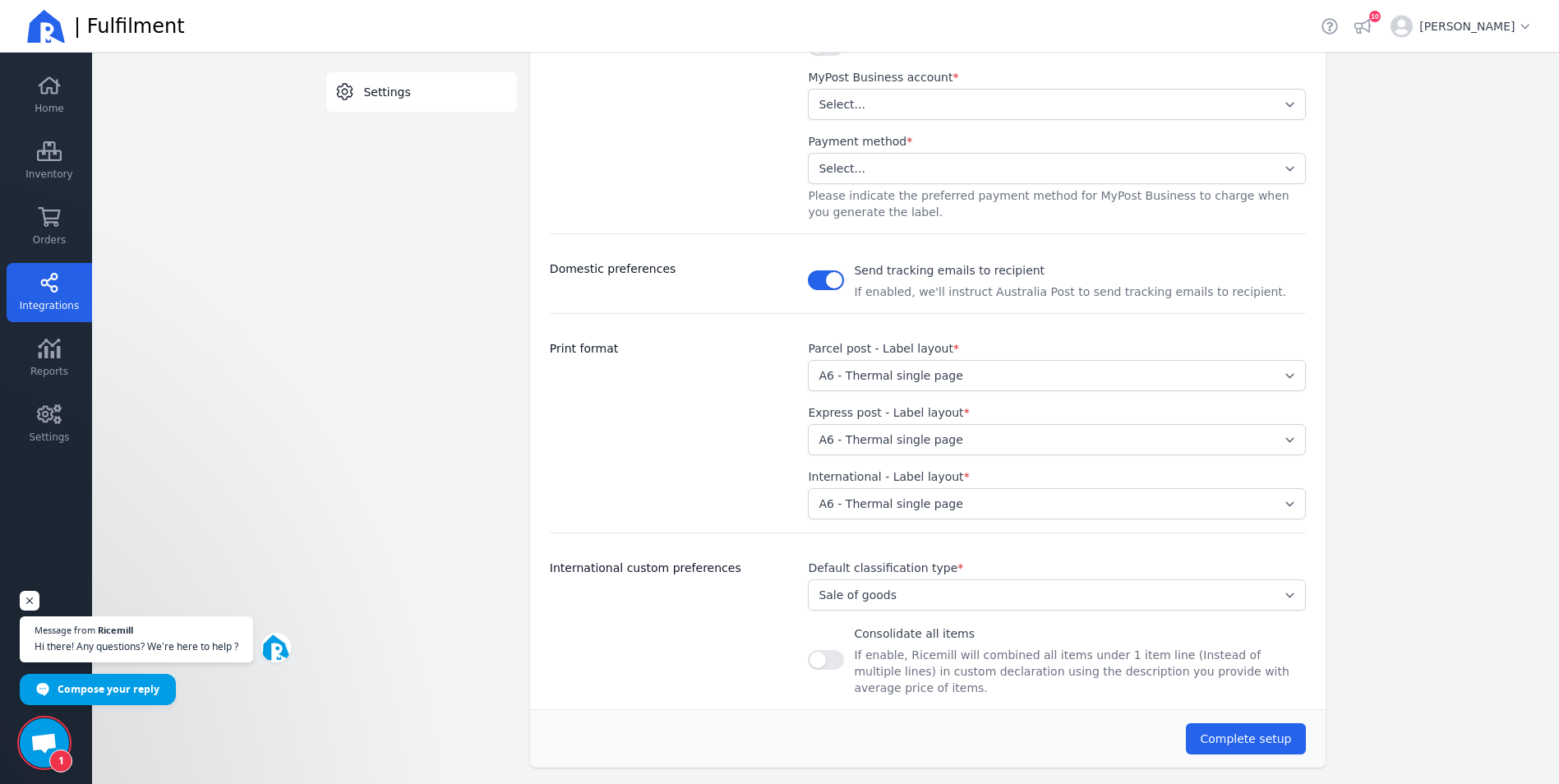
click at [507, 618] on div "Settings Switch tab Settings Change the above selection to switch view." at bounding box center [414, 285] width 204 height 989
click at [1286, 729] on button "Complete setup" at bounding box center [1245, 738] width 120 height 31
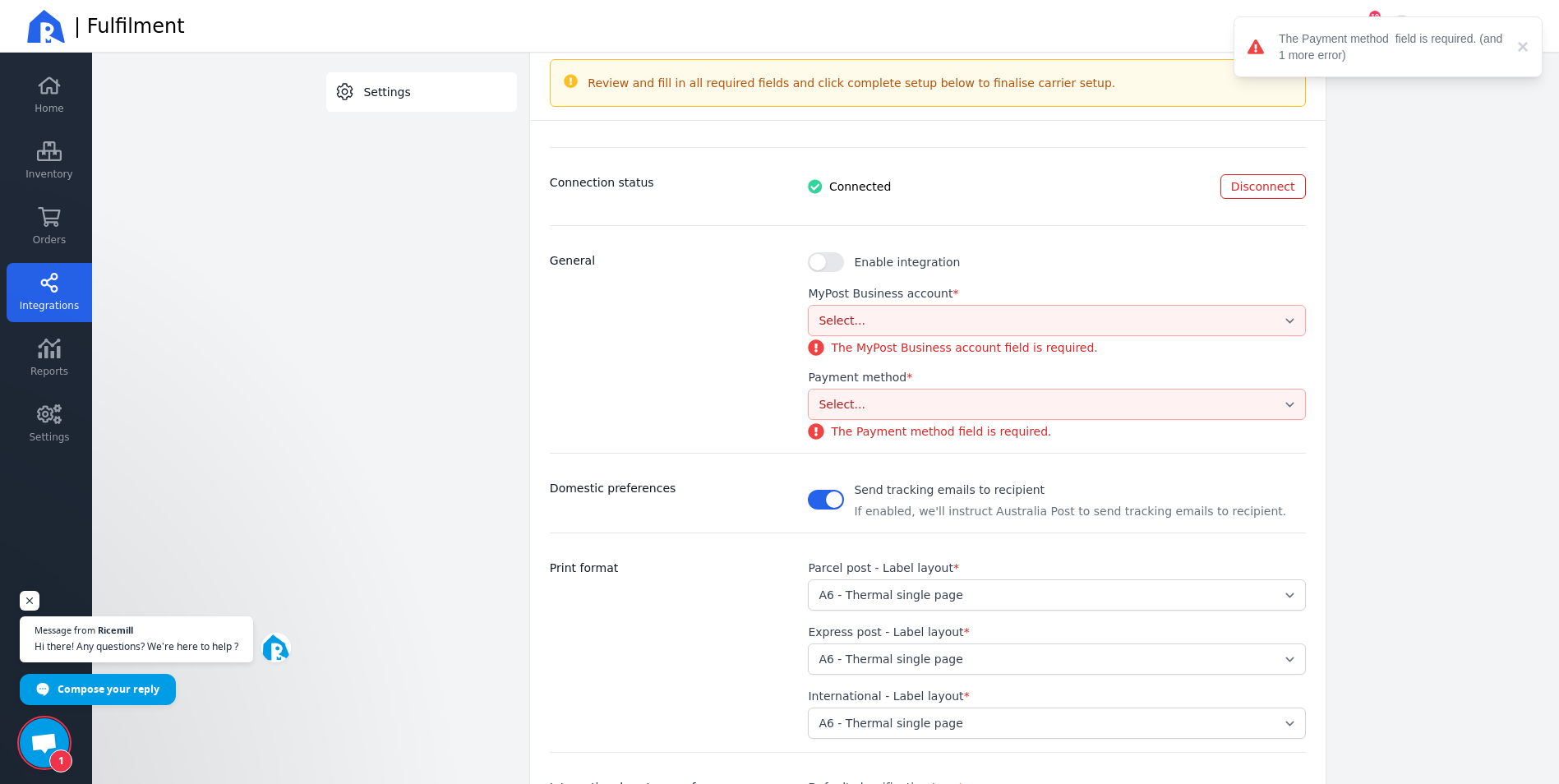
scroll to position [107, 0]
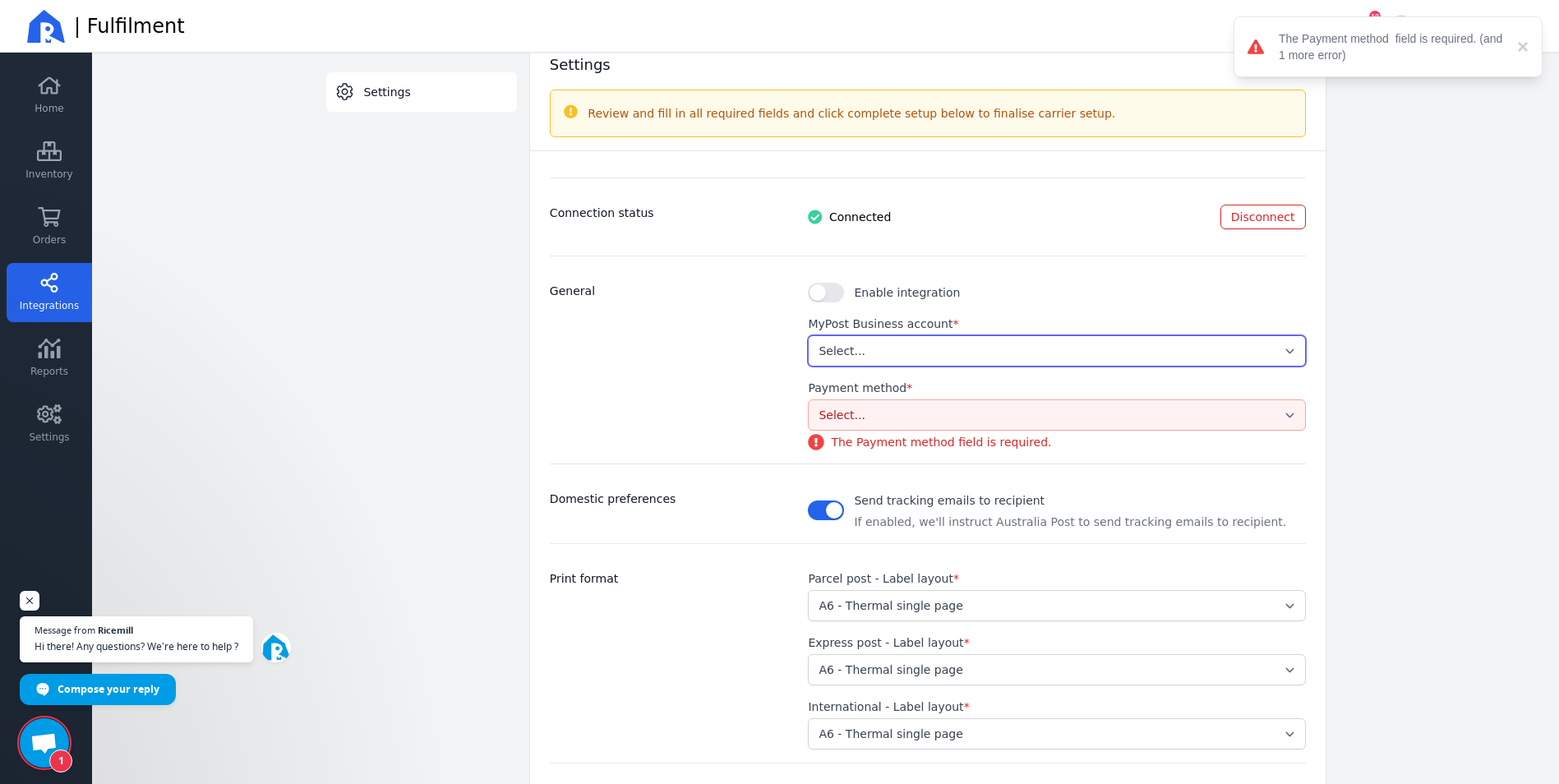
click at [905, 360] on select "Select... 2a3c867375ea4b7fabc5ecd69cd17c88" at bounding box center [1056, 351] width 497 height 31
select select "2a3c867375ea4b7fabc5ecd69cd17c88"
click at [807, 335] on select "Select... 2a3c867375ea4b7fabc5ecd69cd17c88" at bounding box center [1056, 351] width 497 height 31
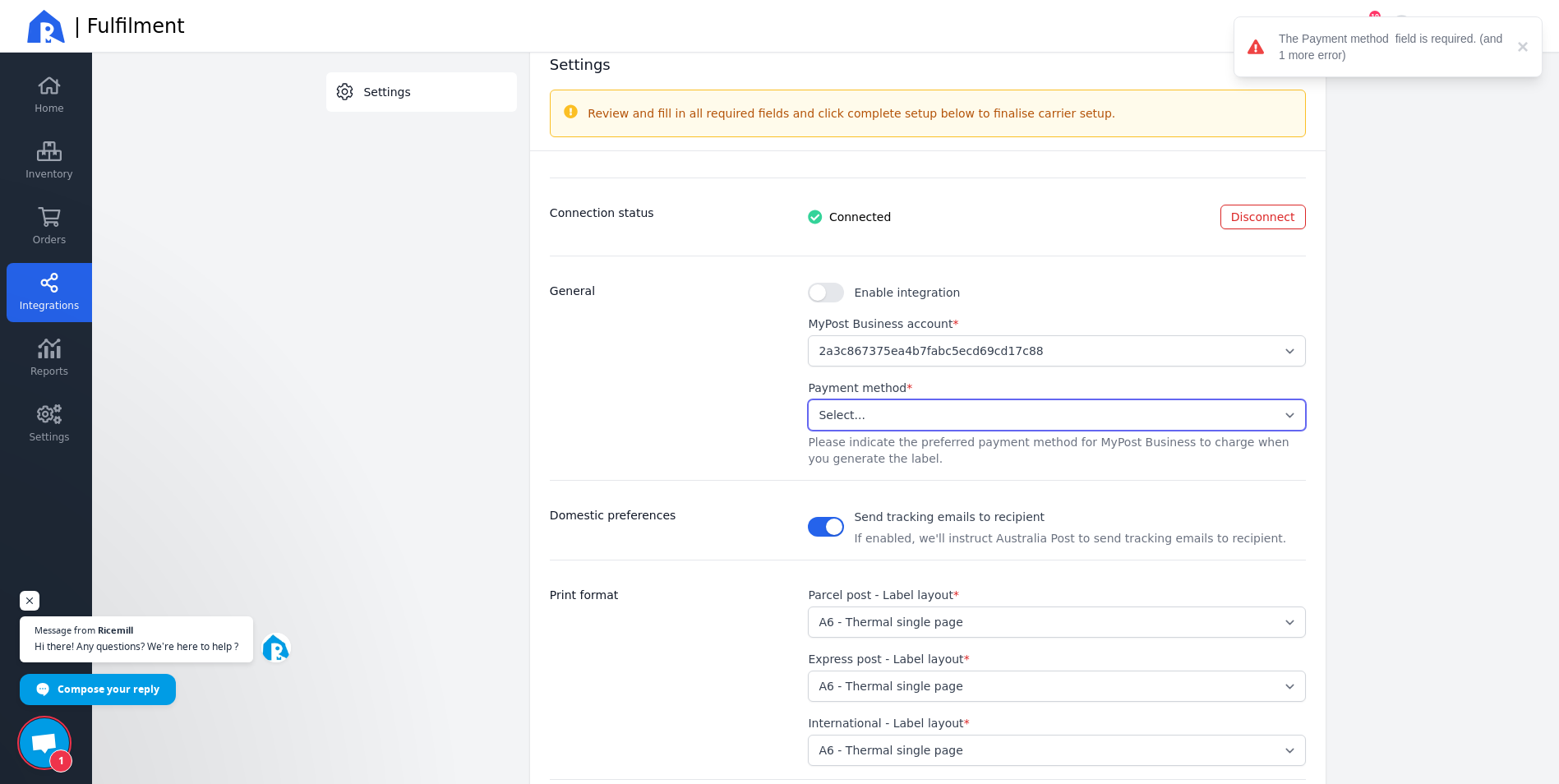
click at [891, 414] on select "Select... Stored Credit Card" at bounding box center [1056, 414] width 497 height 31
select select "STORED_PAYMENT"
click at [807, 399] on select "Select... Stored Credit Card" at bounding box center [1056, 414] width 497 height 31
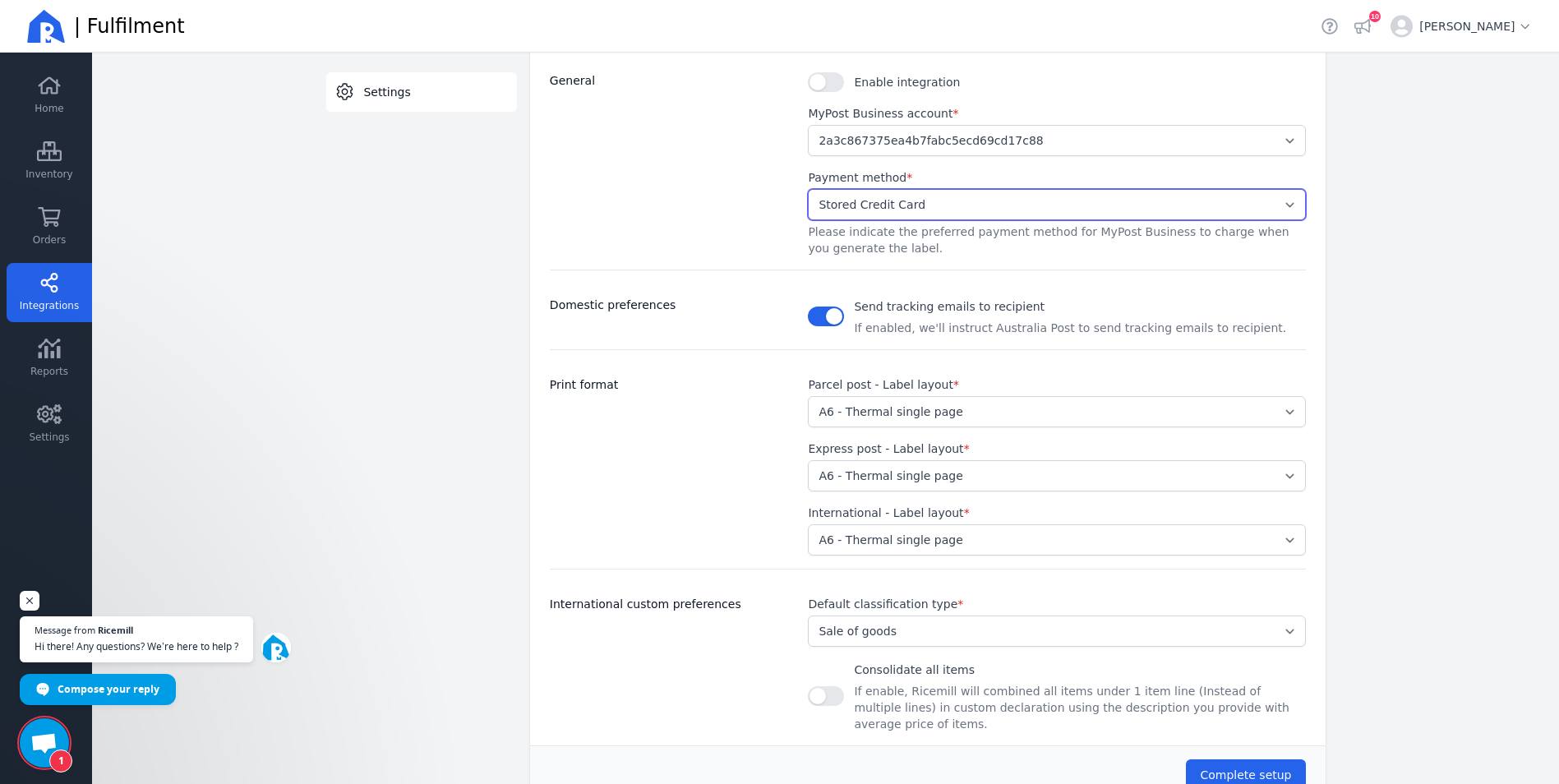
scroll to position [354, 0]
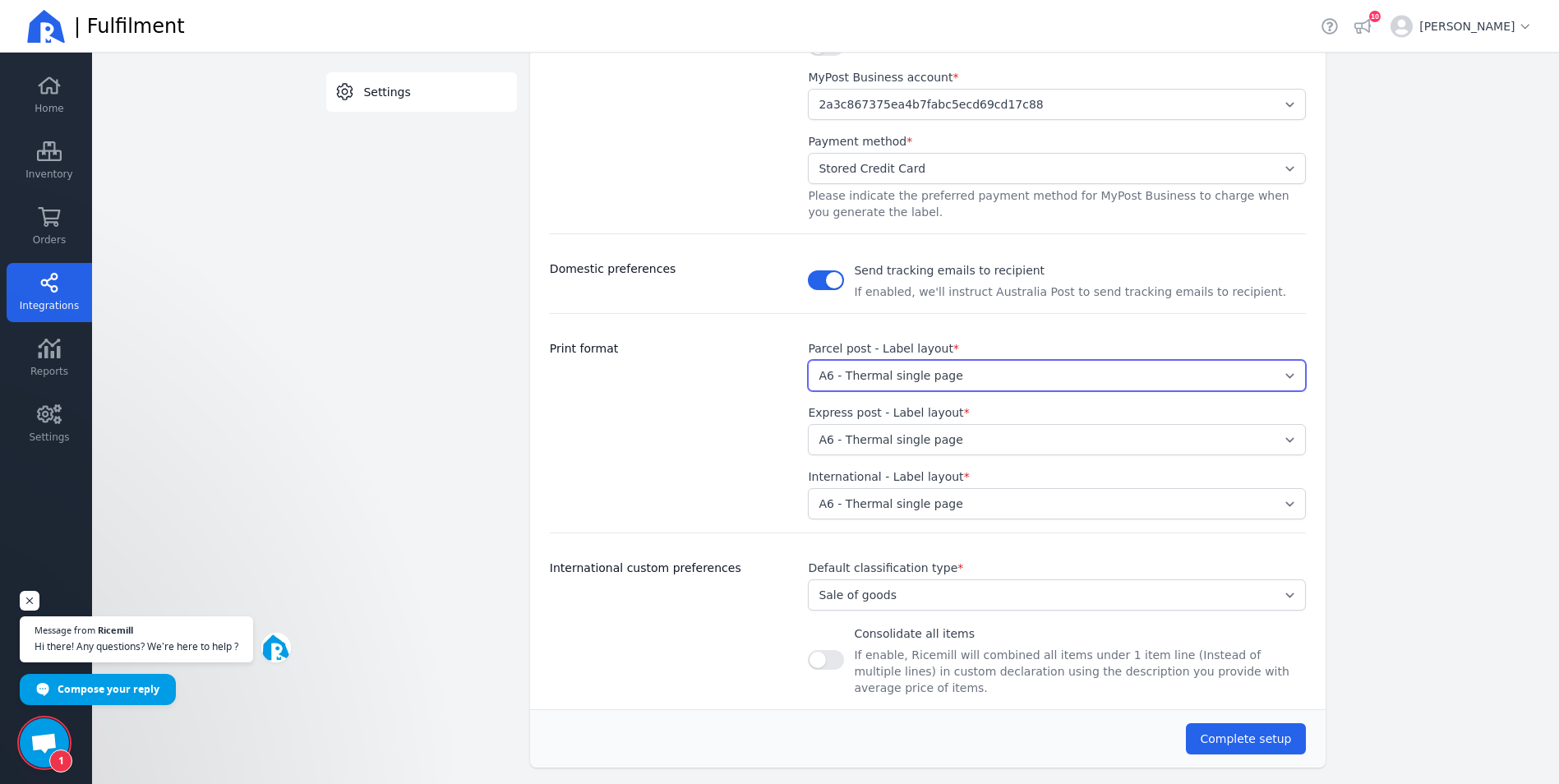
click at [1157, 383] on select "Select... A4 - Four labels per page A4 - Single label per page A6 - Thermal sin…" at bounding box center [1056, 376] width 497 height 31
click at [1254, 730] on button "Complete setup" at bounding box center [1245, 738] width 120 height 31
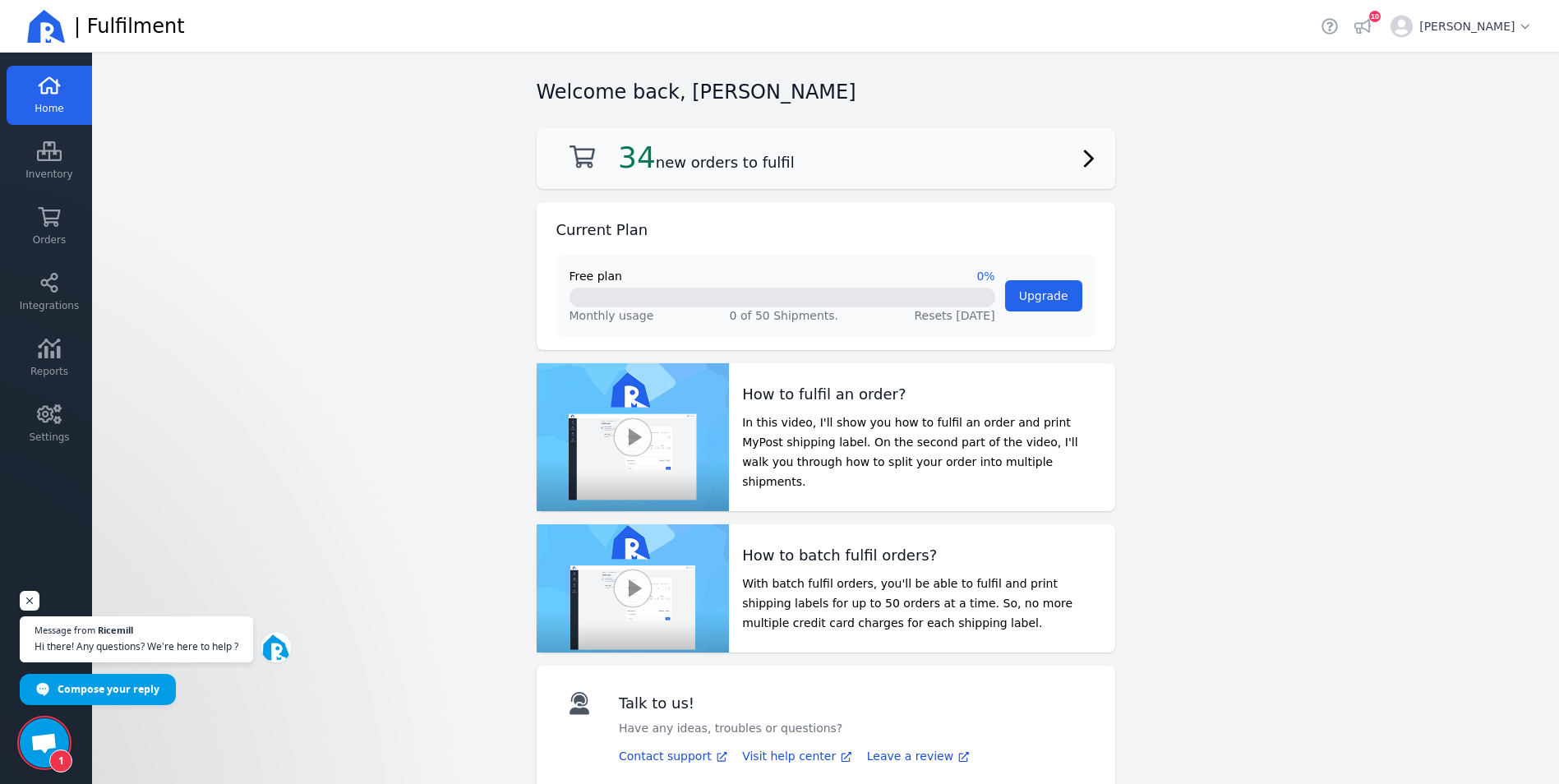
click at [1070, 156] on div "34 new orders to fulfil" at bounding box center [826, 158] width 539 height 34
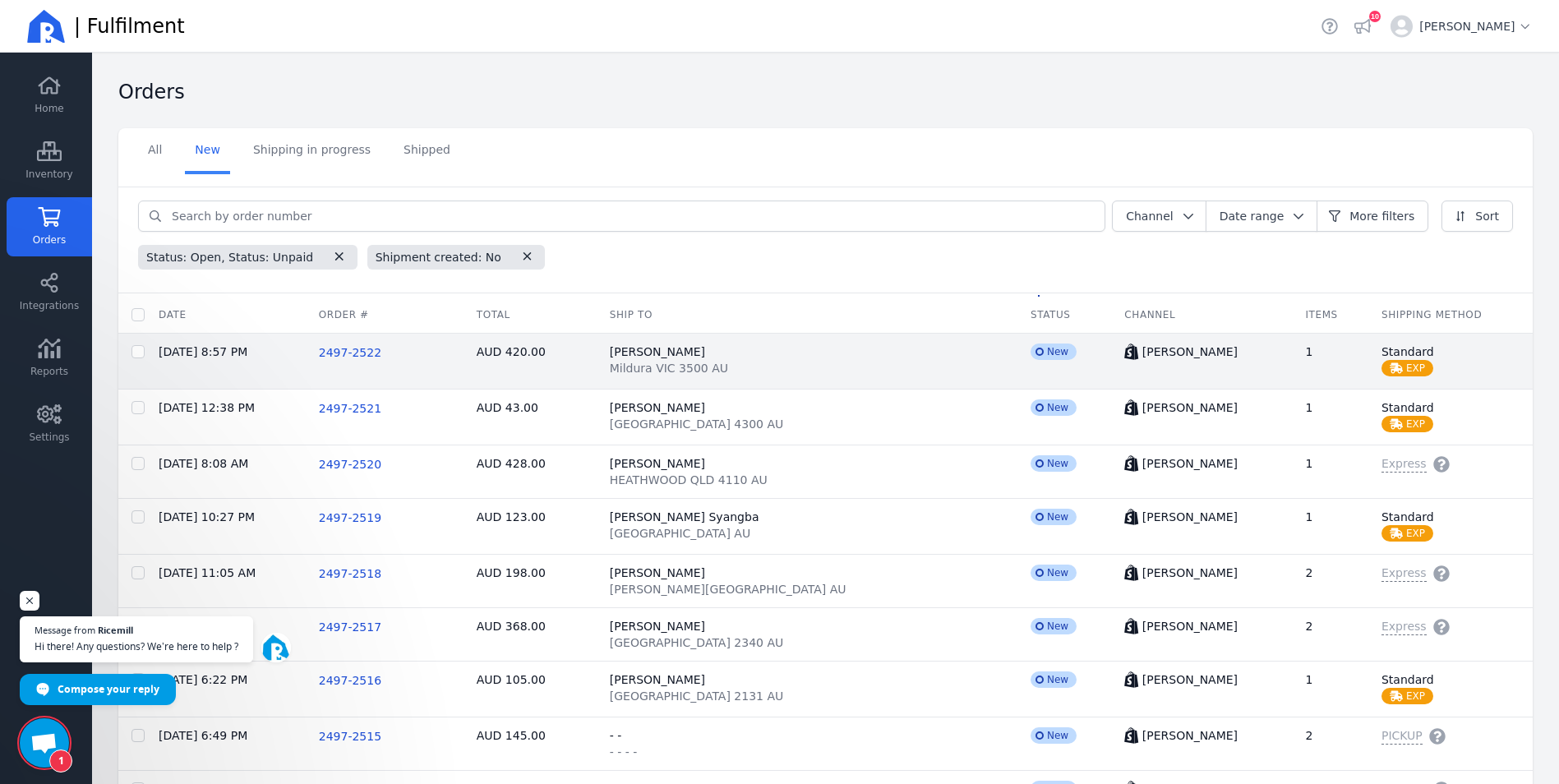
click at [233, 358] on td "[DATE] 8:57 PM" at bounding box center [225, 361] width 160 height 56
checkbox input "false"
checkbox input "true"
click at [381, 355] on span "2497-2522" at bounding box center [350, 352] width 63 height 13
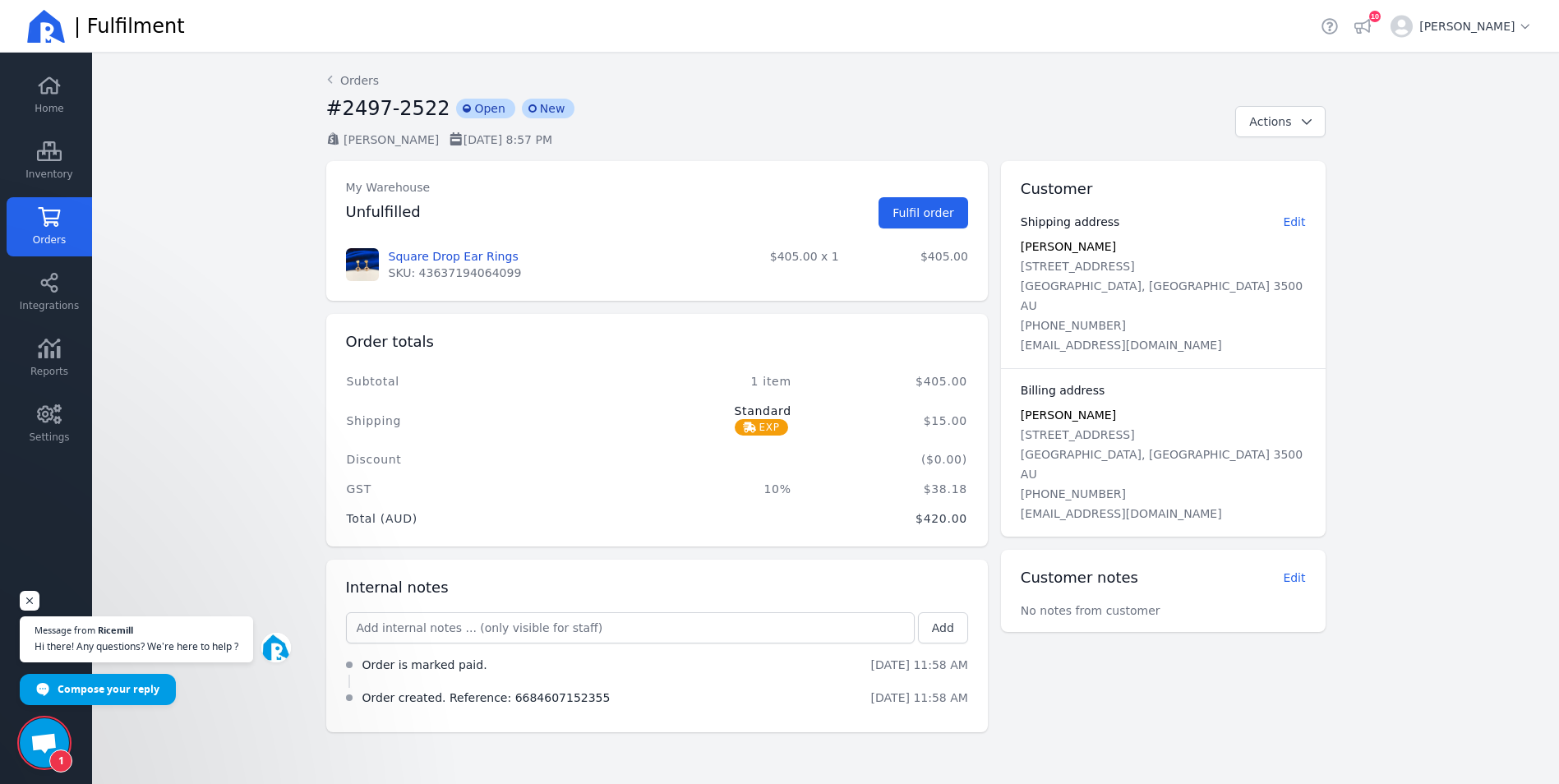
click at [1144, 683] on aside "Customer Shipping address Edit Afshin Haider 8 Matheos Court Mildura, VIC 3500 …" at bounding box center [1156, 446] width 338 height 571
